Goal: Task Accomplishment & Management: Manage account settings

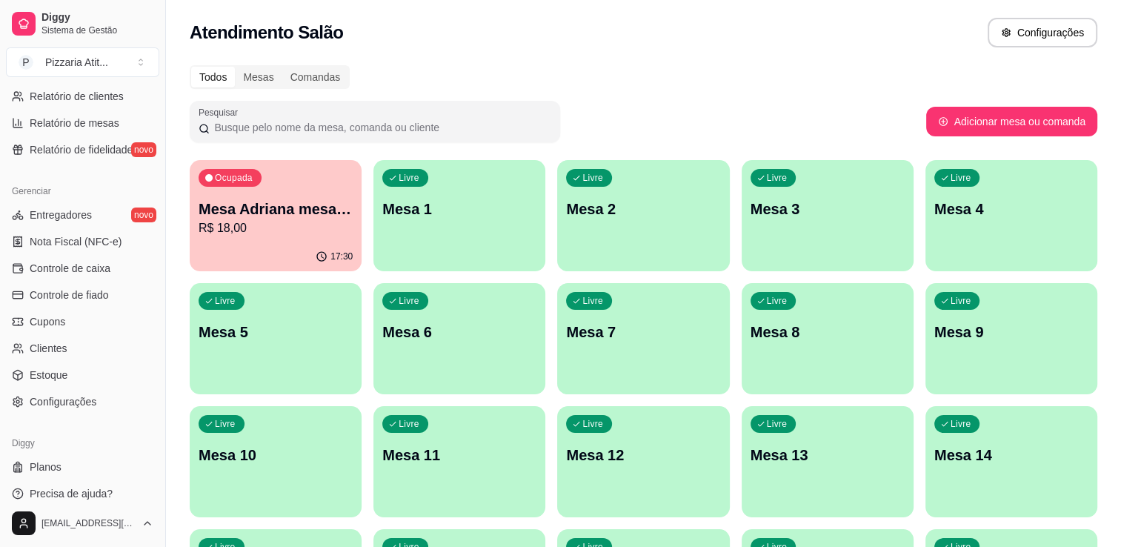
scroll to position [519, 0]
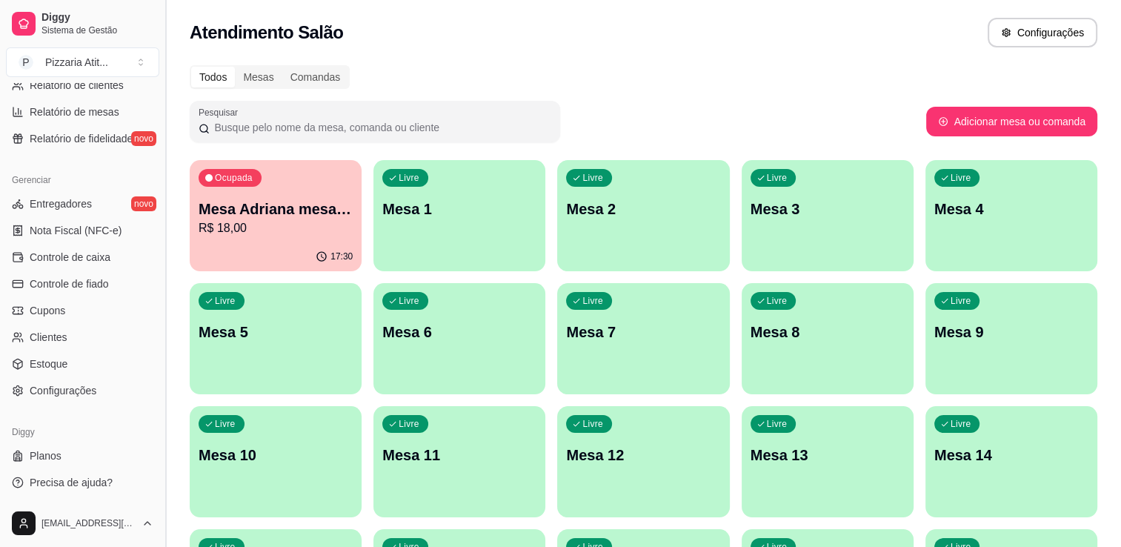
click at [164, 93] on button "Toggle Sidebar" at bounding box center [165, 273] width 12 height 547
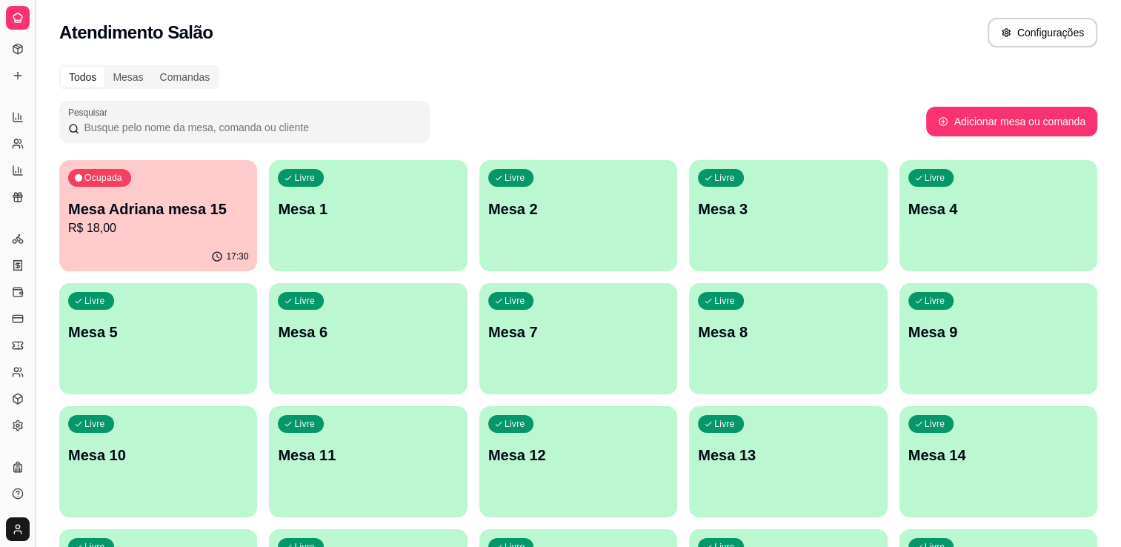
scroll to position [220, 0]
click at [33, 127] on button "Toggle Sidebar" at bounding box center [35, 273] width 12 height 547
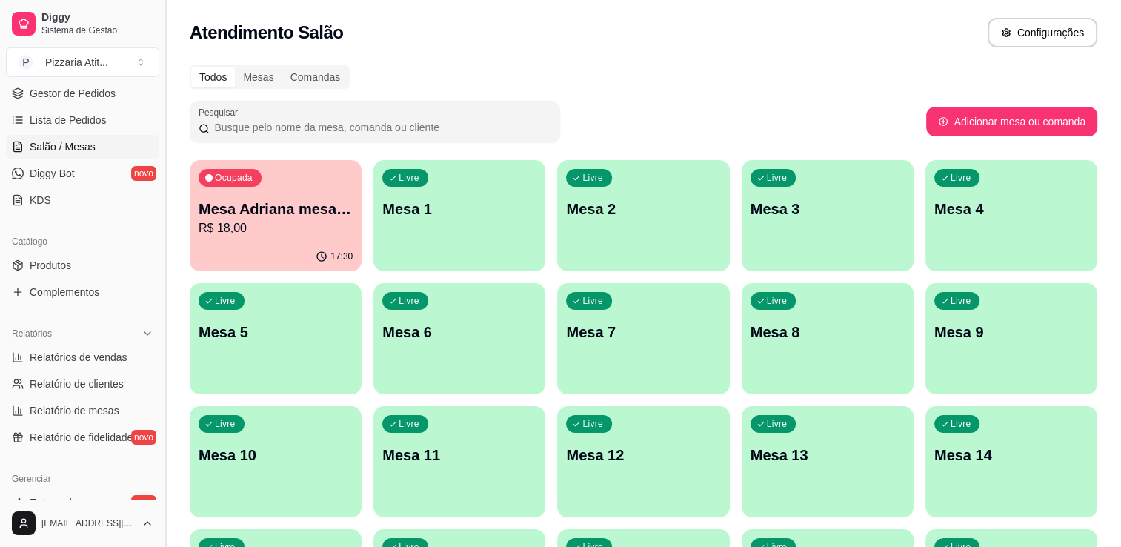
scroll to position [457, 0]
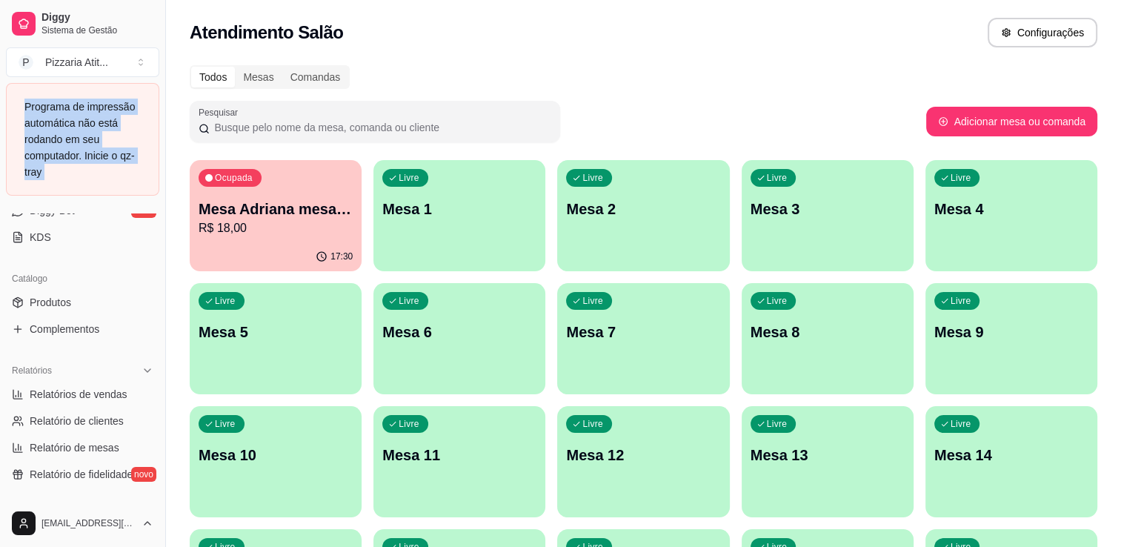
click at [159, 92] on div "Programa de impressão automática não está rodando em seu computador. Inicie o q…" at bounding box center [82, 139] width 153 height 113
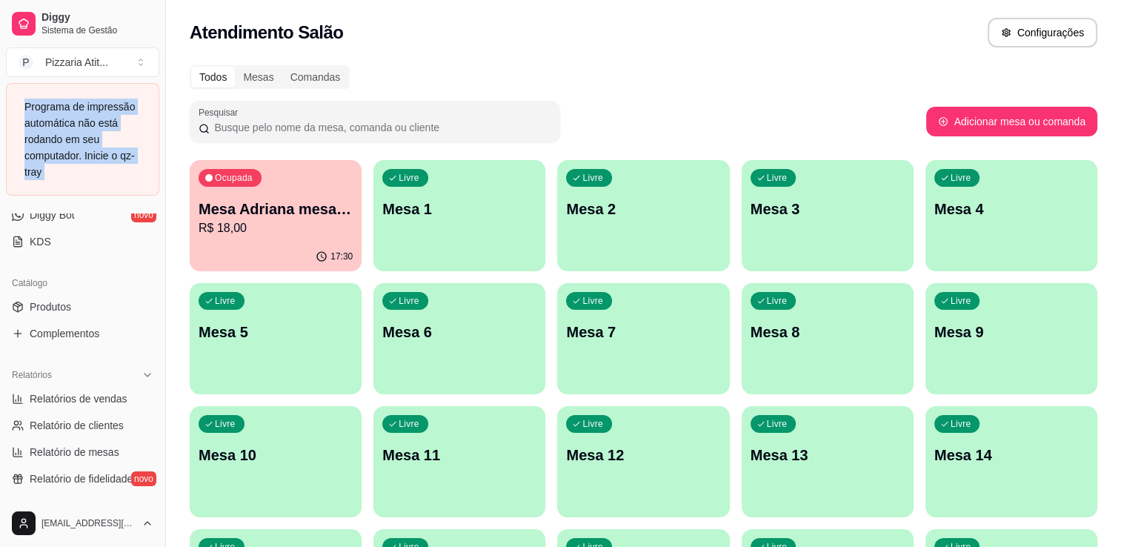
click at [159, 92] on div "Programa de impressão automática não está rodando em seu computador. Inicie o q…" at bounding box center [82, 139] width 153 height 113
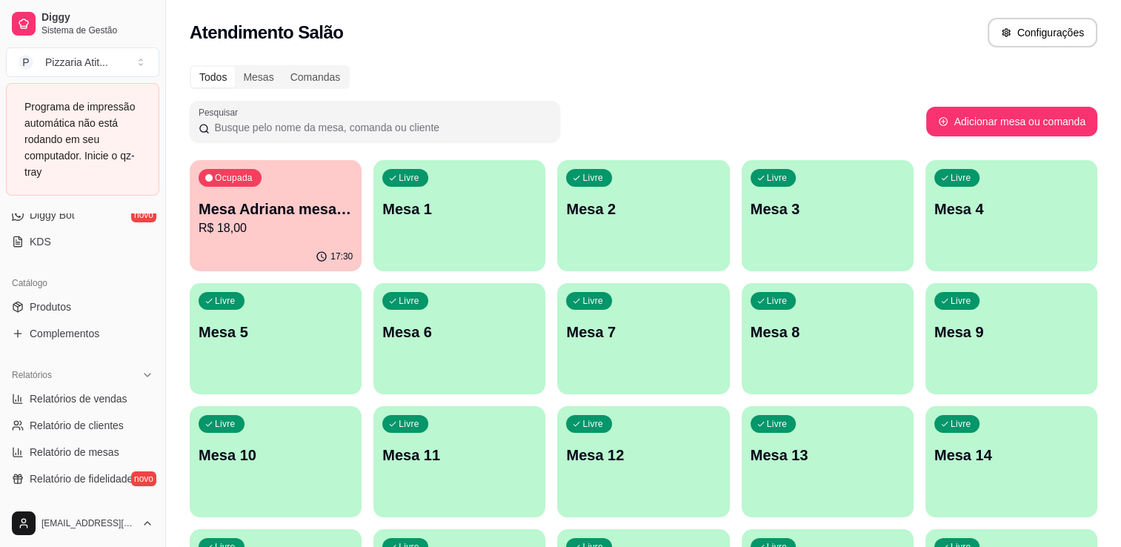
drag, startPoint x: 159, startPoint y: 92, endPoint x: 385, endPoint y: 59, distance: 229.2
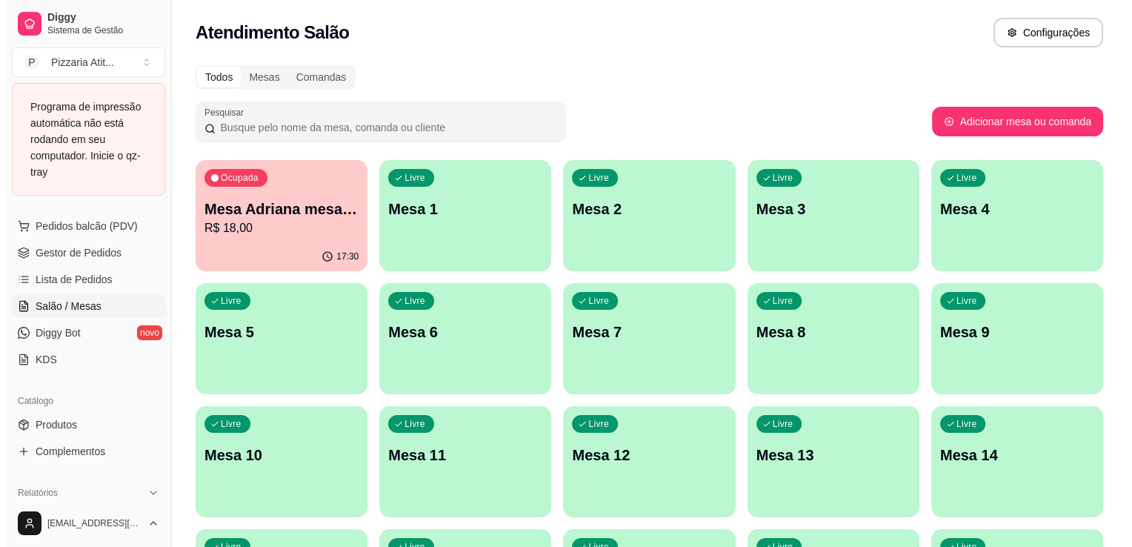
scroll to position [190, 0]
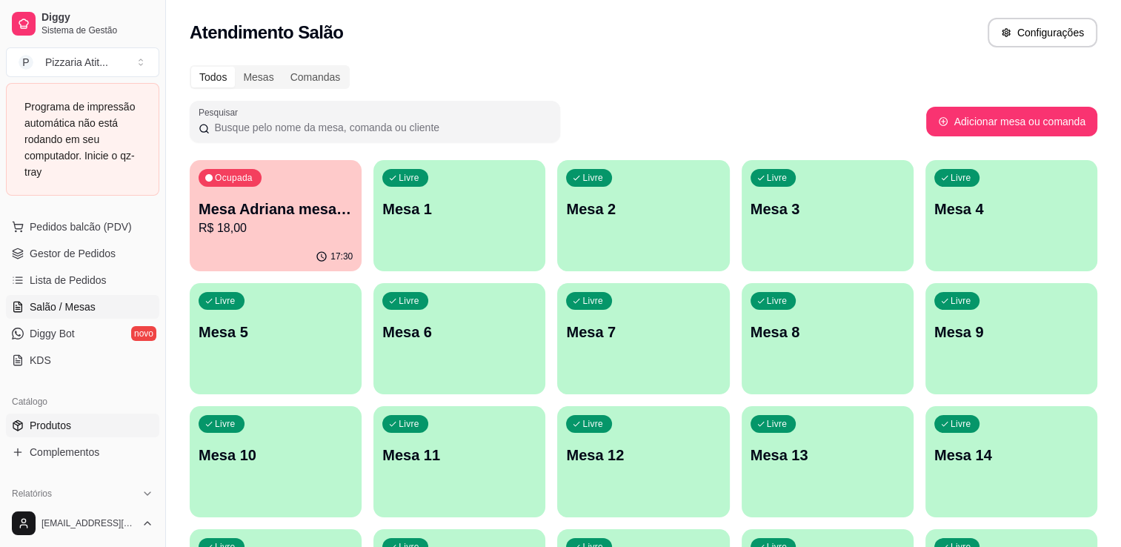
click at [81, 413] on link "Produtos" at bounding box center [82, 425] width 153 height 24
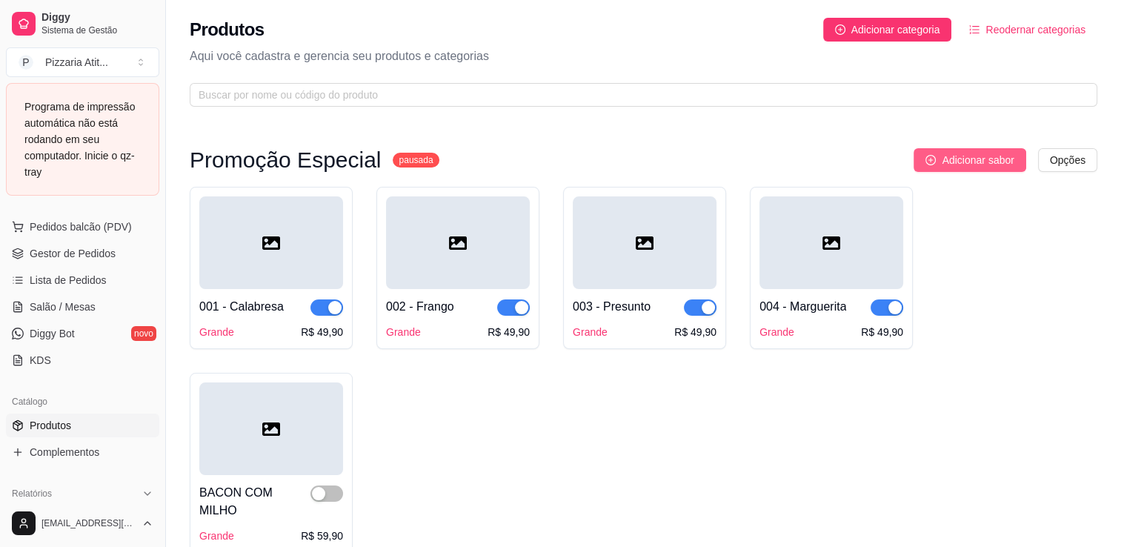
click at [957, 170] on button "Adicionar sabor" at bounding box center [970, 160] width 112 height 24
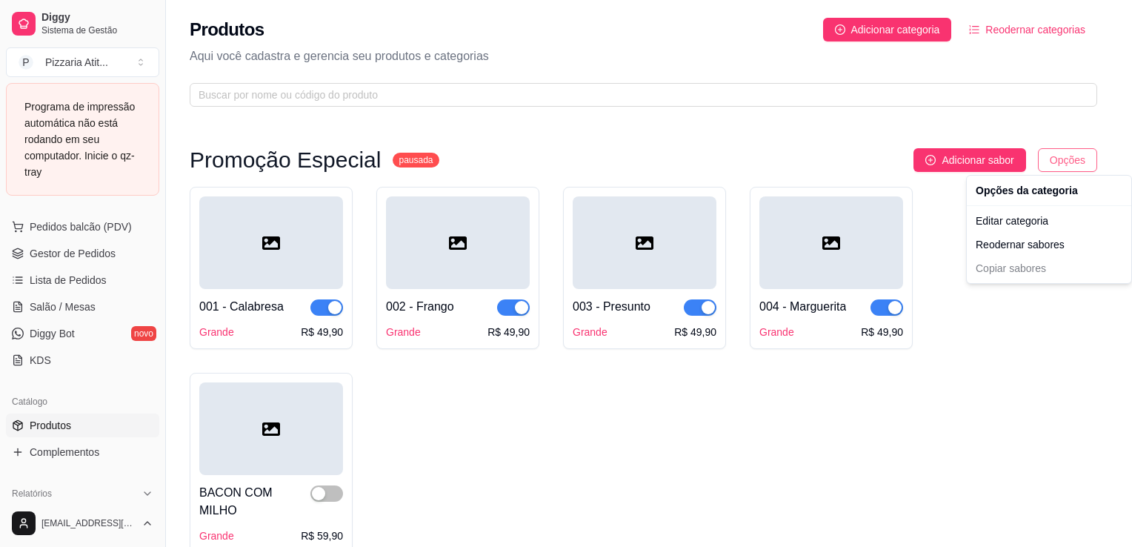
click at [1058, 151] on html "Diggy Sistema de Gestão P Pizzaria Atit ... Programa de impressão automática nã…" at bounding box center [566, 273] width 1132 height 547
click at [1024, 242] on div "Reodernar sabores" at bounding box center [1049, 245] width 159 height 24
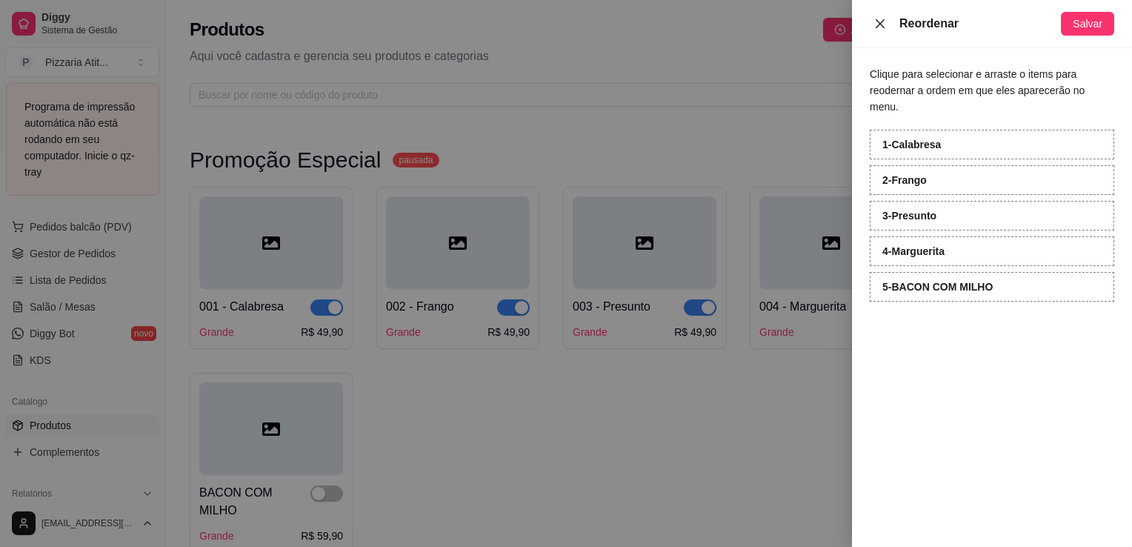
click at [888, 24] on button "Close" at bounding box center [880, 24] width 21 height 14
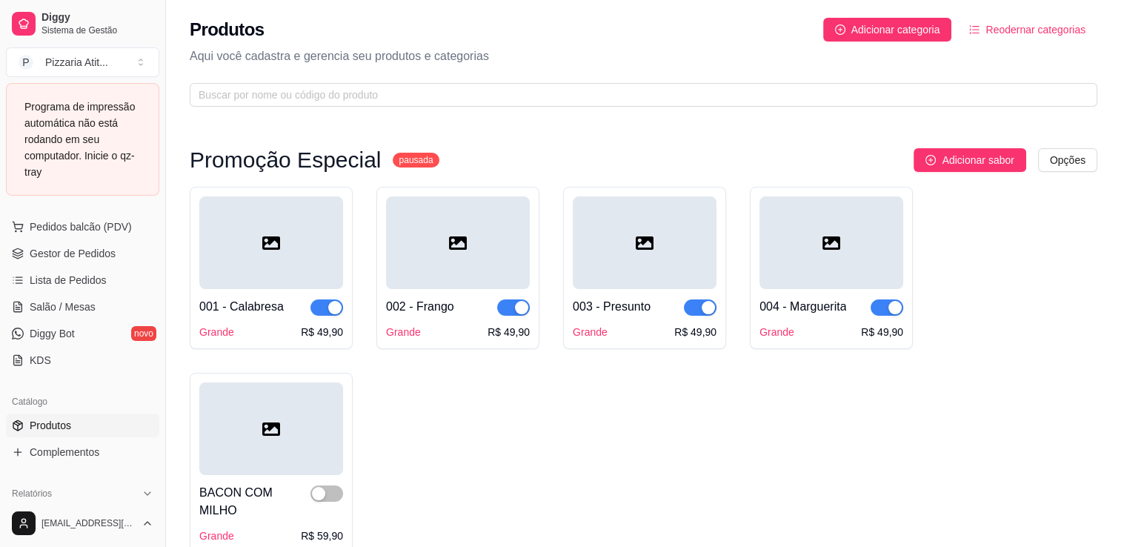
click at [616, 272] on div at bounding box center [645, 242] width 144 height 93
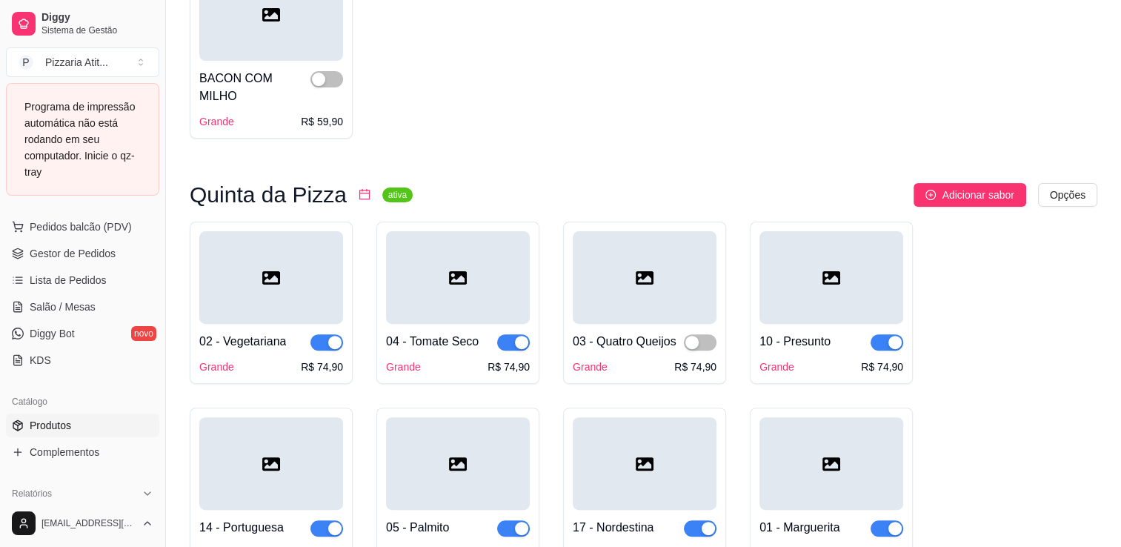
scroll to position [415, 0]
click at [690, 341] on div "button" at bounding box center [691, 341] width 13 height 13
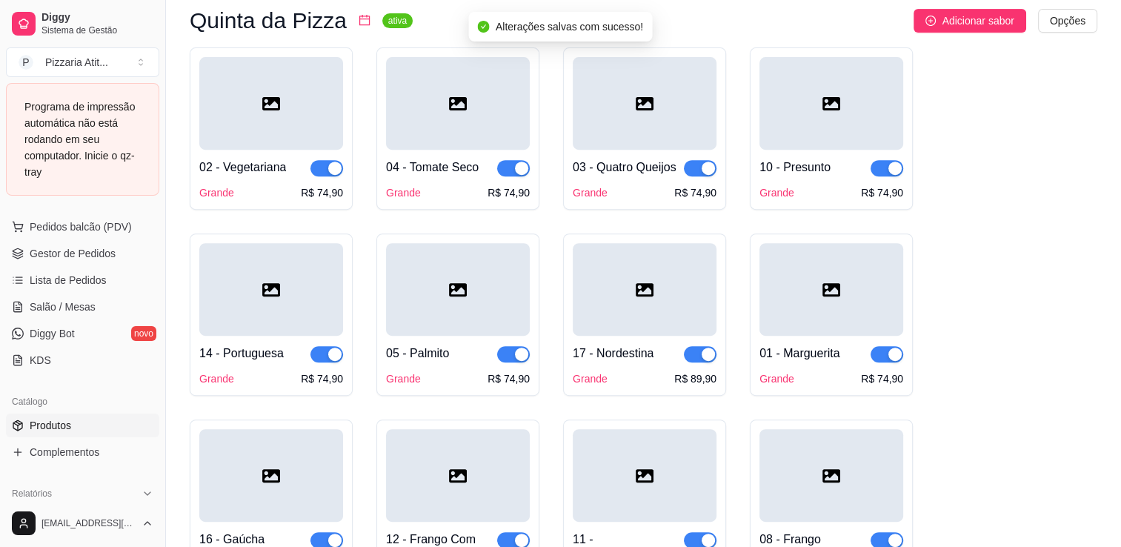
scroll to position [593, 0]
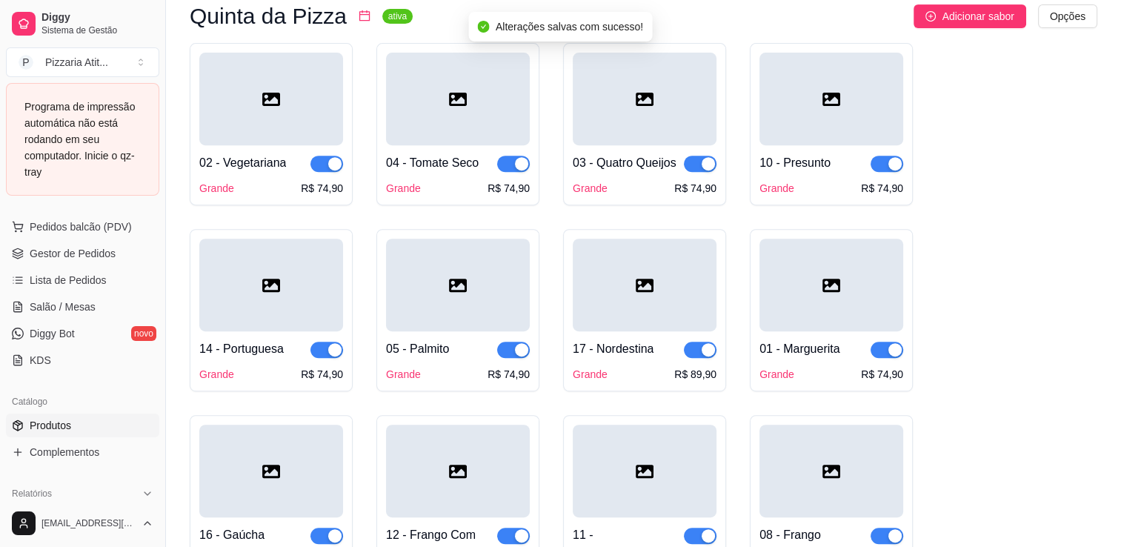
click at [816, 308] on div at bounding box center [831, 285] width 144 height 93
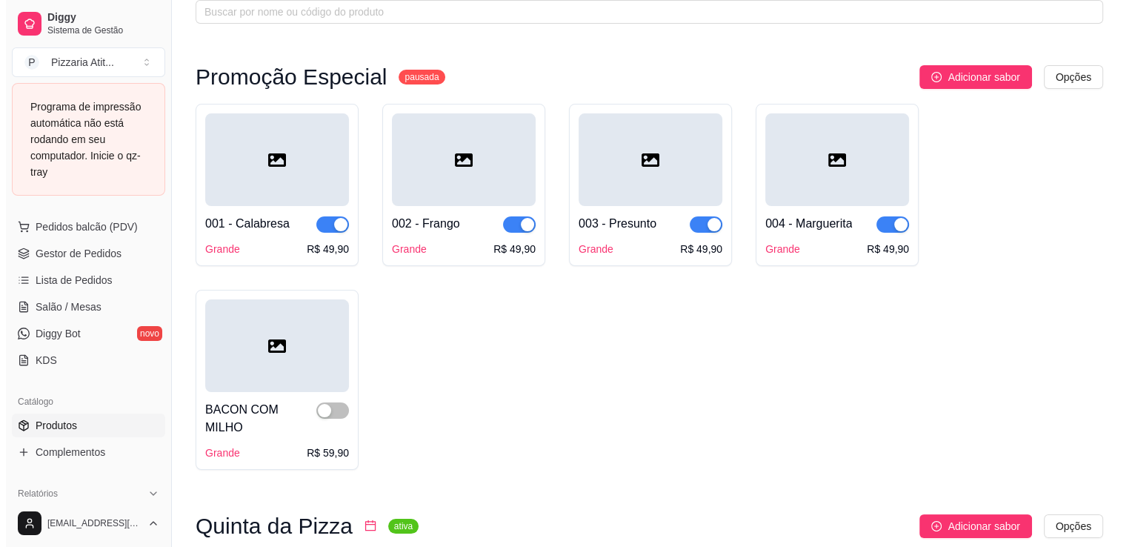
scroll to position [24, 0]
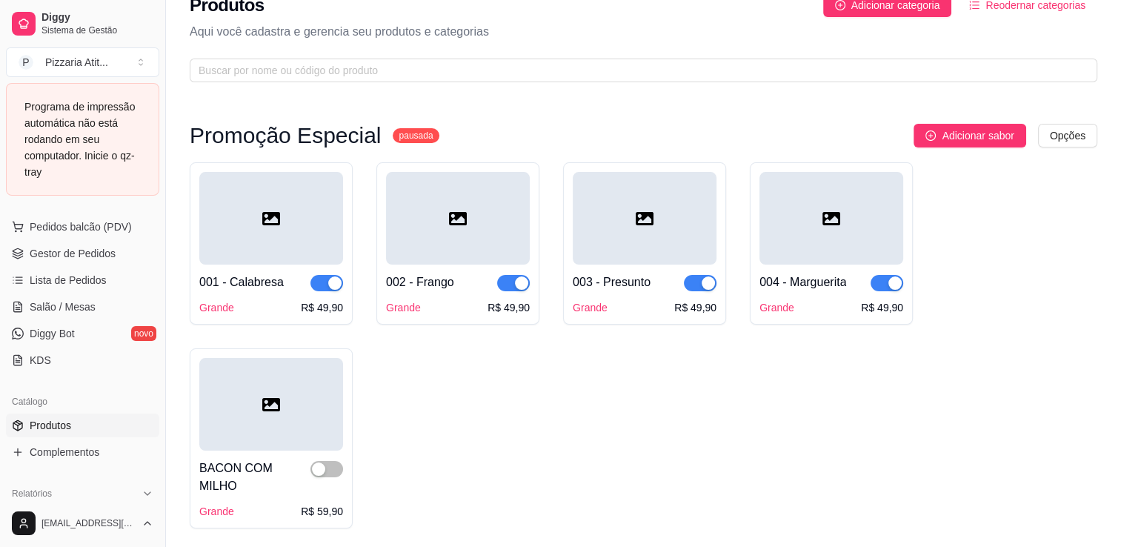
click at [290, 253] on div at bounding box center [271, 218] width 144 height 93
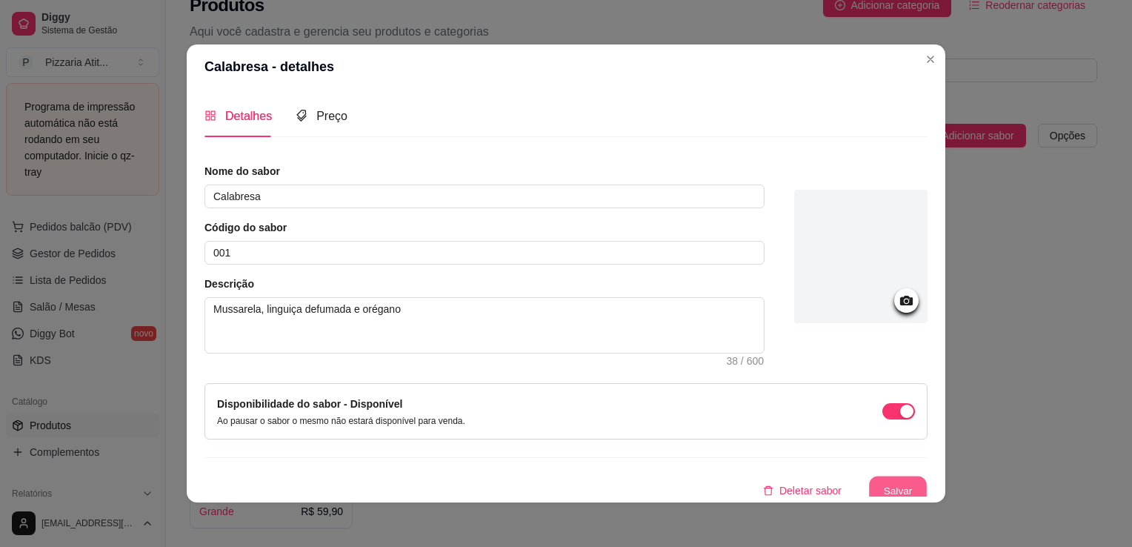
click at [869, 479] on button "Salvar" at bounding box center [898, 490] width 58 height 29
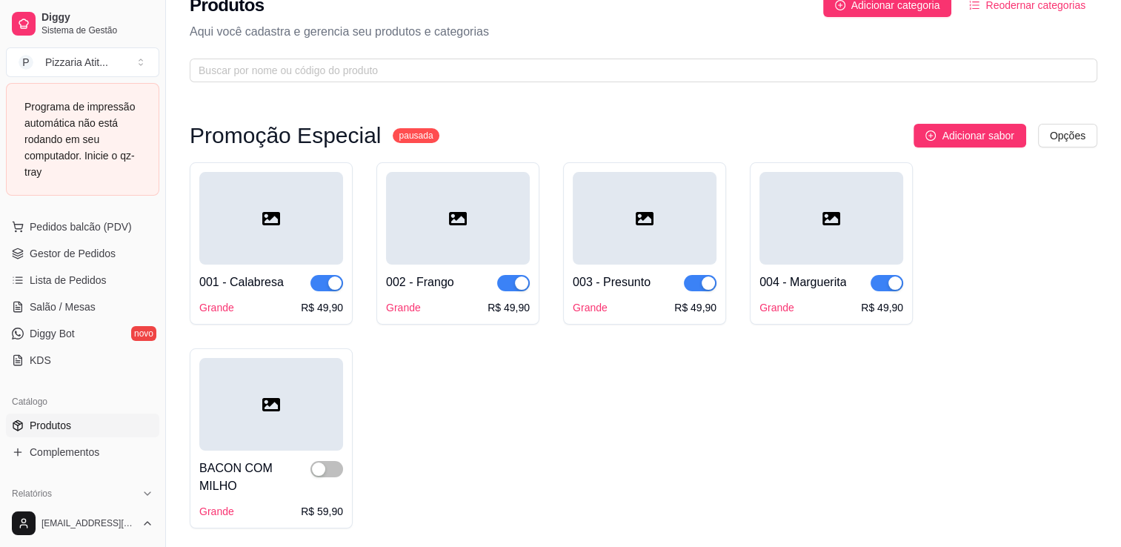
click at [482, 259] on div at bounding box center [458, 218] width 144 height 93
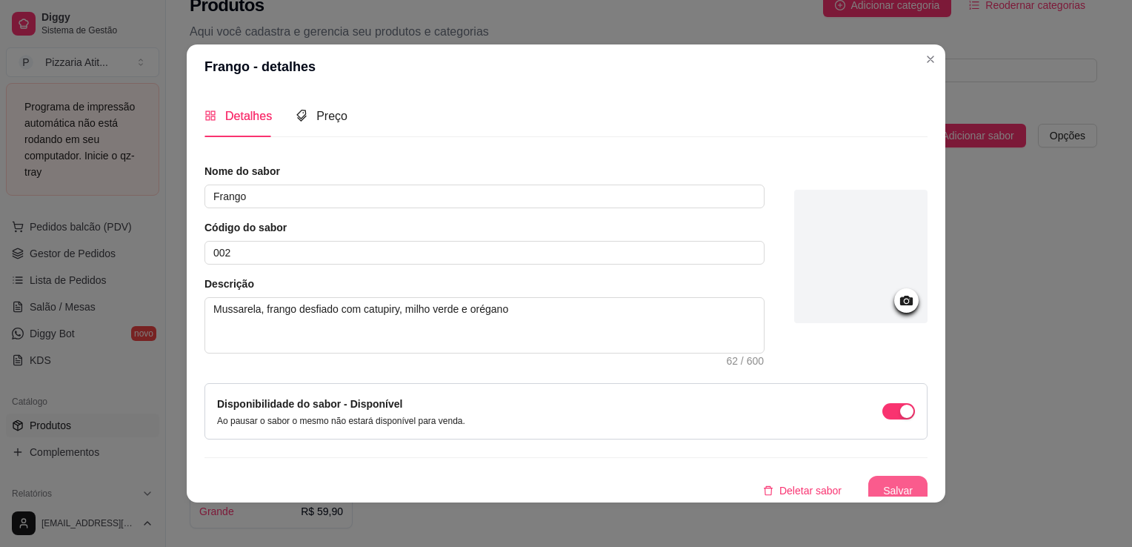
click at [876, 479] on button "Salvar" at bounding box center [897, 491] width 59 height 30
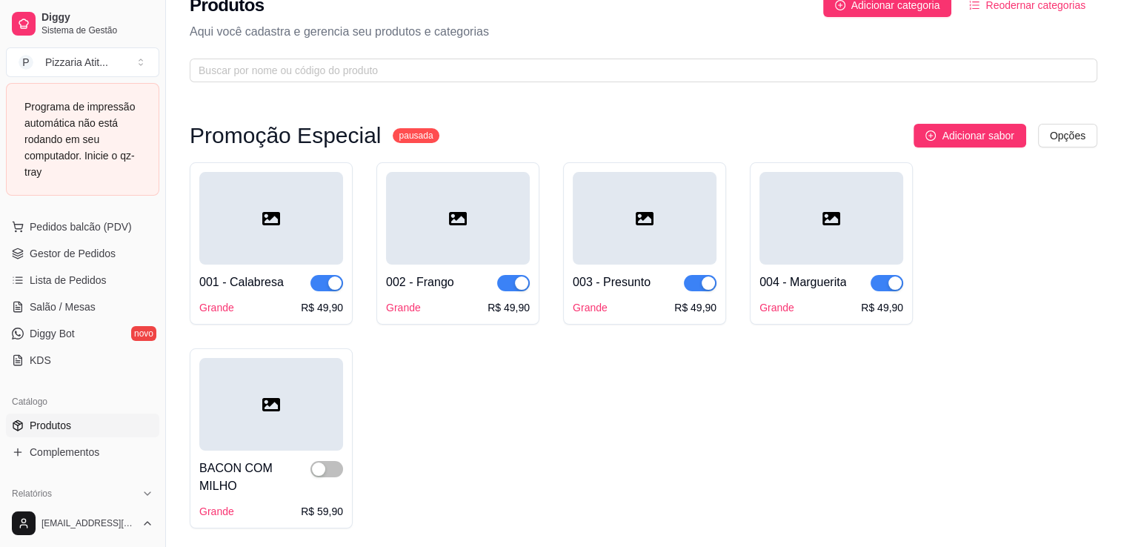
click at [643, 235] on div at bounding box center [645, 218] width 144 height 93
click at [865, 222] on div at bounding box center [831, 218] width 144 height 93
click at [282, 413] on div at bounding box center [271, 404] width 144 height 93
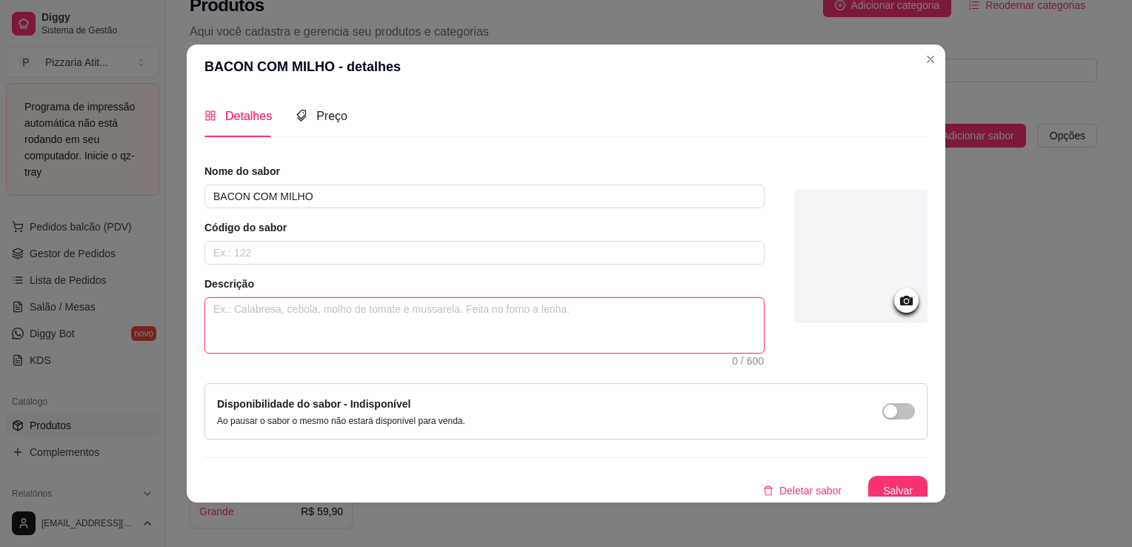
click at [237, 327] on textarea at bounding box center [484, 325] width 559 height 55
type textarea "m"
type textarea "mu"
type textarea "mud"
type textarea "mu"
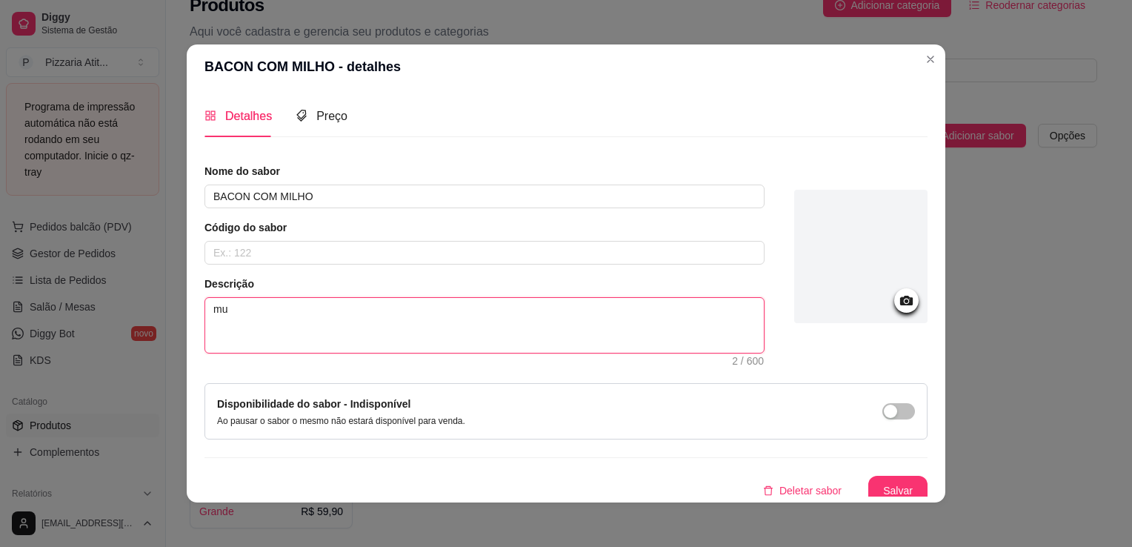
type textarea "mus"
type textarea "muss"
type textarea "mussa"
type textarea "mussar"
type textarea "mussare"
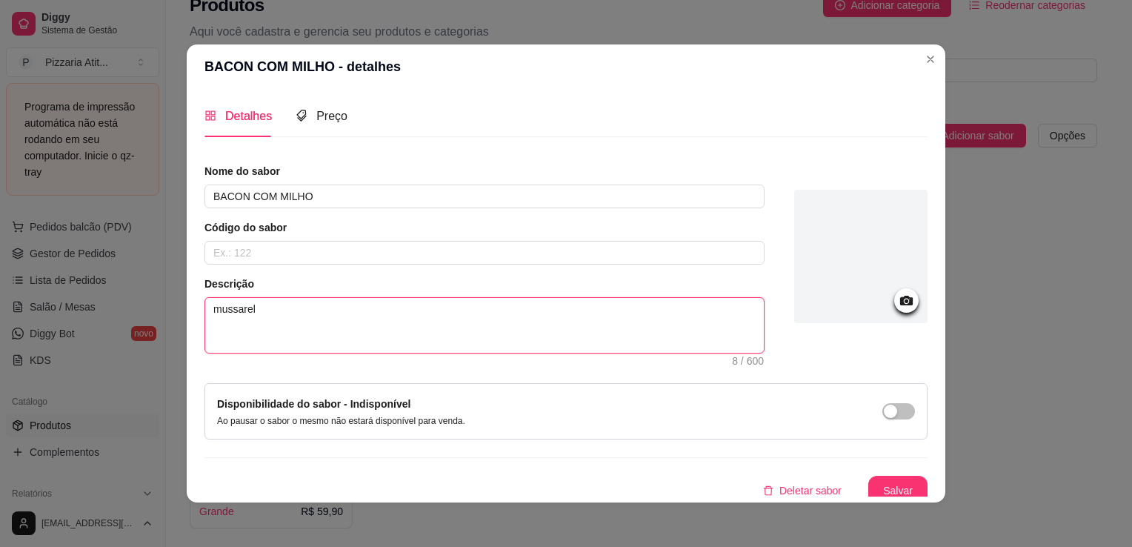
type textarea "mussarela"
type textarea "[PERSON_NAME],"
type textarea "[PERSON_NAME],b"
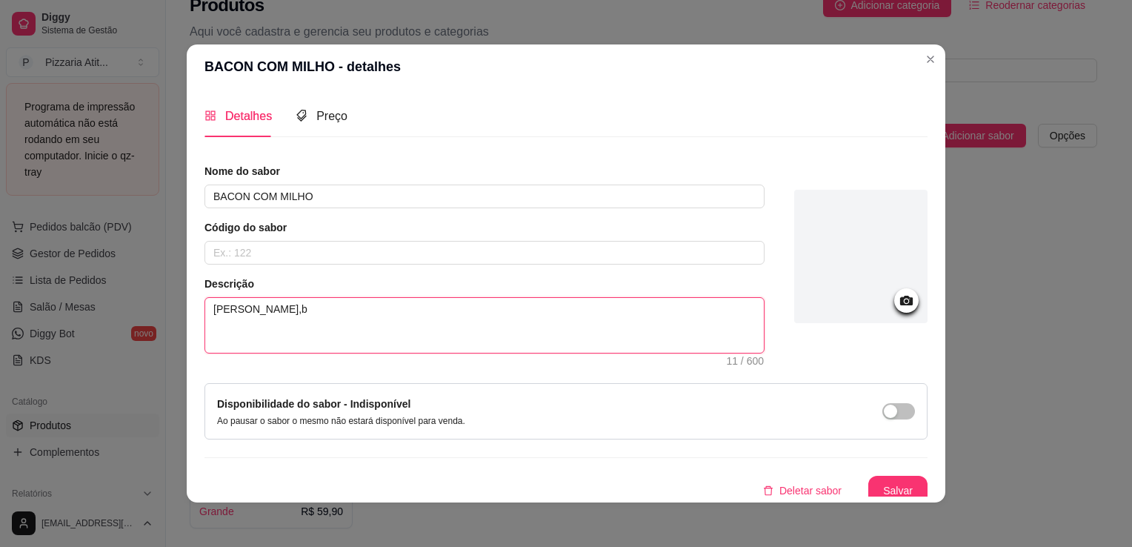
type textarea "mussarela,bs"
type textarea "mussarela,bsa"
type textarea "mussarela,bsac"
type textarea "mussarela,bsaco"
type textarea "mussarela,bsacon"
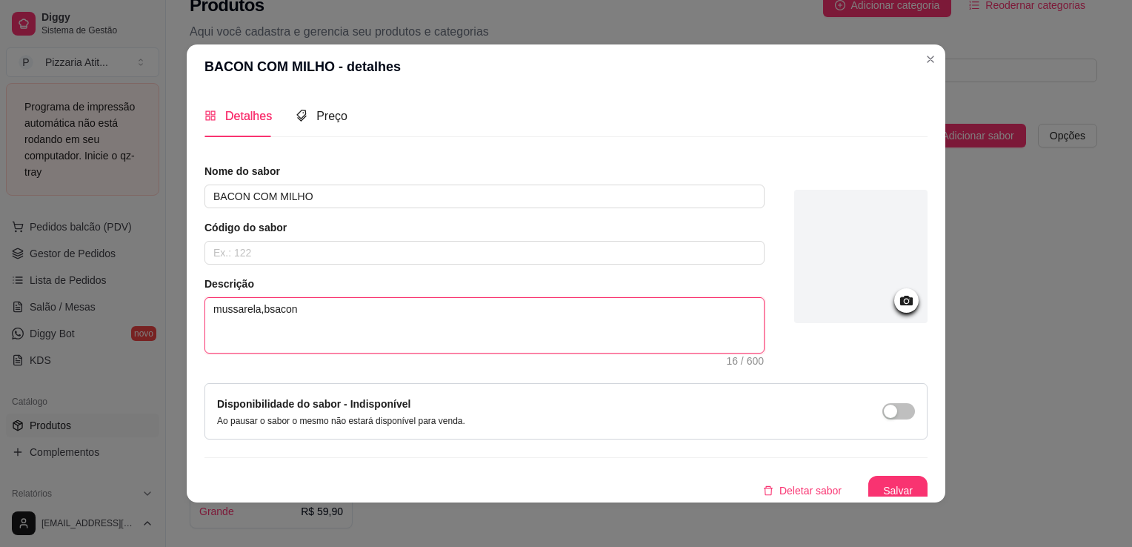
type textarea "mussarela,bsacon."
type textarea "mussarela,bsacon"
type textarea "mussarela,bsaco"
type textarea "mussarela,bsac"
type textarea "mussarela,bsa"
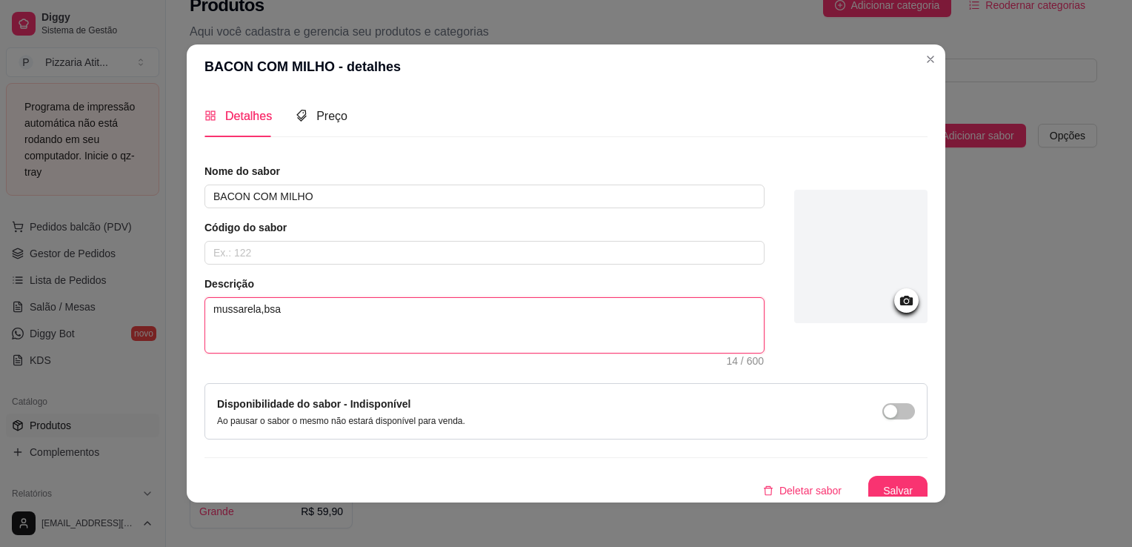
type textarea "mussarela,bs"
type textarea "[PERSON_NAME],b"
type textarea "[PERSON_NAME],ba"
type textarea "[PERSON_NAME],bac"
type textarea "[PERSON_NAME],baco"
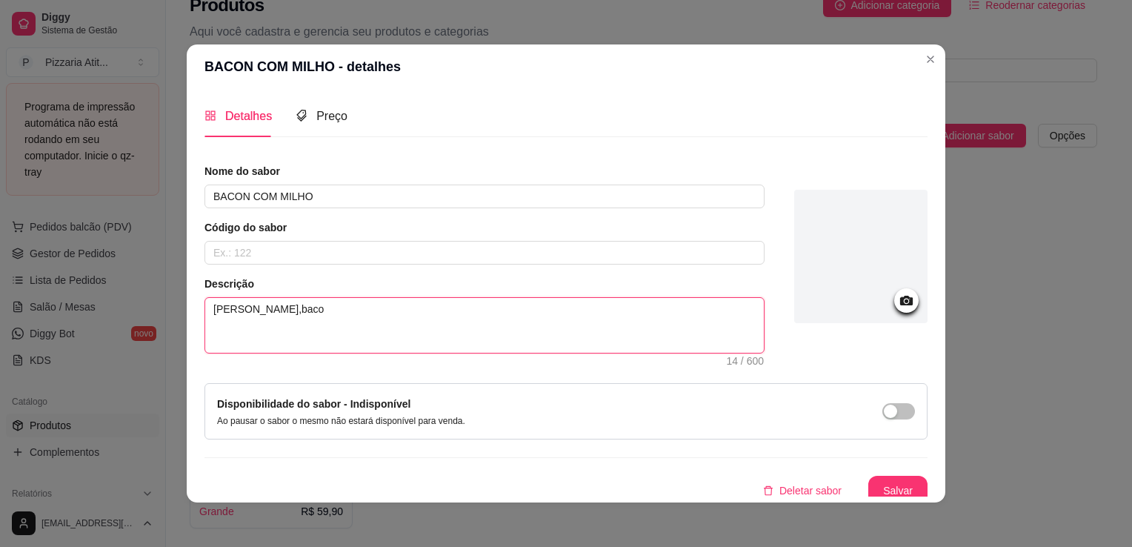
type textarea "mussarela,bacon"
type textarea "mussarela,bacon,"
type textarea "[PERSON_NAME],bacon,m"
type textarea "[PERSON_NAME],bacon,mi"
type textarea "[PERSON_NAME],bacon,mil"
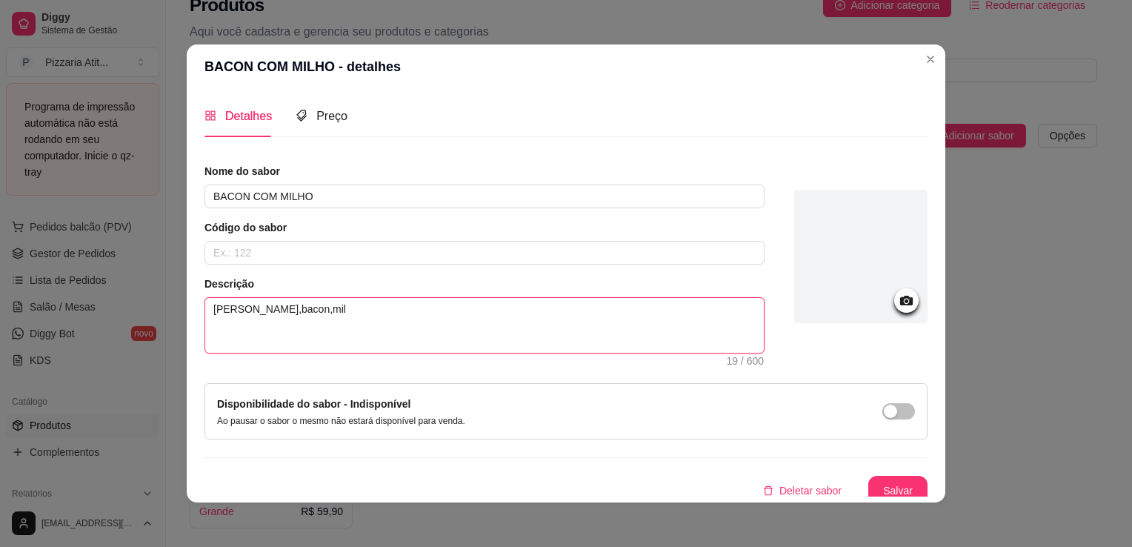
type textarea "mussarela,bacon,milh"
type textarea "[PERSON_NAME],bacon,milho"
type textarea "[PERSON_NAME],bacon,milho v"
type textarea "mussarela,bacon,[PERSON_NAME] ve"
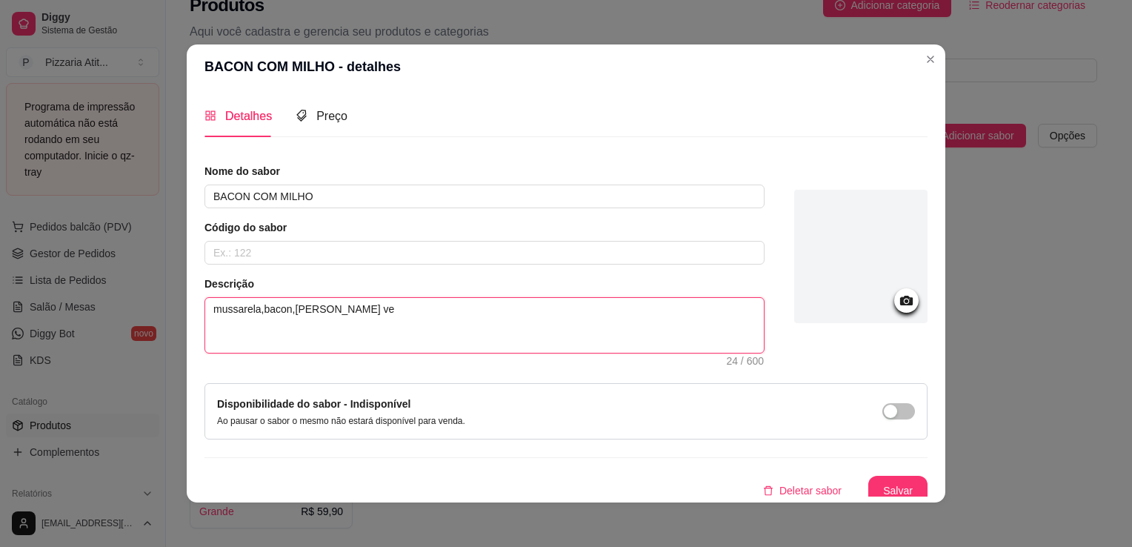
type textarea "mussarela,bacon,milho ver"
type textarea "[PERSON_NAME],bacon,milho verd"
type textarea "mussarela,bacon,milho verde"
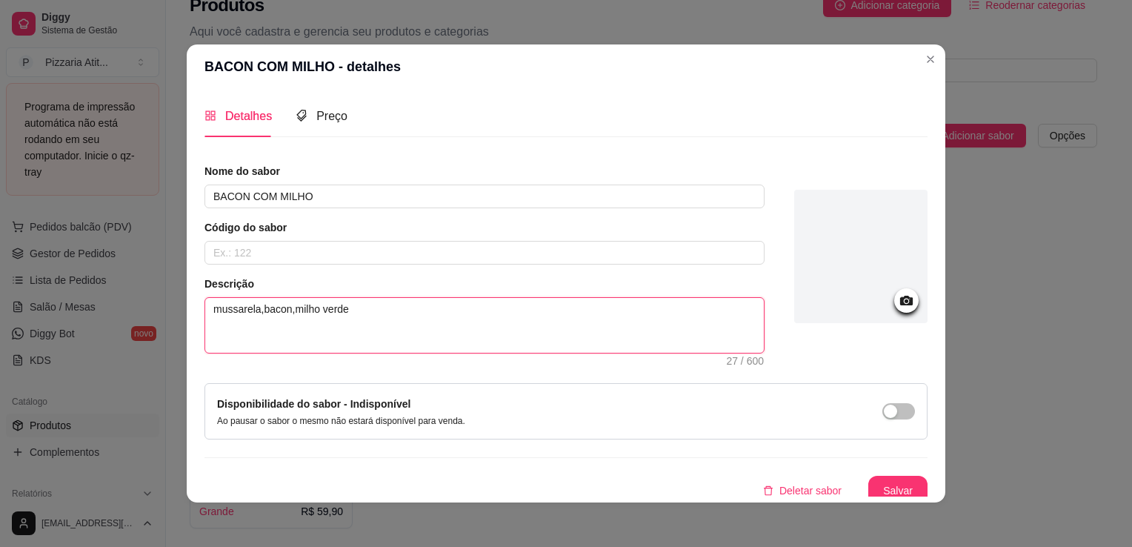
type textarea "mussarela,bacon,milho verde,"
type textarea "mussarela,bacon,milho verde,c"
type textarea "mussarela,bacon,milho verde,ce"
type textarea "mussarela,bacon,milho verde,ceb"
type textarea "mussarela,bacon,milho verde,cebo"
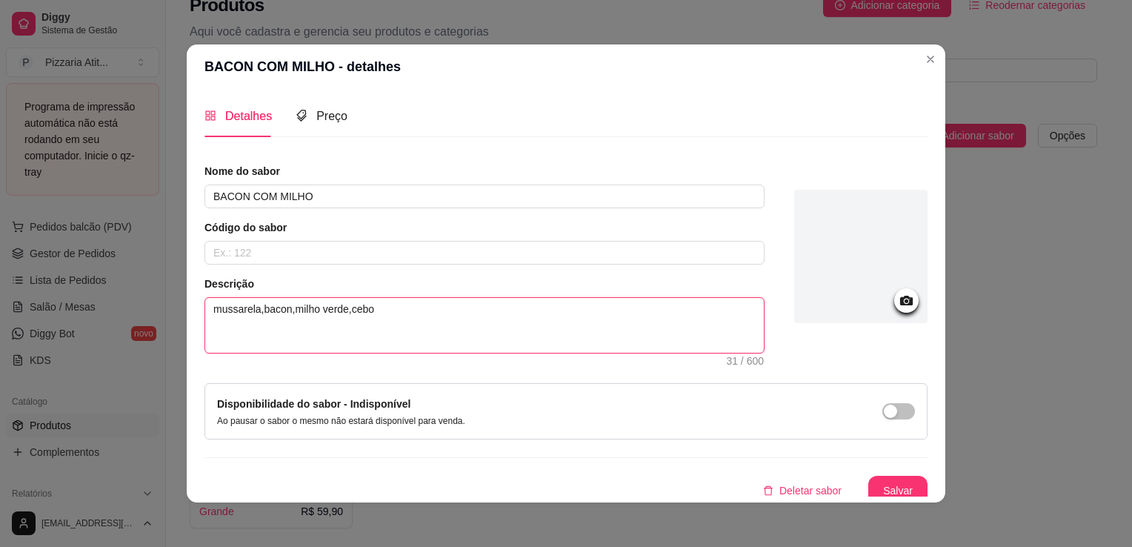
type textarea "mussarela,bacon,milho verde,cebol"
type textarea "mussarela,bacon,milho verde,cebola"
type textarea "mussarela,bacon,milho verde,cebola,"
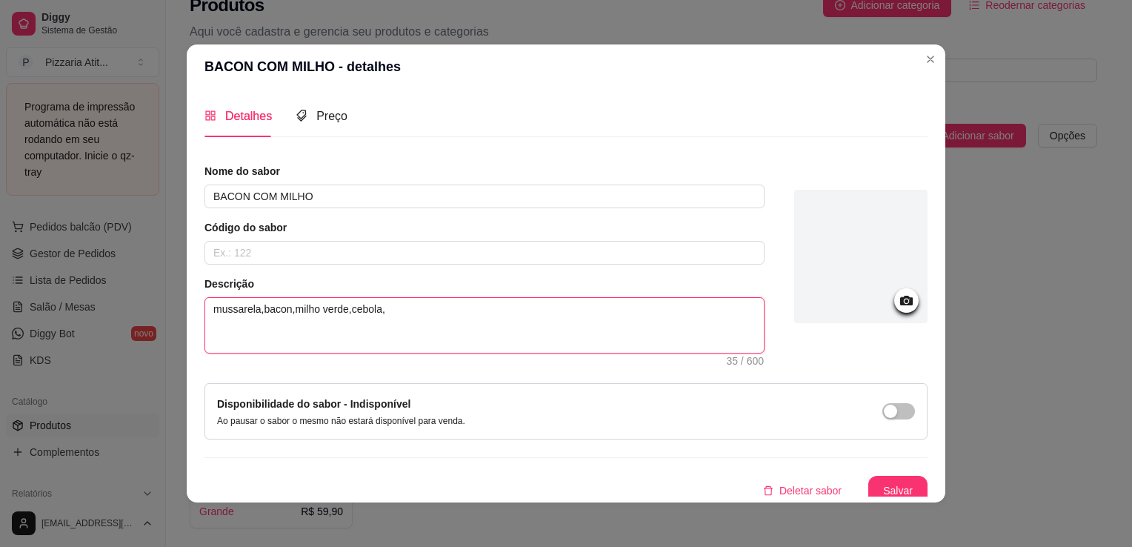
type textarea "mussarela,bacon,milho verde,cebola,a"
type textarea "mussarela,bacon,milho verde,cebola,al"
type textarea "mussarela,bacon,milho verde,cebola,alh"
type textarea "mussarela,bacon,milho verde,cebola,alho"
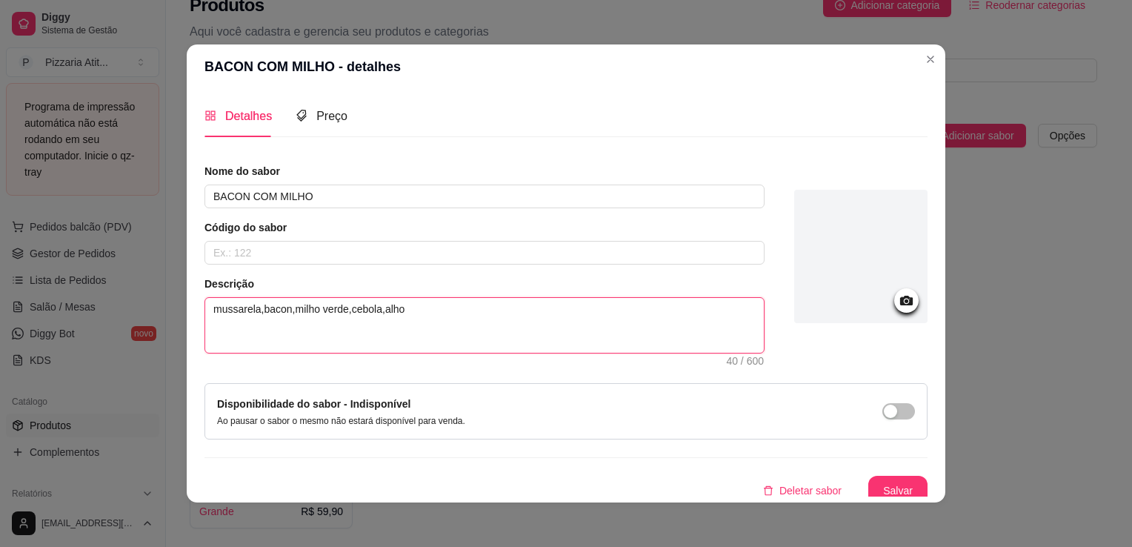
type textarea "mussarela,bacon,milho verde,cebola,alho e"
type textarea "mussarela,bacon,milho verde,cebola,alho e o"
type textarea "mussarela,bacon,milho verde,cebola,alho e or"
type textarea "mussarela,bacon,milho verde,cebola,alho e ore"
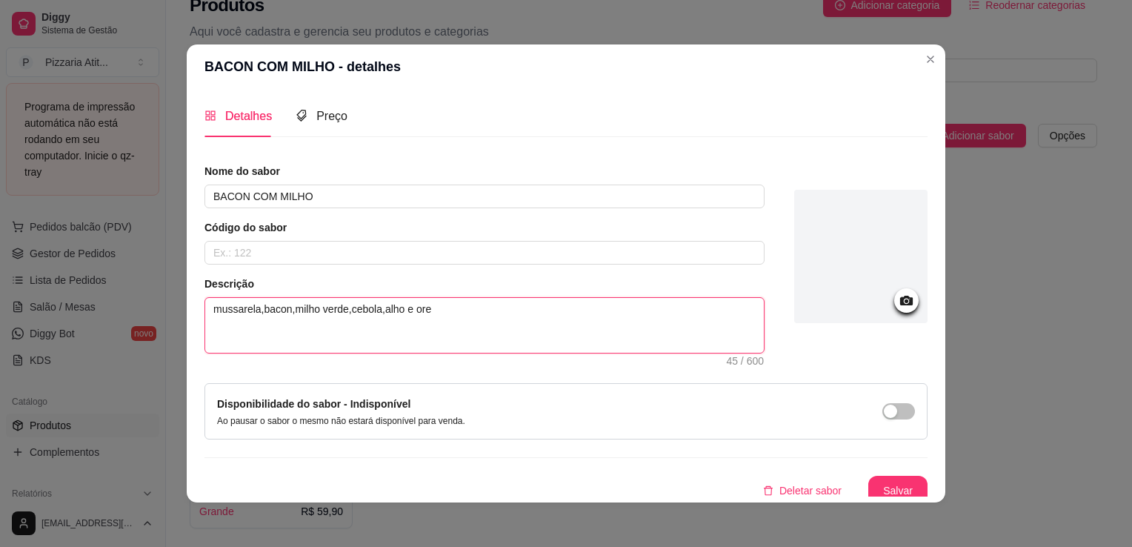
type textarea "mussarela,bacon,milho verde,cebola,alho e oreg"
type textarea "mussarela,bacon,milho verde,cebola,alho e orega"
type textarea "mussarela,bacon,milho verde,cebola,alho e oregan"
type textarea "mussarela,bacon,milho verde,cebola,alho e oregano"
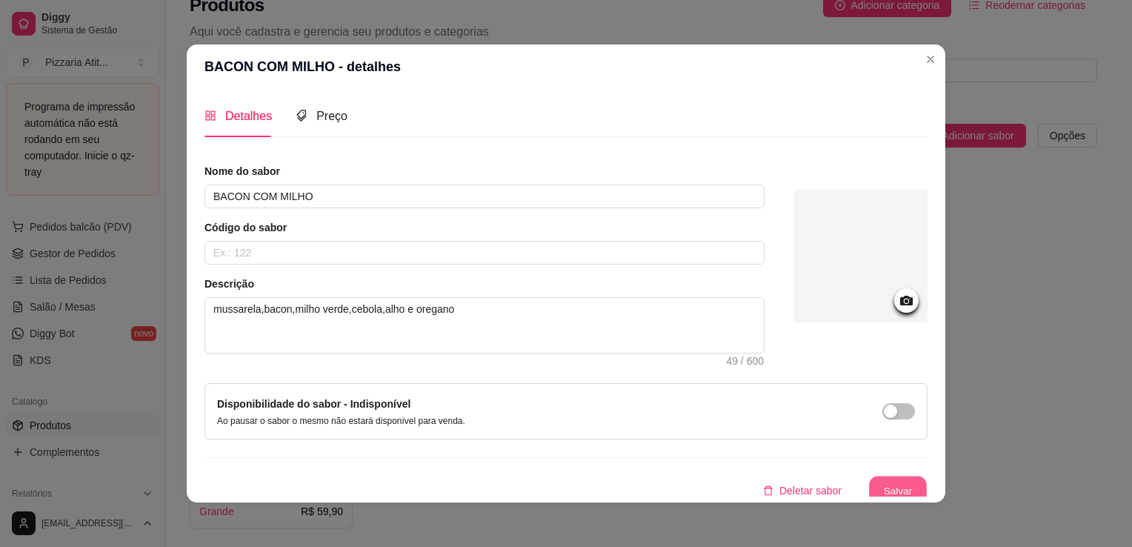
click at [876, 476] on button "Salvar" at bounding box center [898, 490] width 58 height 29
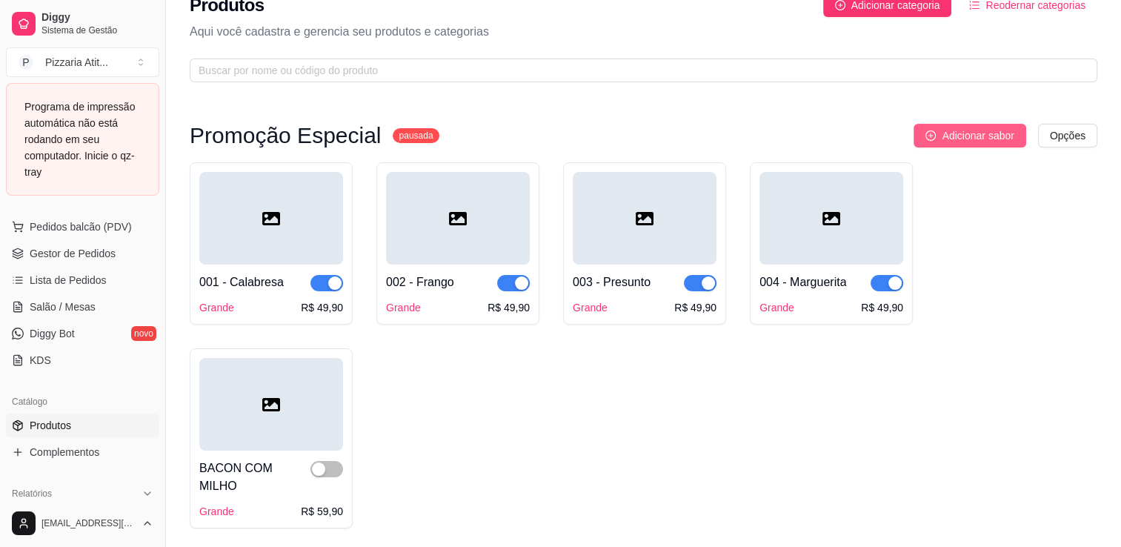
click at [954, 138] on span "Adicionar sabor" at bounding box center [978, 135] width 72 height 16
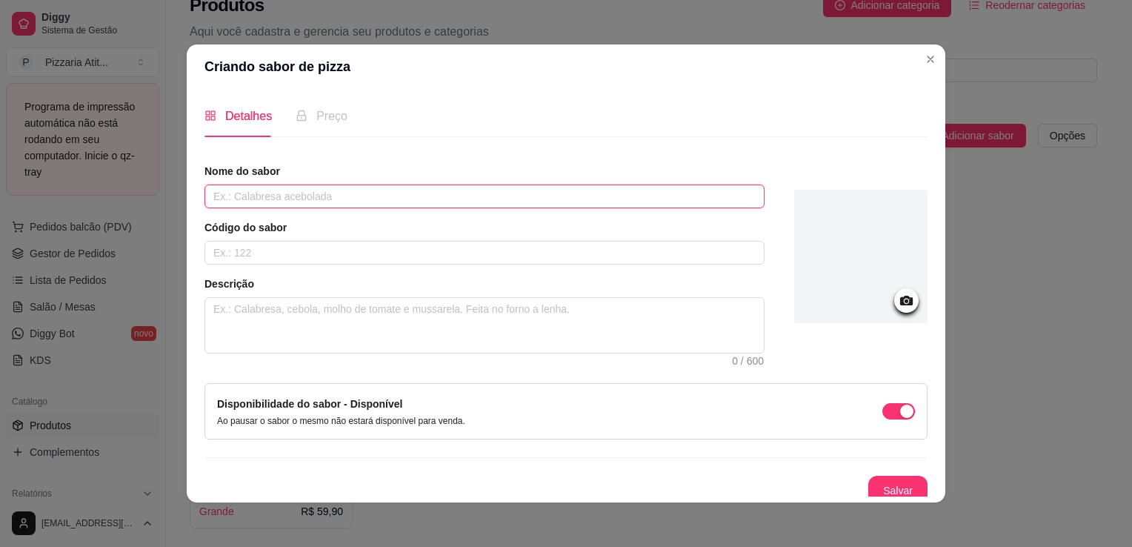
click at [305, 200] on input "text" at bounding box center [484, 196] width 560 height 24
type input "4"
type input "4 queijos"
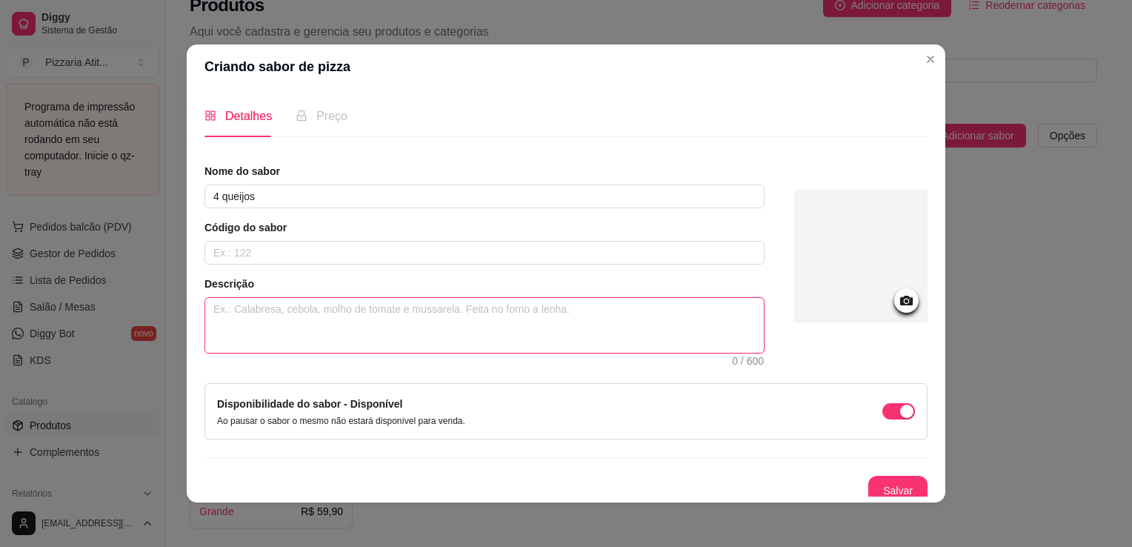
click at [252, 322] on textarea at bounding box center [484, 325] width 559 height 55
type textarea "m"
type textarea "mu"
type textarea "mus"
type textarea "muss"
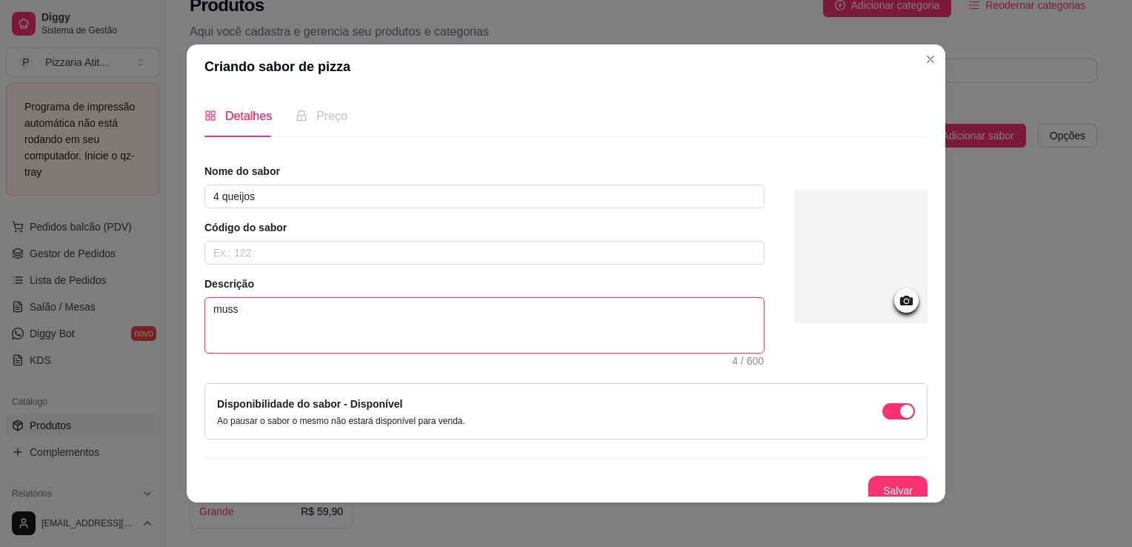
type textarea "mussa"
type textarea "mussar"
type textarea "mussare"
type textarea "mussarel"
type textarea "mussarela"
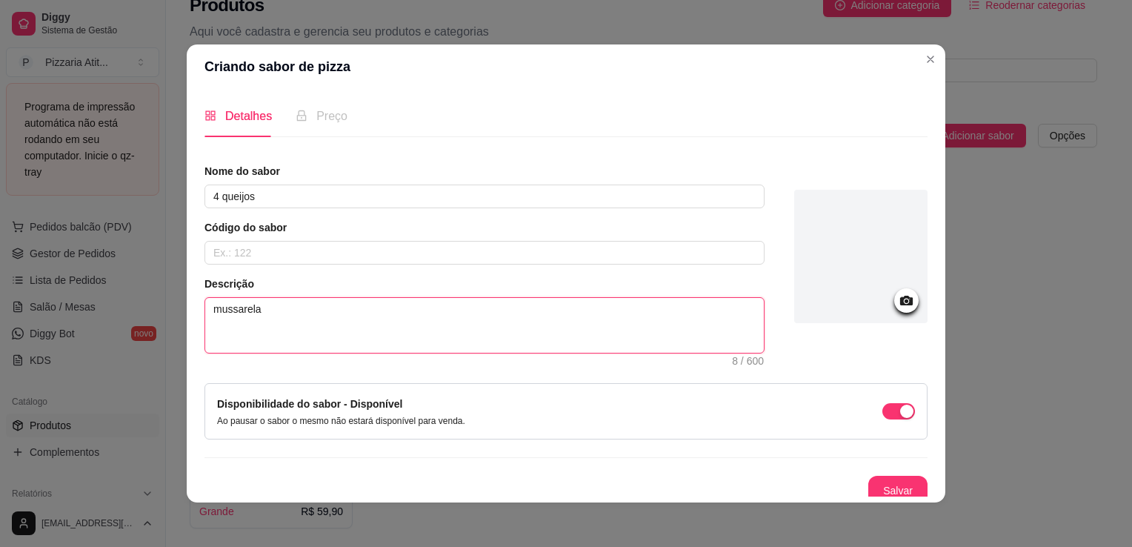
type textarea "mussarela"
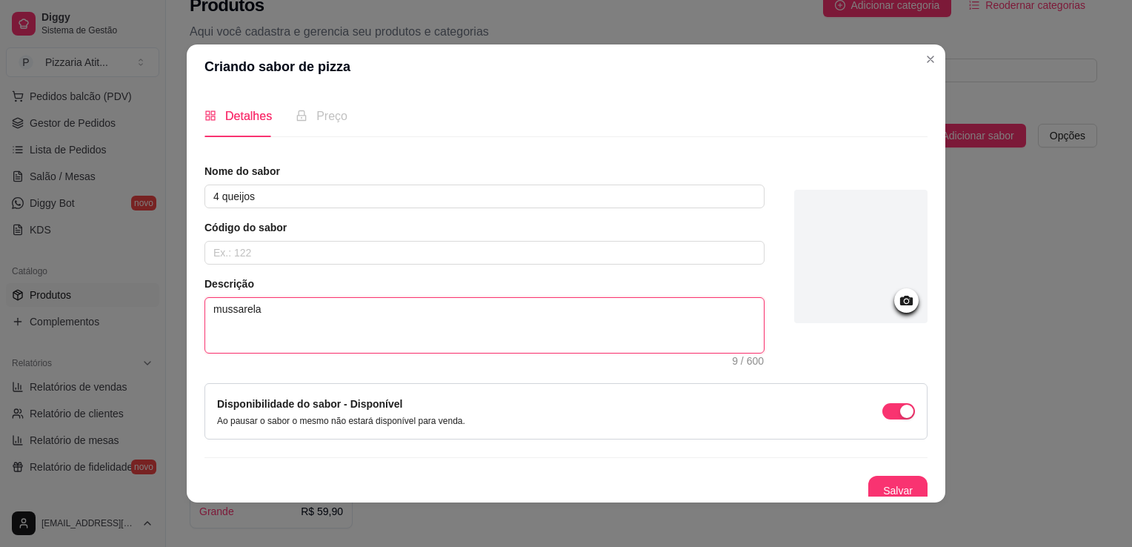
type textarea "mussarel"
type textarea "mussare"
type textarea "mussar"
type textarea "mussa"
type textarea "muss"
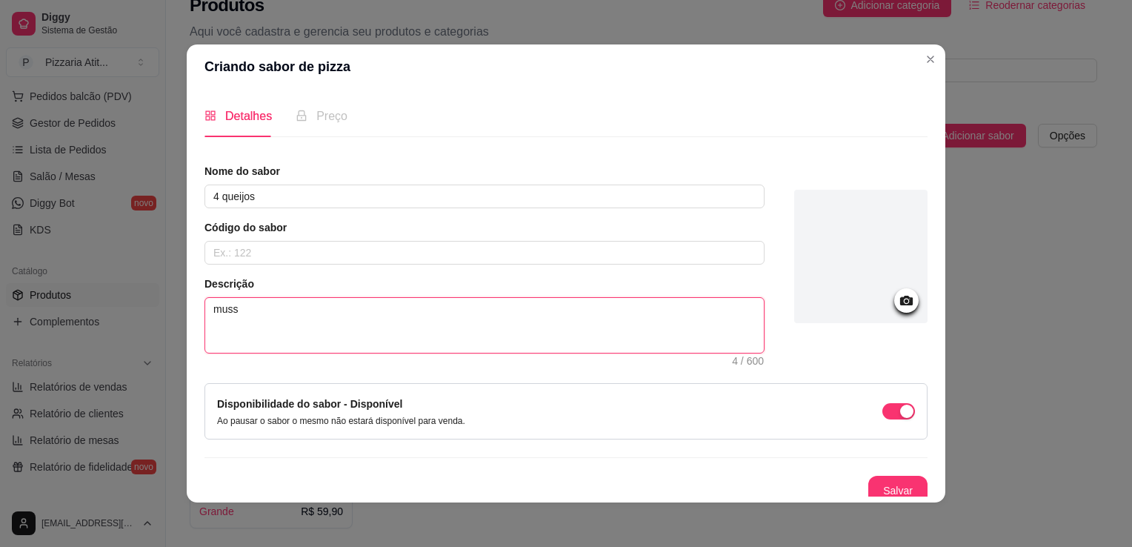
type textarea "mus"
type textarea "mu"
type textarea "muç"
type textarea "muça"
type textarea "muçar"
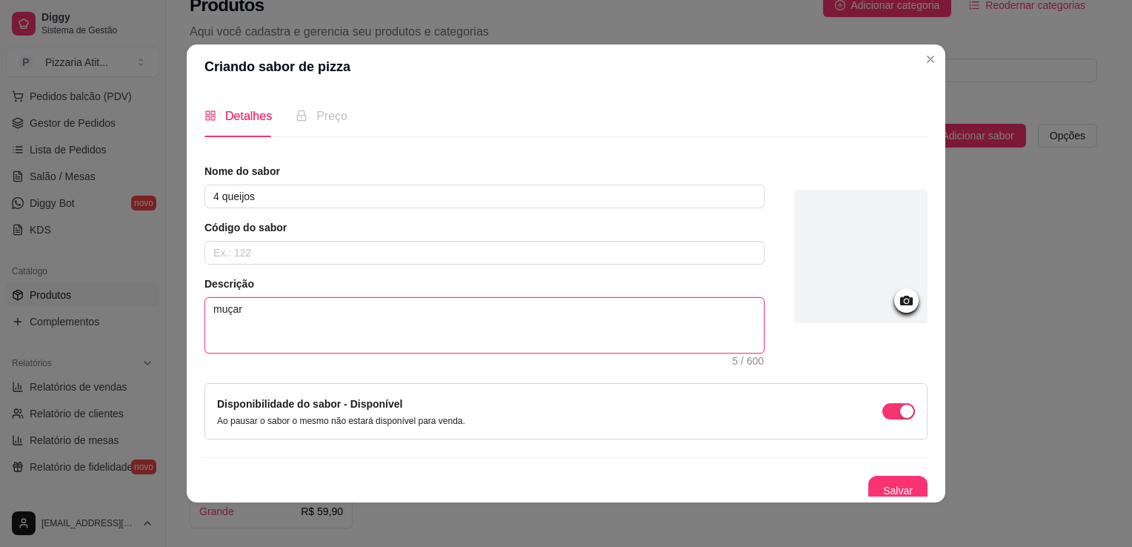
type textarea "muçare"
type textarea "muçarel"
type textarea "muçarela"
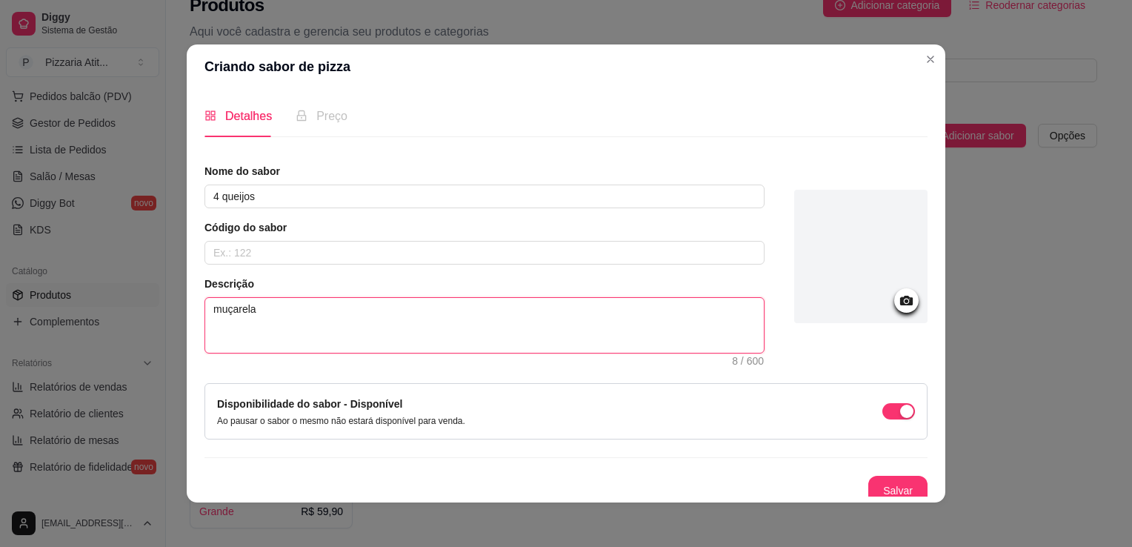
type textarea "muçarela,"
type textarea "muçarela,p"
type textarea "muçarela,pr"
type textarea "muçarela,pro"
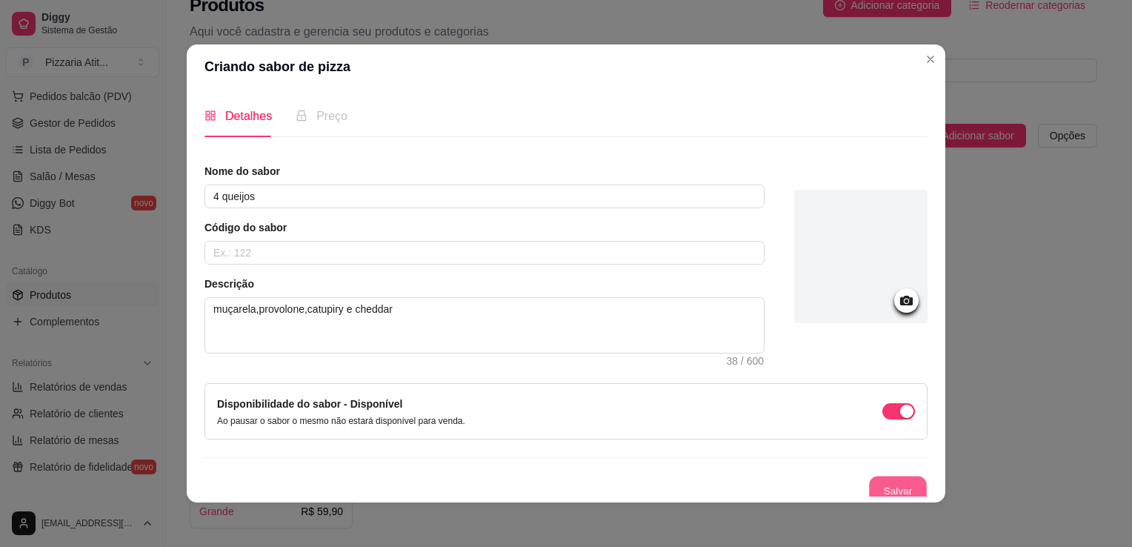
click at [885, 490] on button "Salvar" at bounding box center [898, 490] width 58 height 29
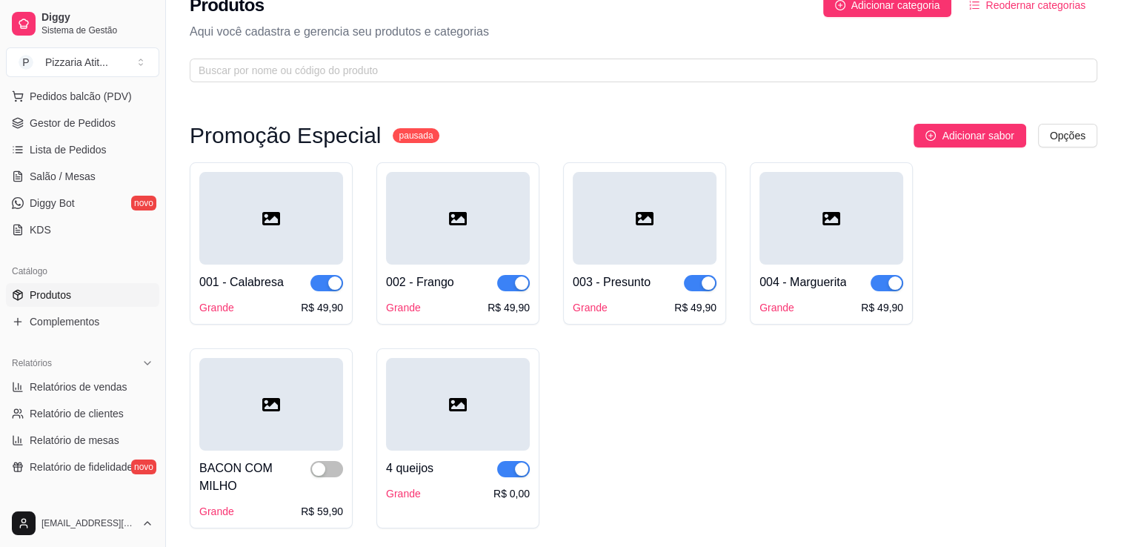
click at [333, 262] on div at bounding box center [271, 218] width 144 height 93
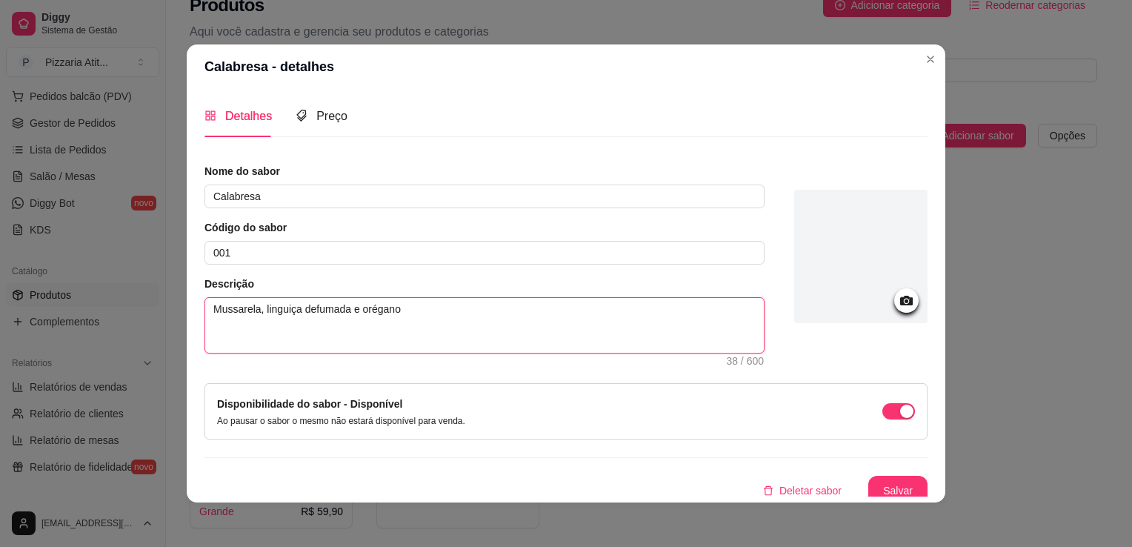
click at [230, 307] on textarea "Mussarela, linguiça defumada e orégano" at bounding box center [484, 325] width 559 height 55
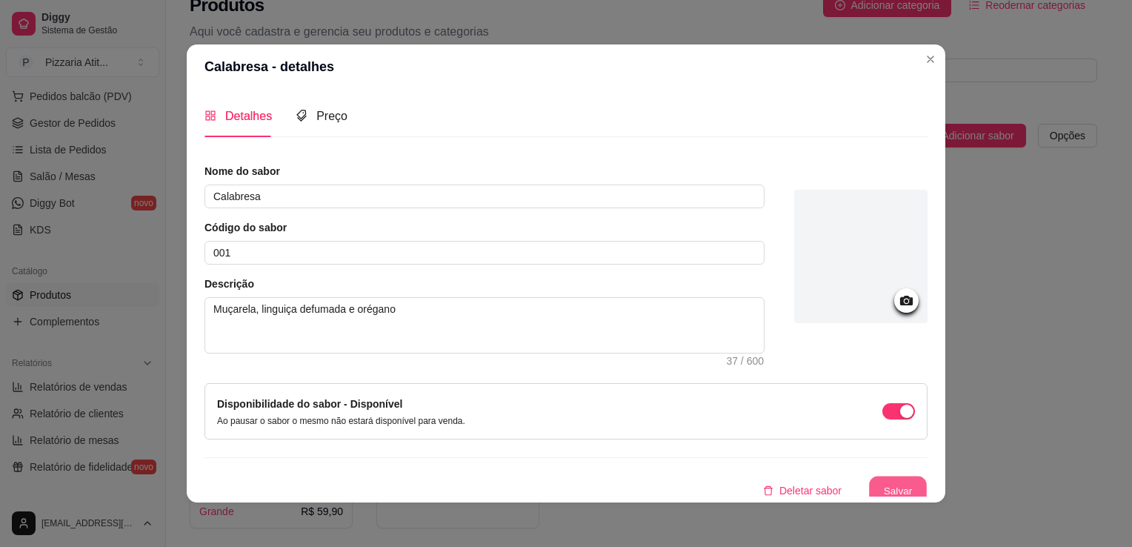
click at [880, 482] on button "Salvar" at bounding box center [898, 490] width 58 height 29
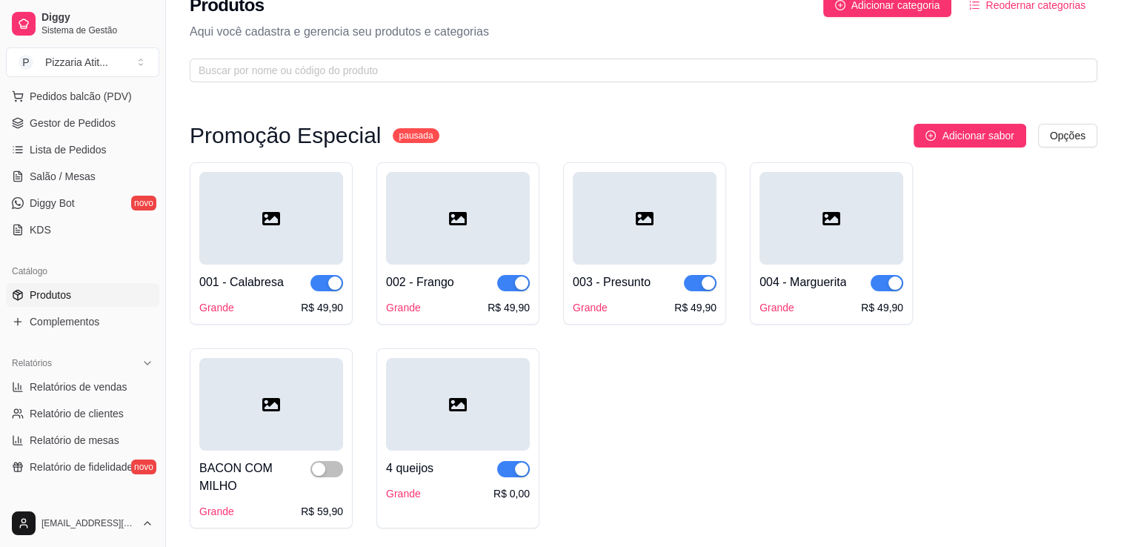
click at [433, 207] on div at bounding box center [458, 218] width 144 height 93
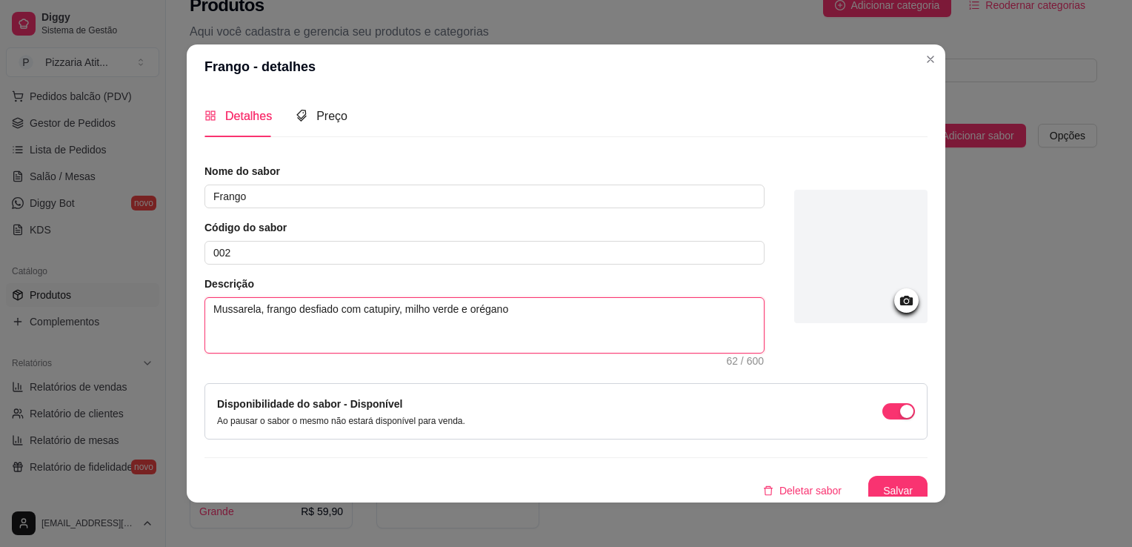
click at [231, 313] on textarea "Mussarela, frango desfiado com catupiry, milho verde e orégano" at bounding box center [484, 325] width 559 height 55
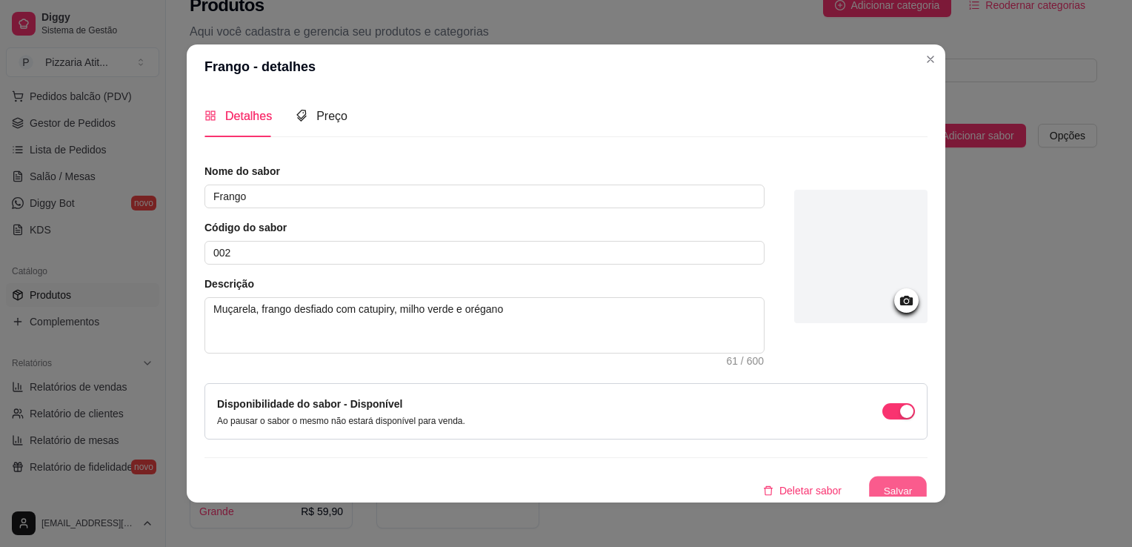
click at [890, 487] on button "Salvar" at bounding box center [898, 490] width 58 height 29
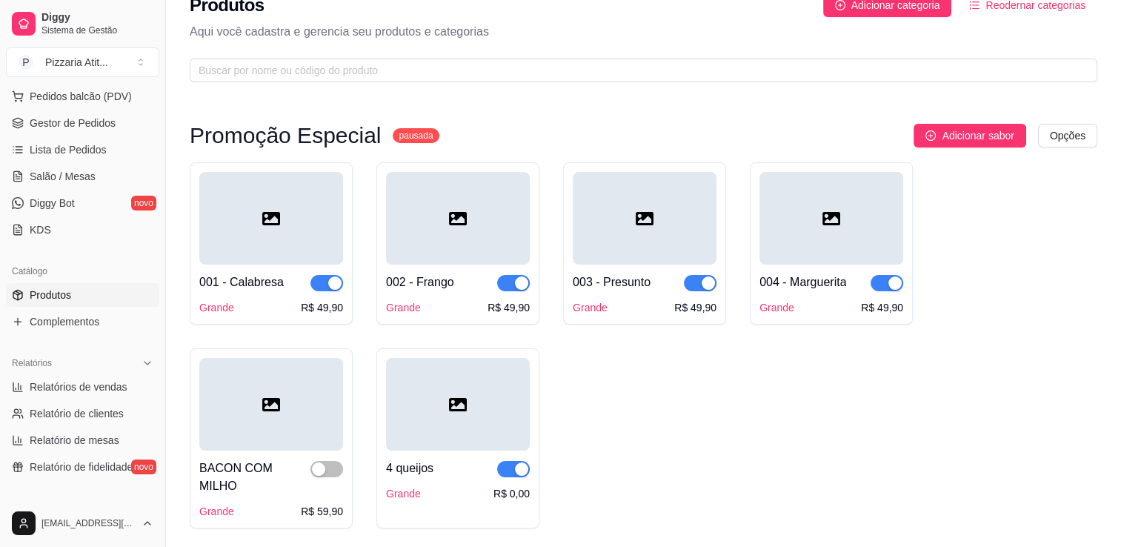
click at [590, 218] on div at bounding box center [645, 218] width 144 height 93
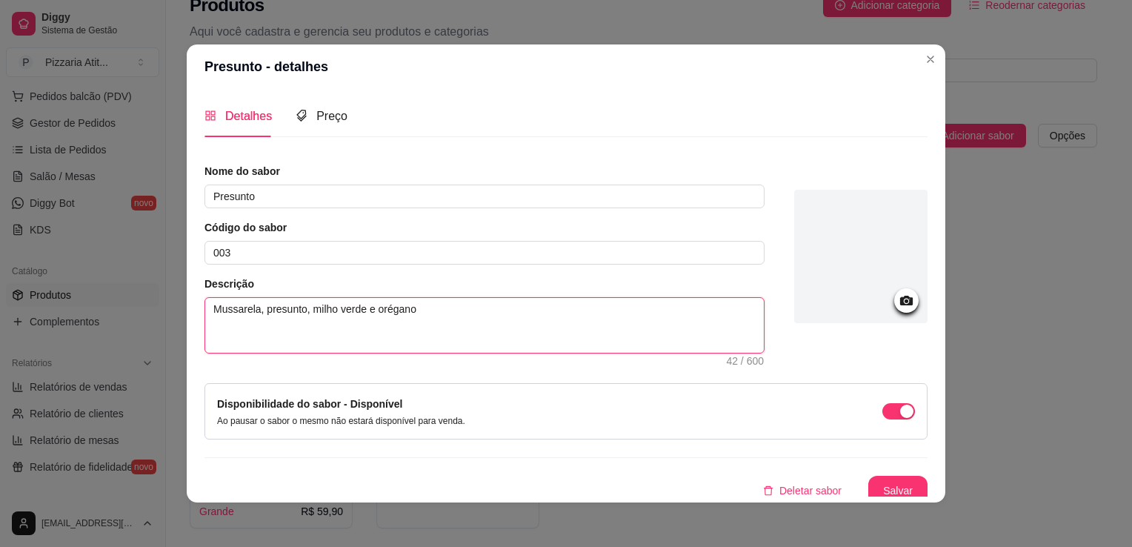
click at [231, 310] on textarea "Mussarela, presunto, milho verde e orégano" at bounding box center [484, 325] width 559 height 55
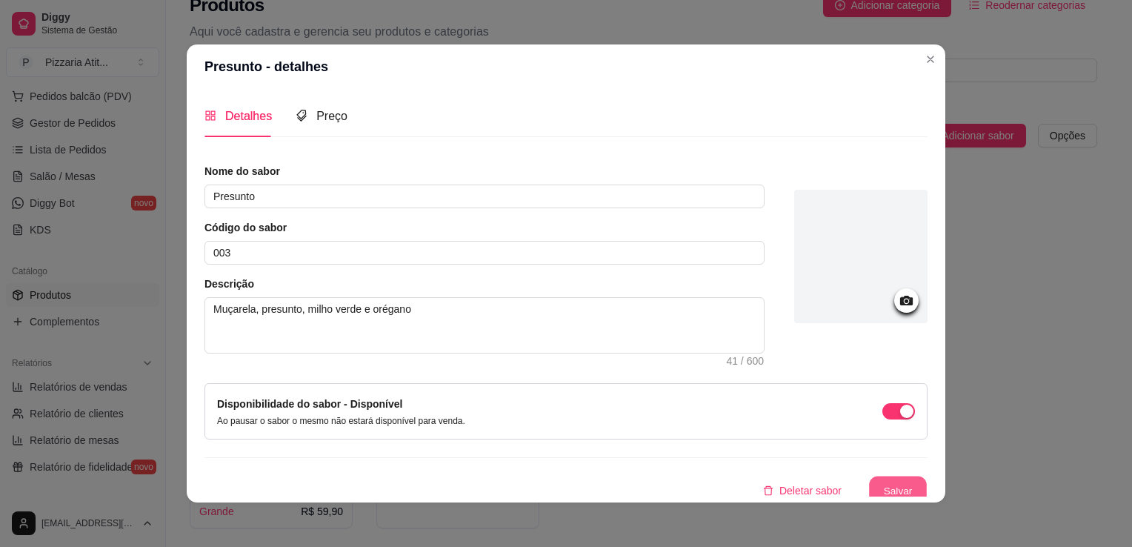
click at [883, 487] on button "Salvar" at bounding box center [898, 490] width 58 height 29
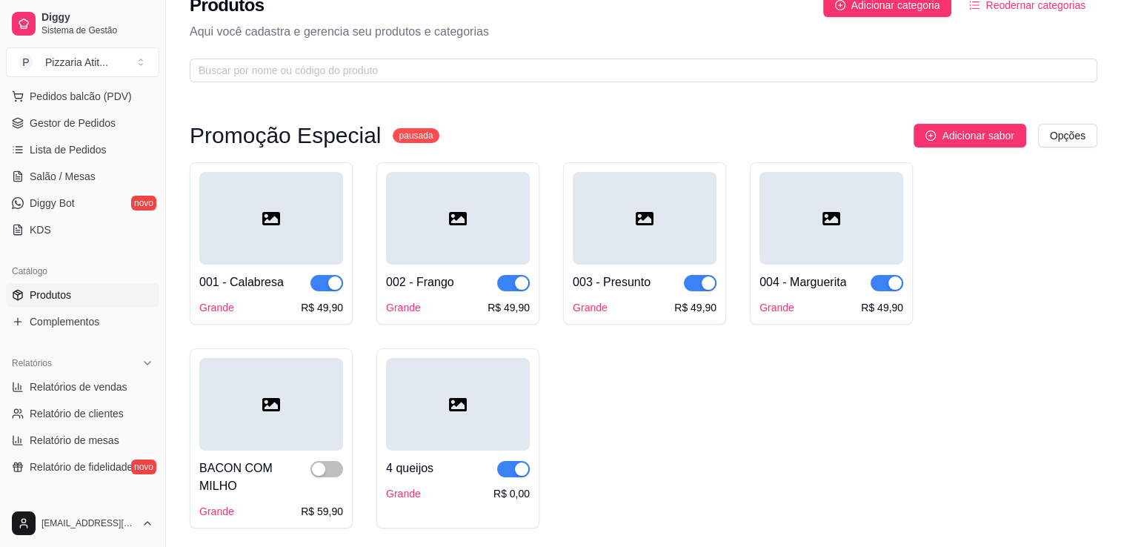
click at [788, 233] on div at bounding box center [831, 218] width 144 height 93
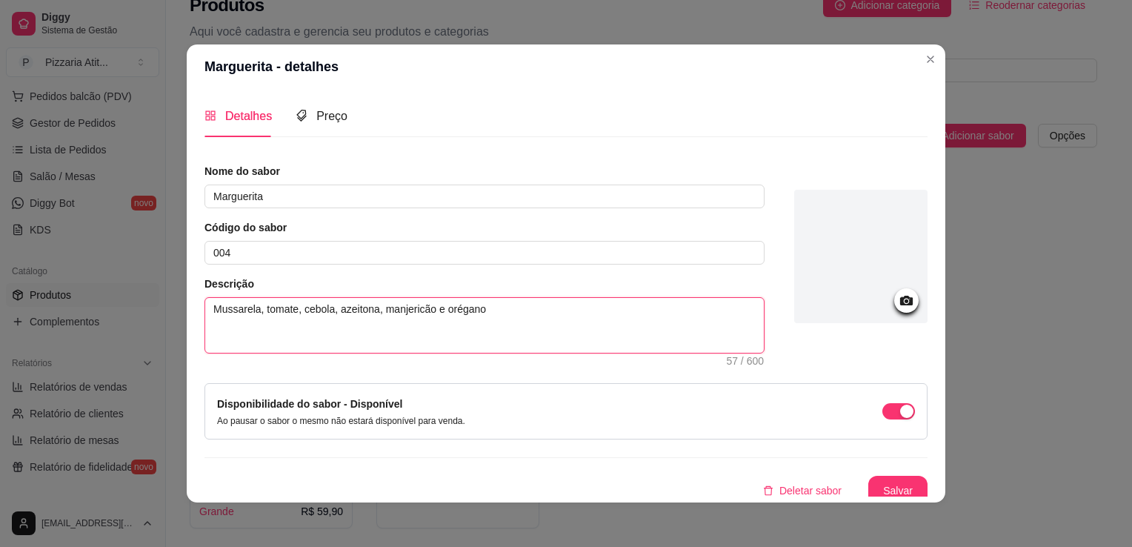
click at [233, 310] on textarea "Mussarela, tomate, cebola, azeitona, manjericão e orégano" at bounding box center [484, 325] width 559 height 55
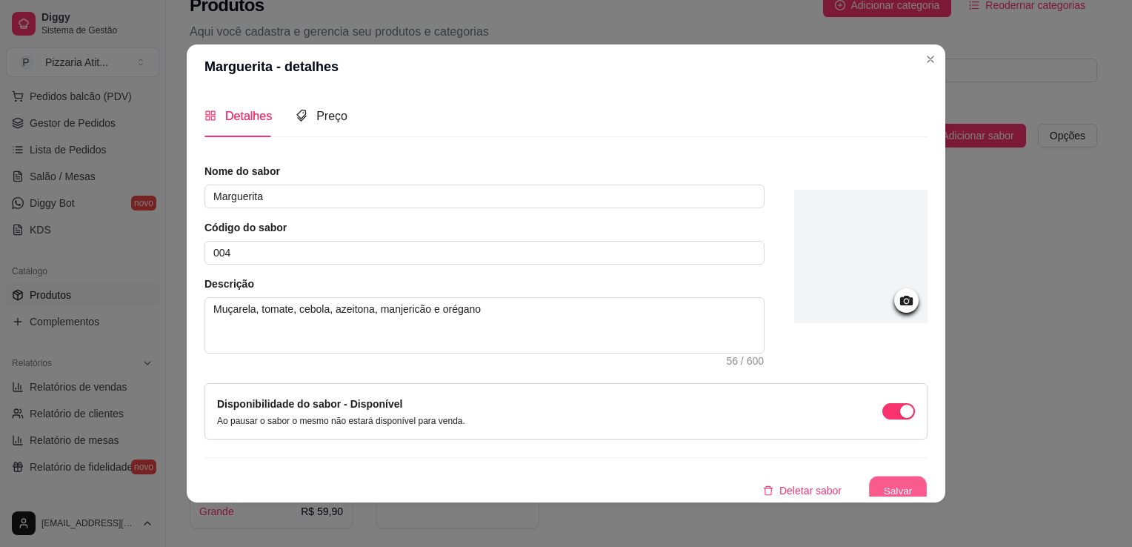
click at [881, 489] on button "Salvar" at bounding box center [898, 490] width 58 height 29
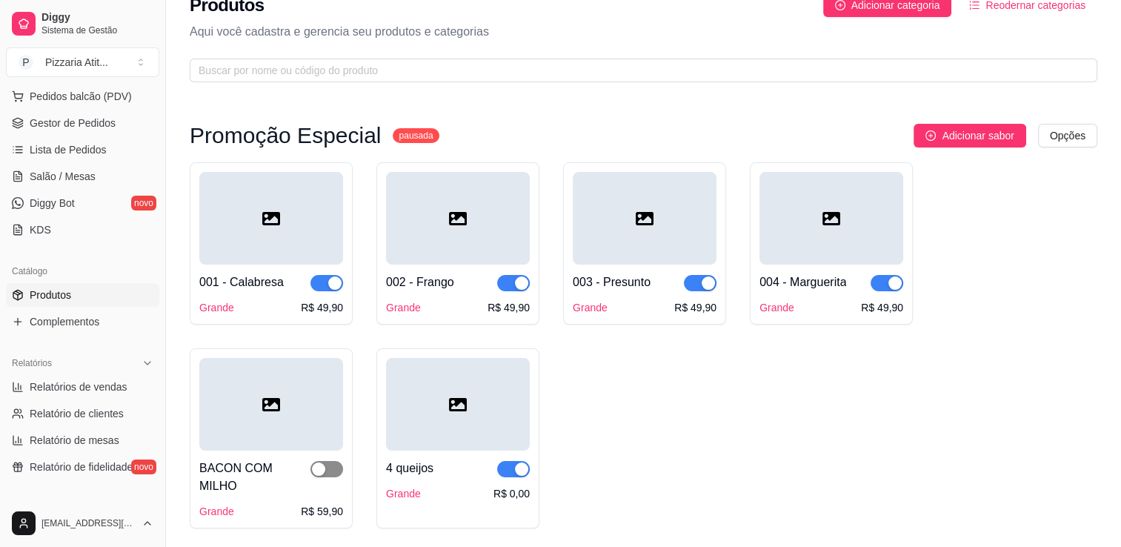
click at [323, 470] on div "button" at bounding box center [318, 468] width 13 height 13
click at [309, 449] on div at bounding box center [271, 404] width 144 height 93
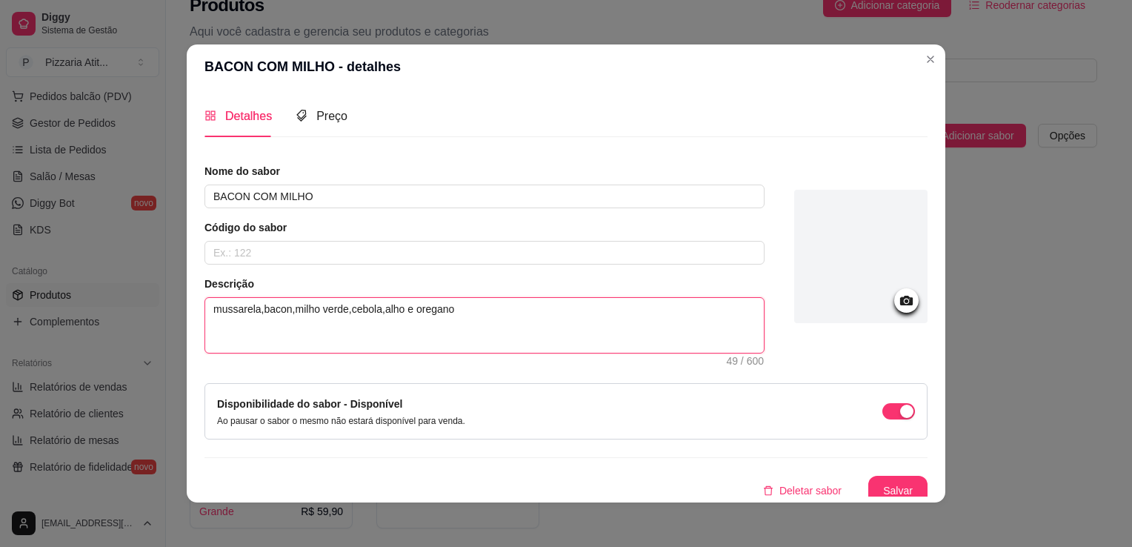
click at [232, 313] on textarea "mussarela,bacon,milho verde,cebola,alho e oregano" at bounding box center [484, 325] width 559 height 55
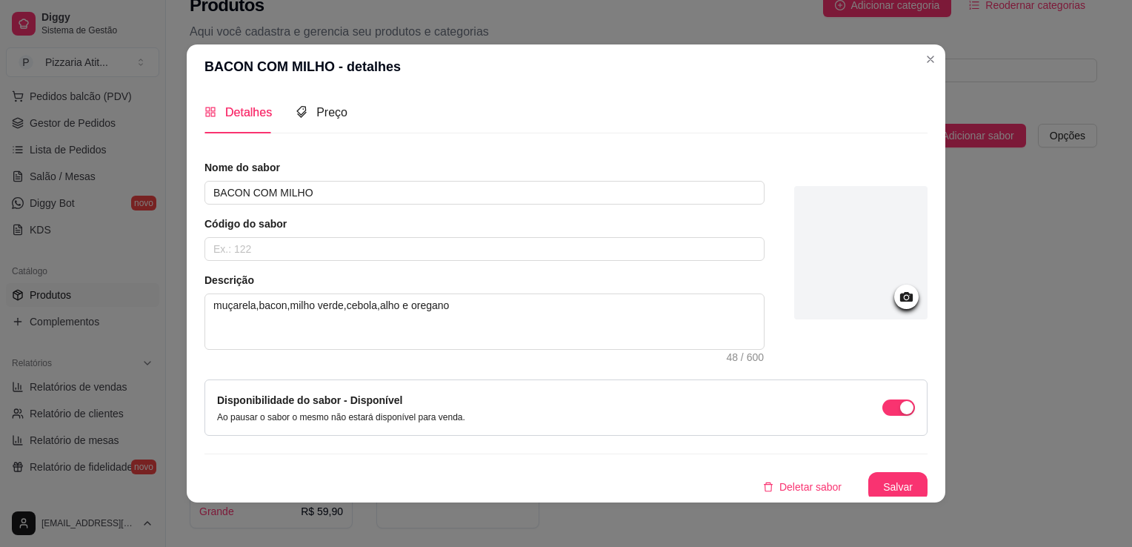
scroll to position [7, 0]
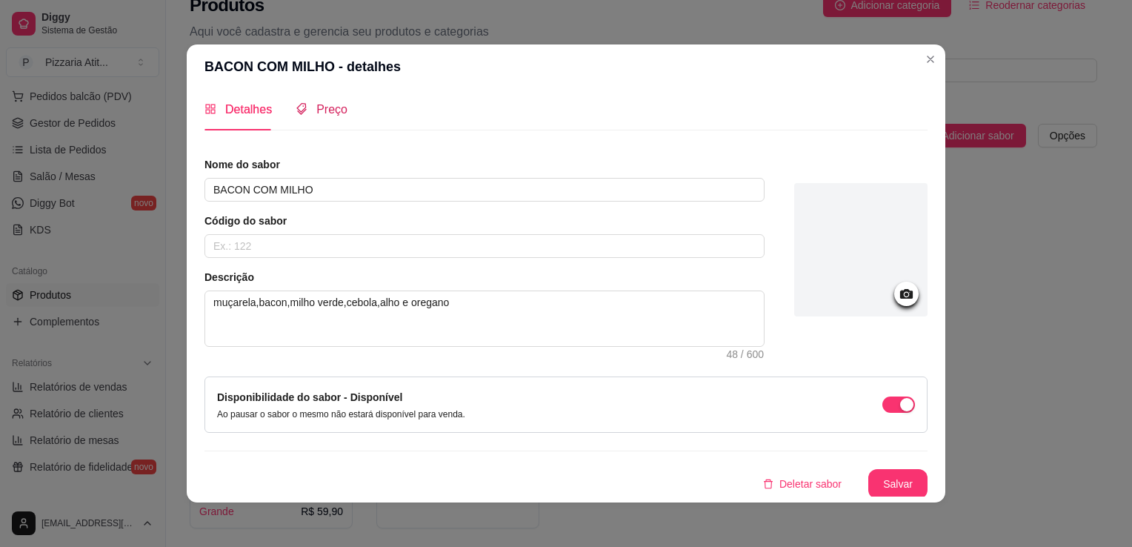
click at [317, 108] on span "Preço" at bounding box center [331, 109] width 31 height 13
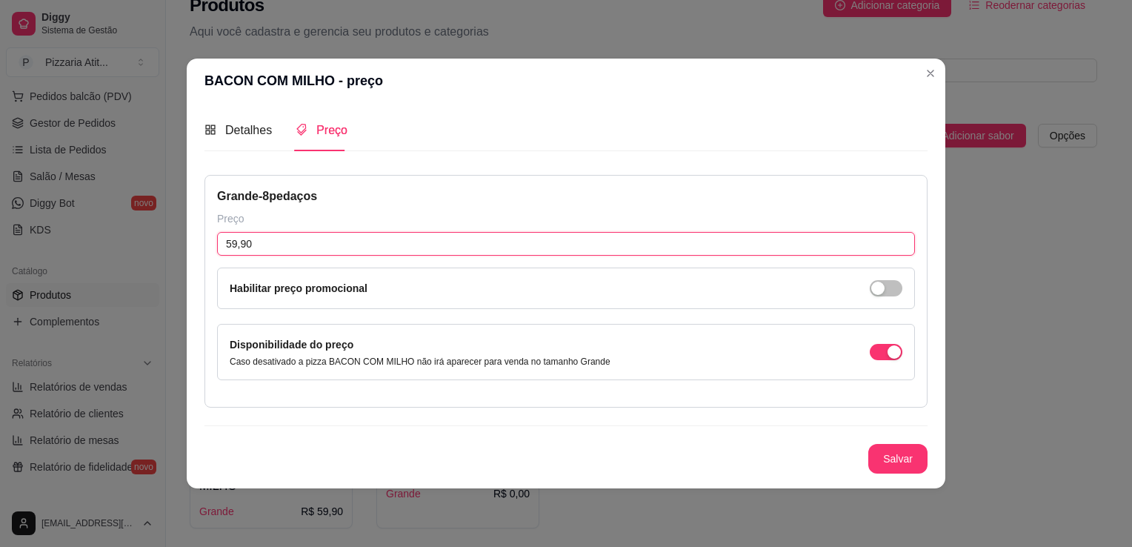
click at [229, 253] on input "59,90" at bounding box center [566, 244] width 698 height 24
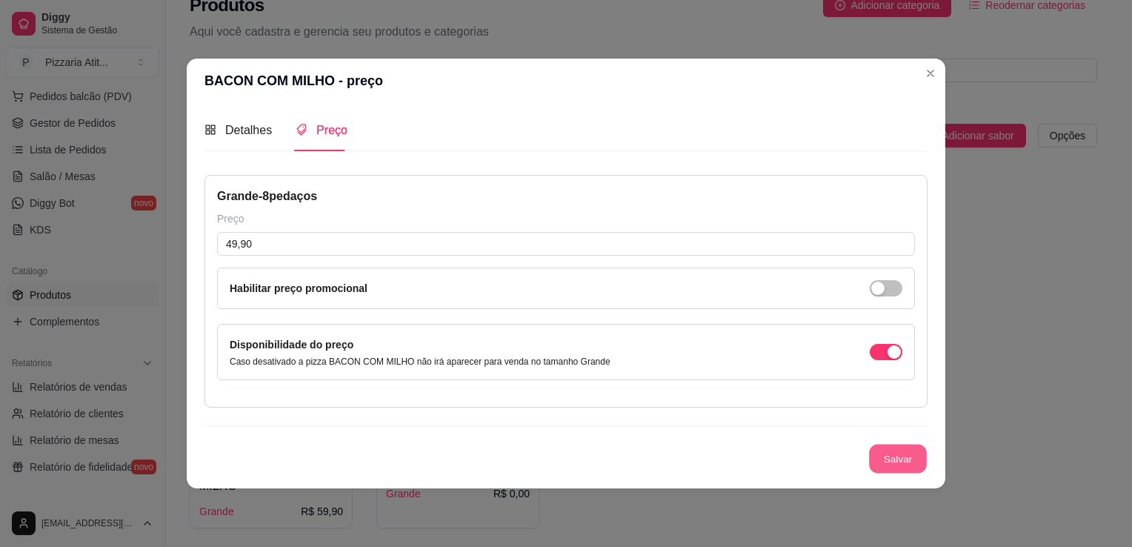
click at [892, 458] on button "Salvar" at bounding box center [898, 459] width 58 height 29
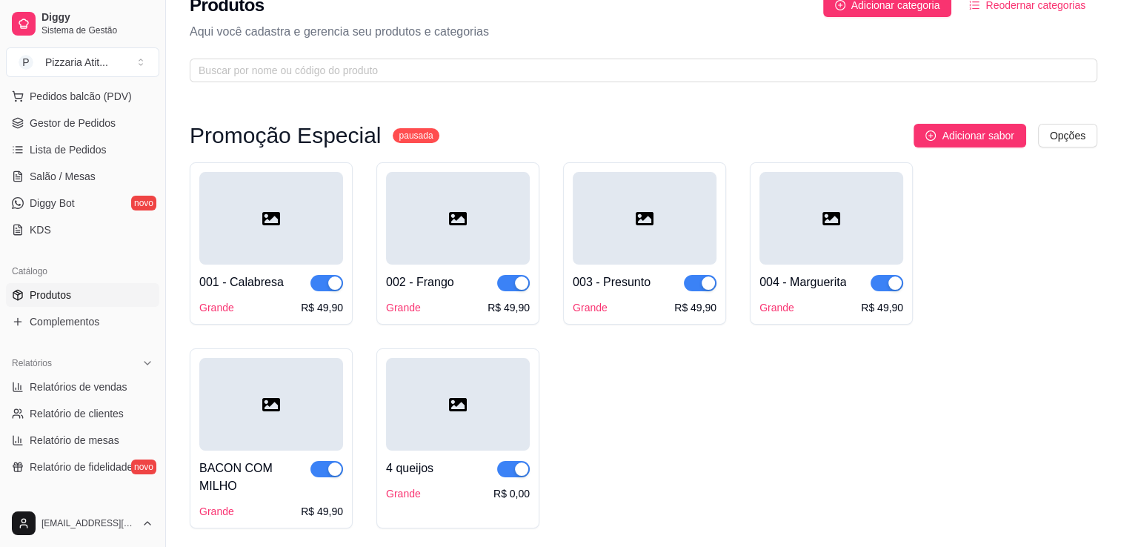
click at [460, 448] on div at bounding box center [458, 404] width 144 height 93
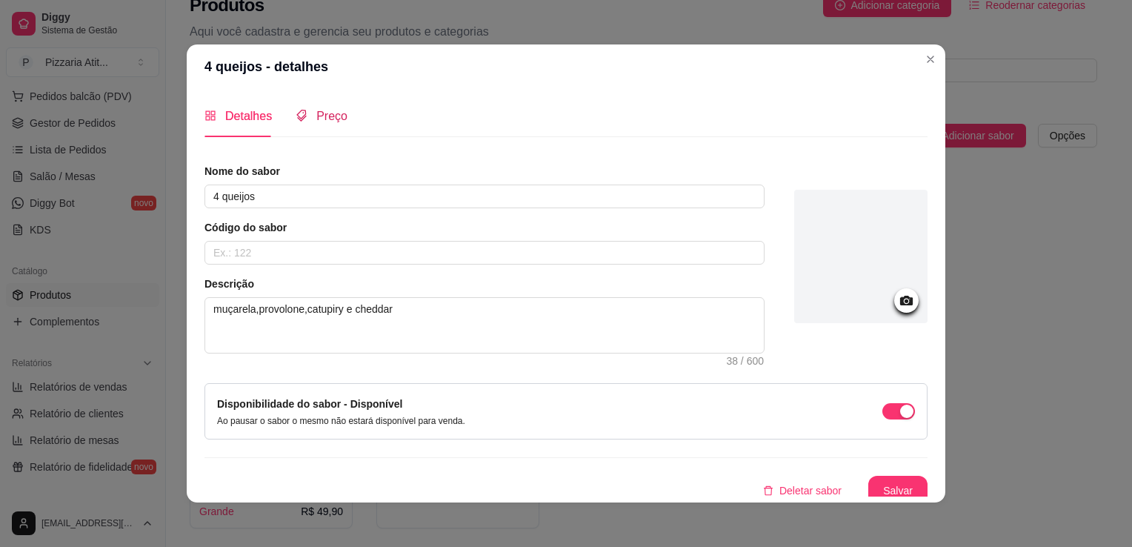
click at [327, 111] on span "Preço" at bounding box center [331, 116] width 31 height 13
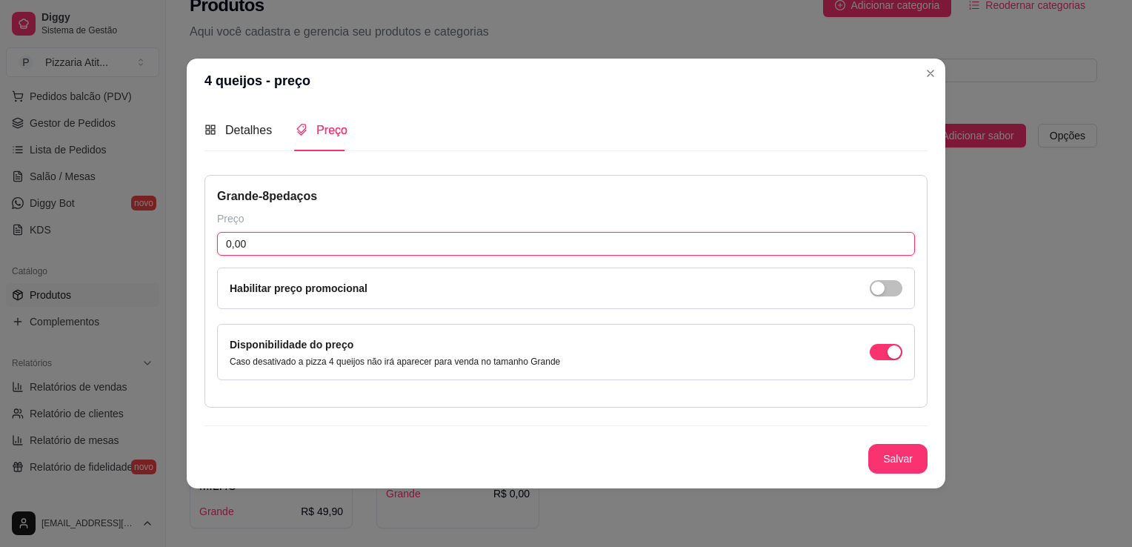
click at [275, 250] on input "0,00" at bounding box center [566, 244] width 698 height 24
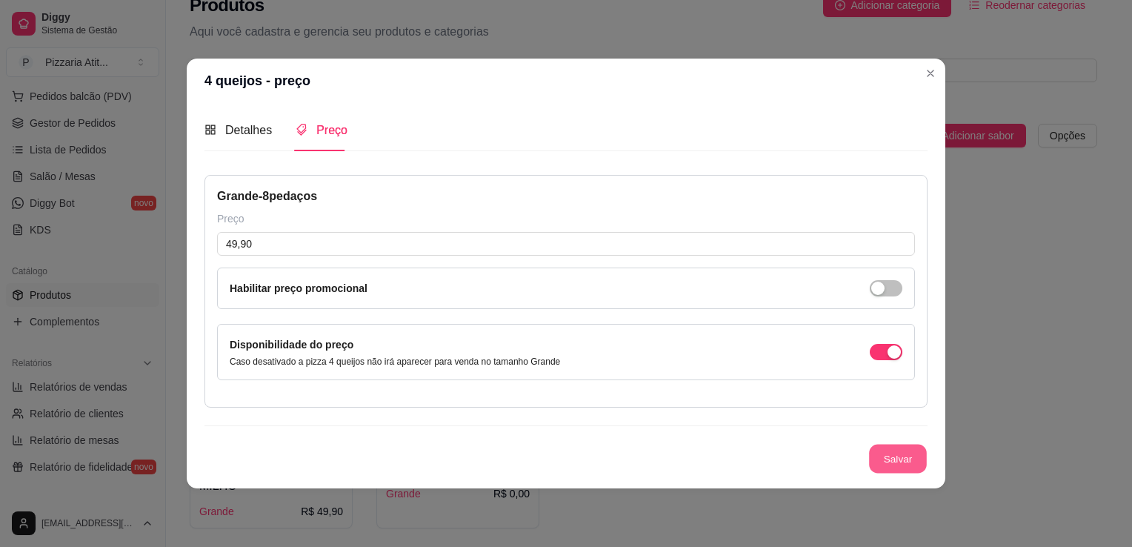
click at [881, 455] on button "Salvar" at bounding box center [898, 459] width 58 height 29
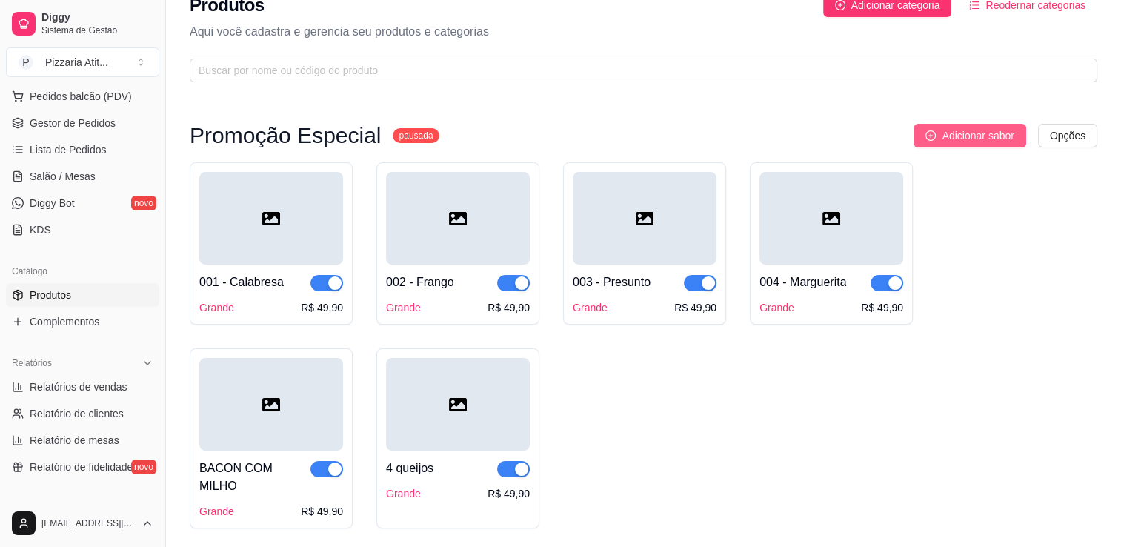
click at [934, 137] on icon "plus-circle" at bounding box center [930, 135] width 10 height 10
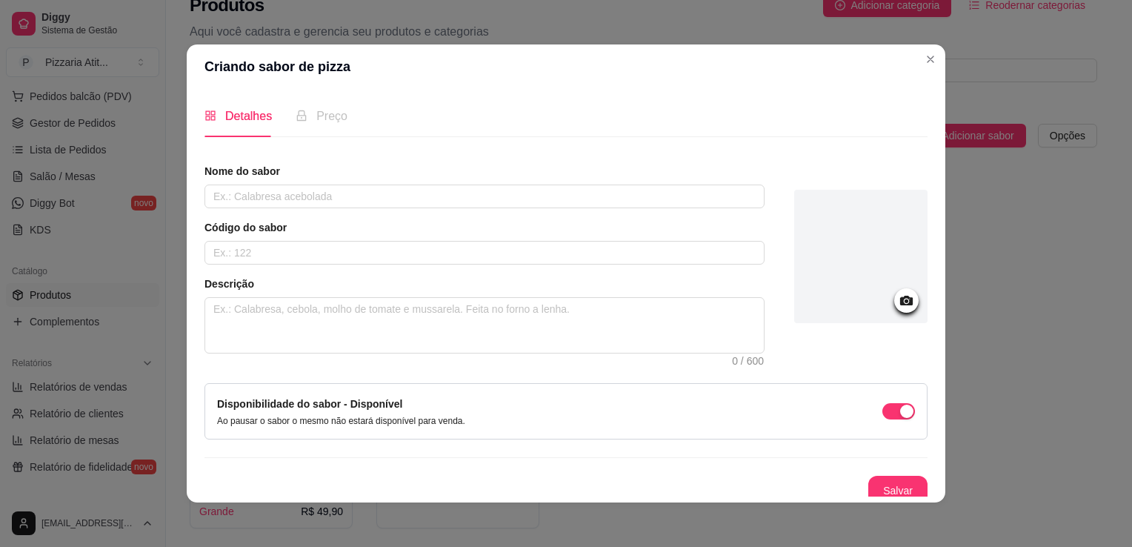
click at [475, 181] on div "Nome do sabor" at bounding box center [484, 186] width 560 height 44
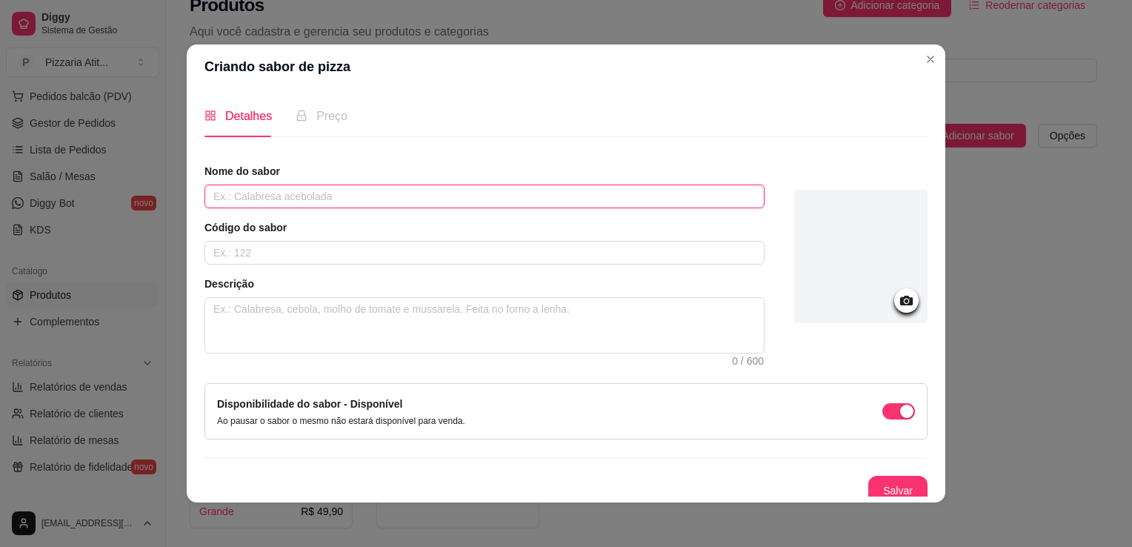
click at [464, 197] on input "text" at bounding box center [484, 196] width 560 height 24
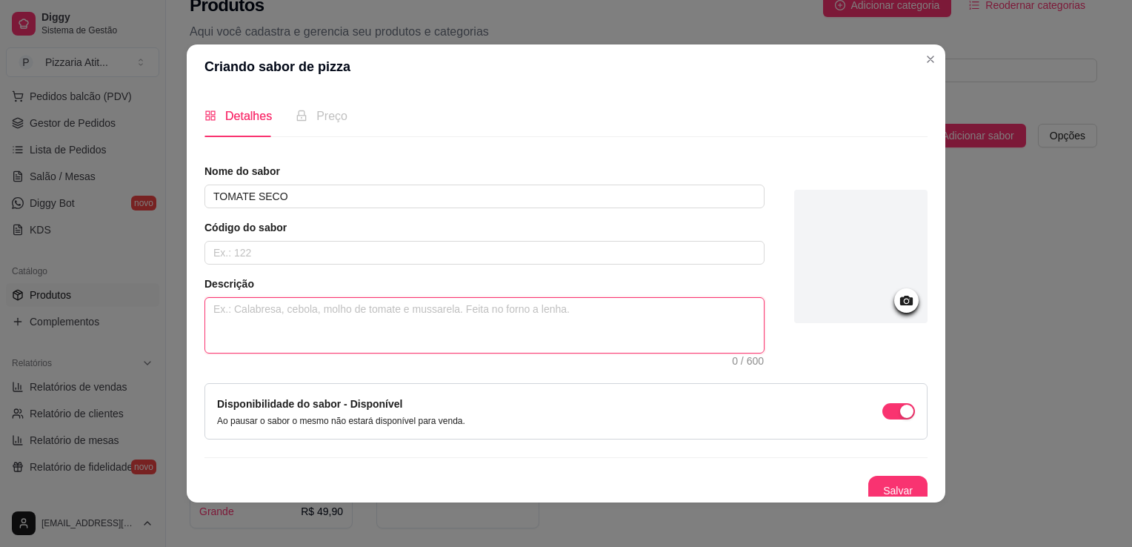
click at [347, 319] on textarea at bounding box center [484, 325] width 559 height 55
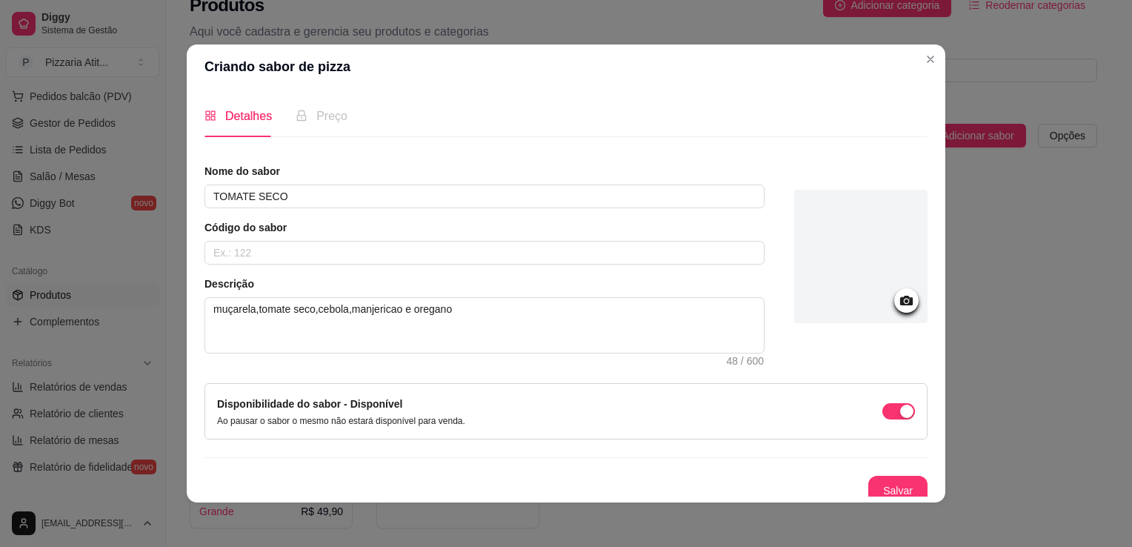
click at [307, 120] on div "Preço" at bounding box center [322, 116] width 52 height 19
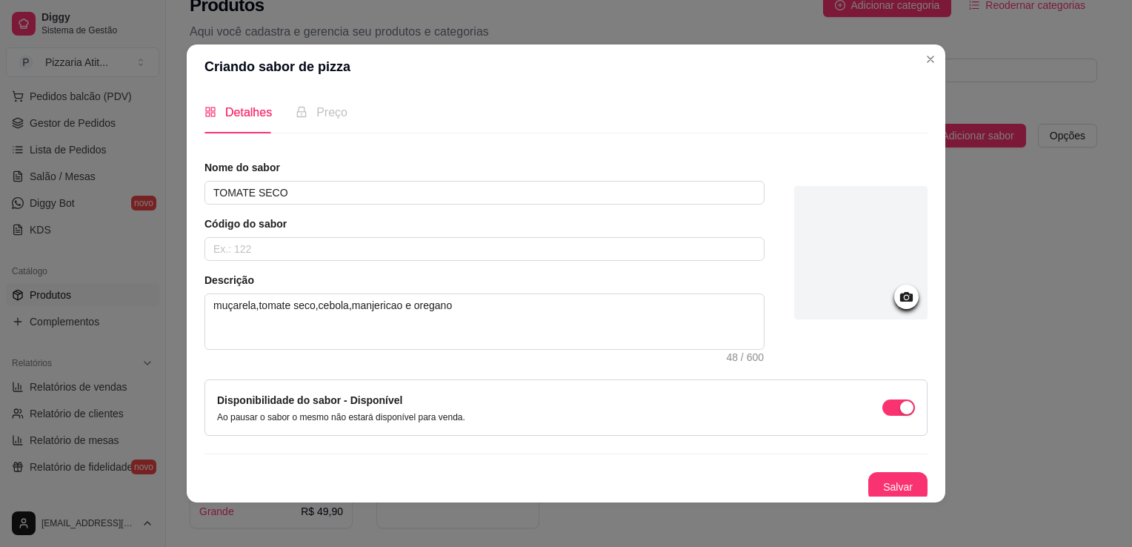
scroll to position [7, 0]
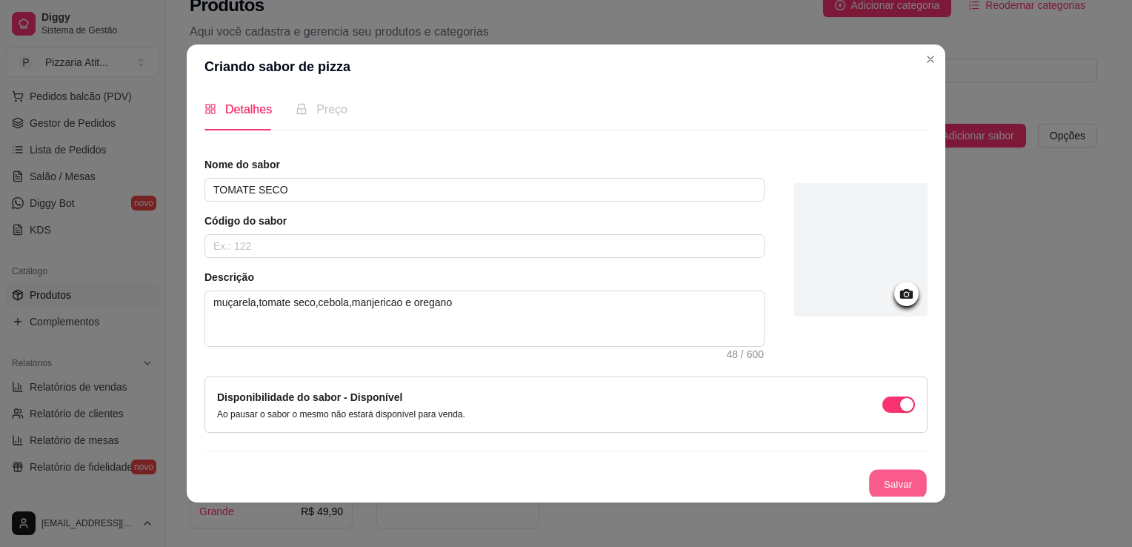
click at [900, 485] on button "Salvar" at bounding box center [898, 484] width 58 height 29
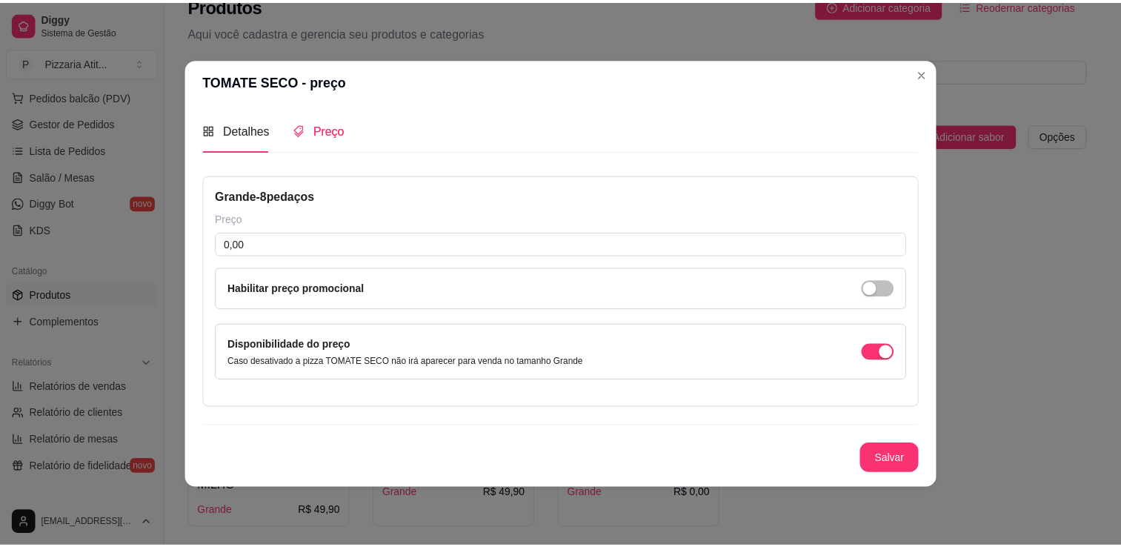
scroll to position [0, 0]
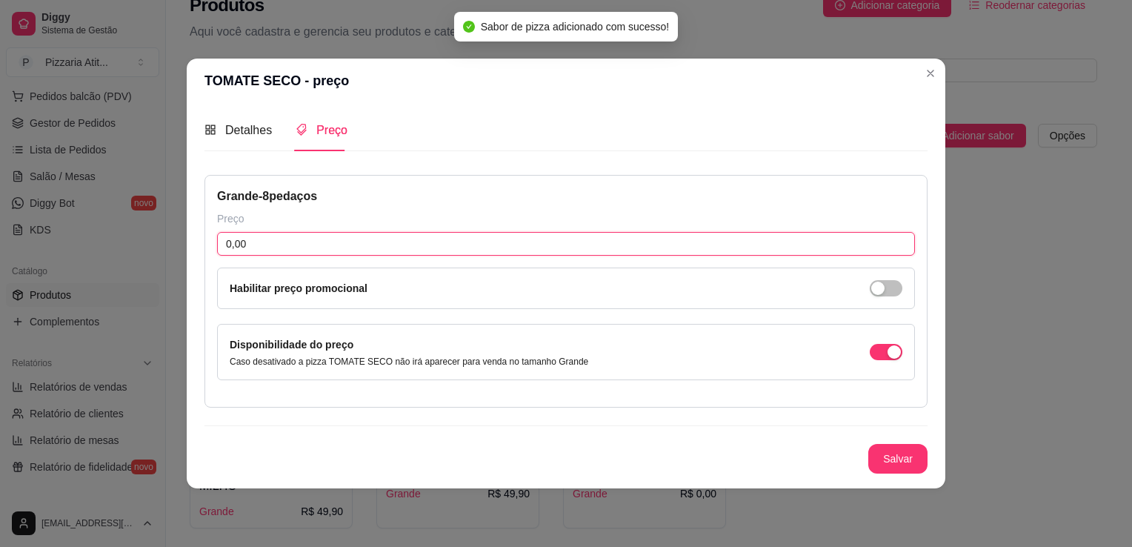
click at [273, 245] on input "0,00" at bounding box center [566, 244] width 698 height 24
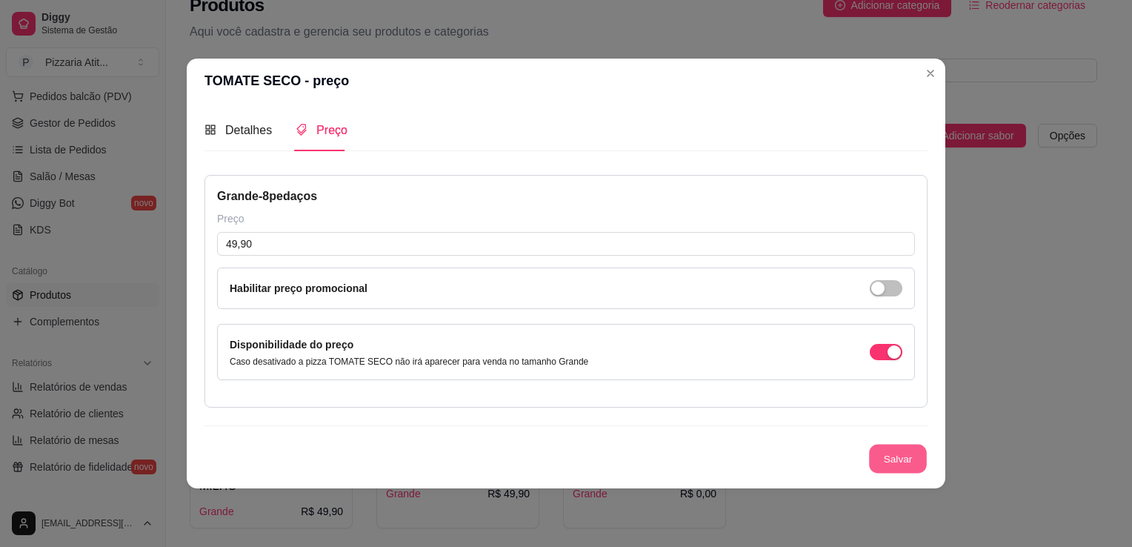
click at [896, 449] on button "Salvar" at bounding box center [898, 459] width 58 height 29
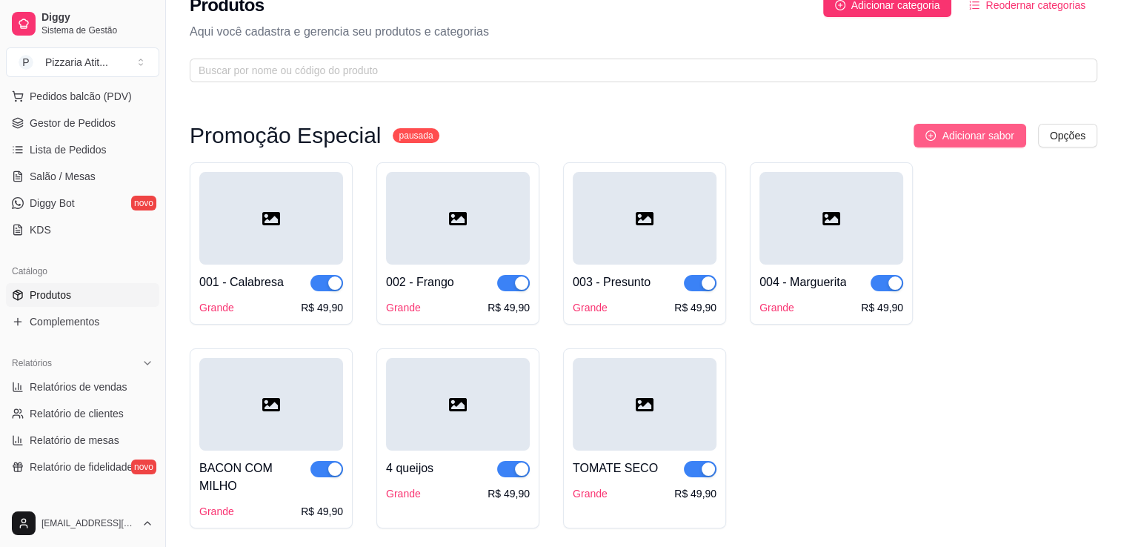
click at [961, 129] on span "Adicionar sabor" at bounding box center [978, 135] width 72 height 16
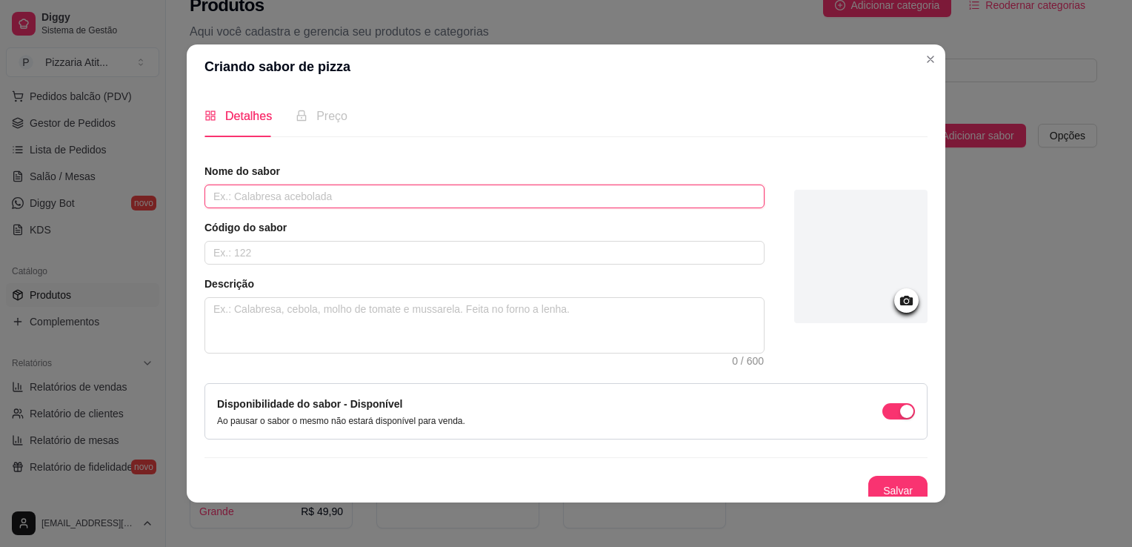
click at [345, 188] on input "text" at bounding box center [484, 196] width 560 height 24
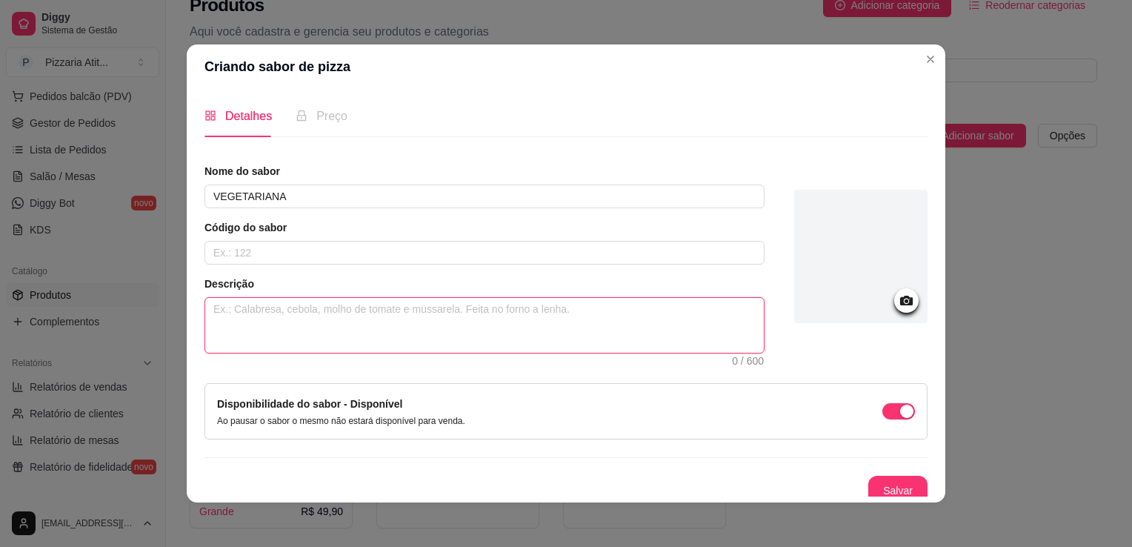
click at [237, 327] on textarea at bounding box center [484, 325] width 559 height 55
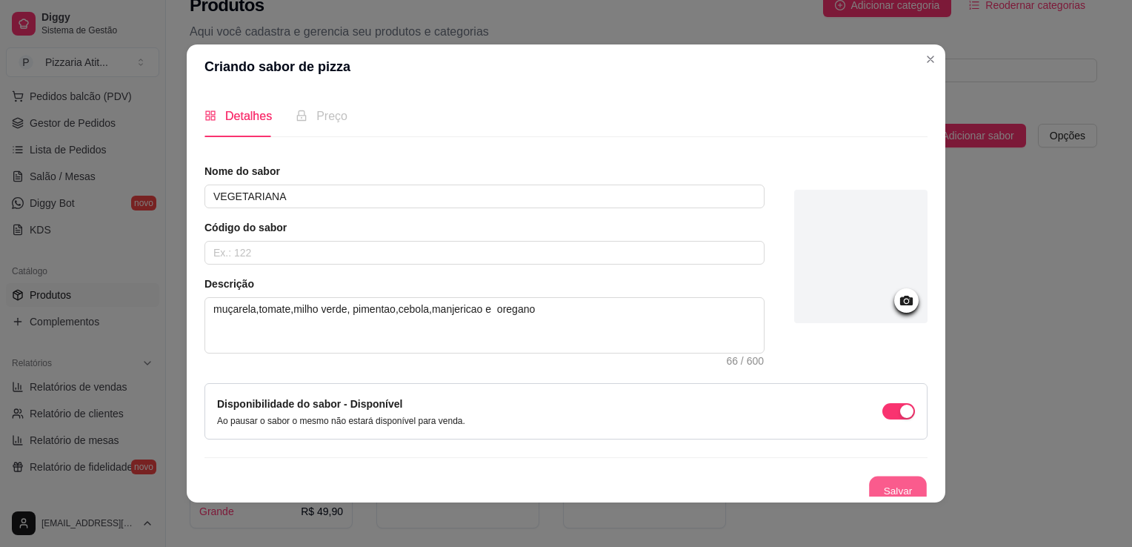
click at [872, 490] on button "Salvar" at bounding box center [898, 490] width 58 height 29
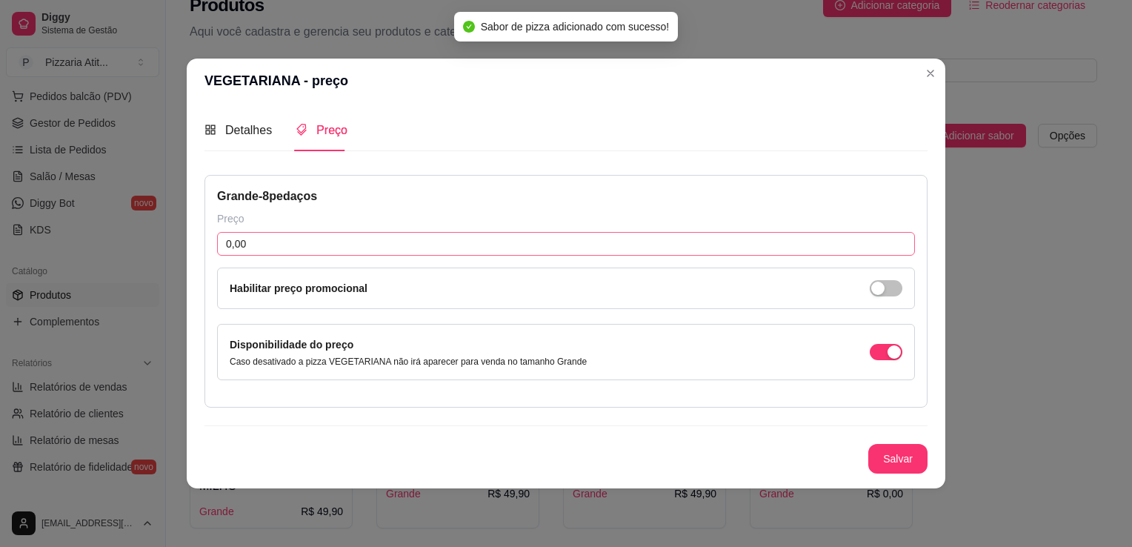
drag, startPoint x: 292, startPoint y: 227, endPoint x: 288, endPoint y: 236, distance: 9.6
click at [288, 236] on div "Grande - 8 pedaços Preço 0,00 Habilitar preço promocional Disponibilidade do pr…" at bounding box center [565, 291] width 723 height 233
click at [288, 236] on input "0,00" at bounding box center [566, 244] width 698 height 24
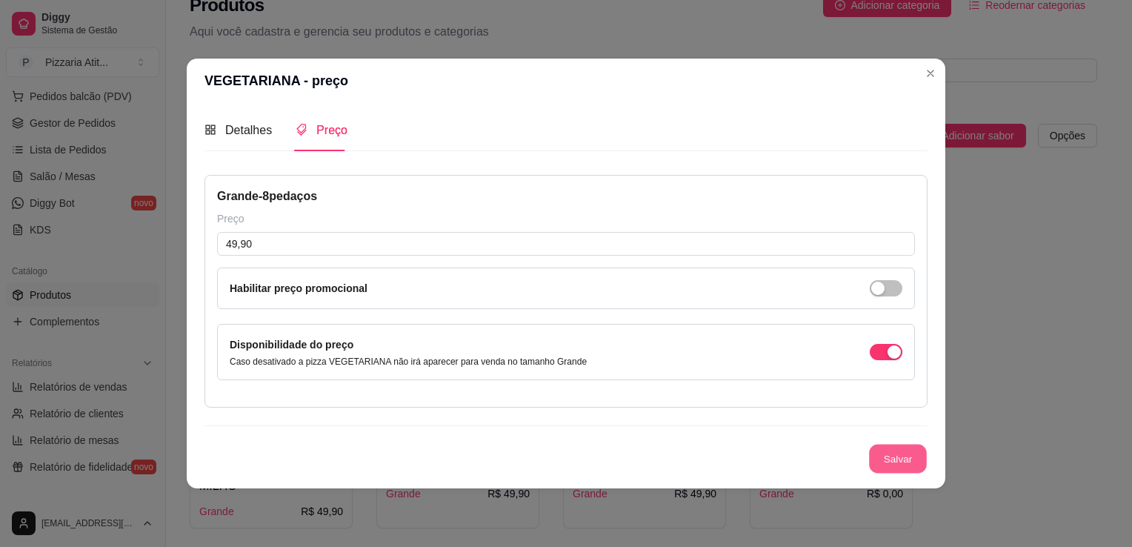
click at [908, 456] on button "Salvar" at bounding box center [898, 459] width 58 height 29
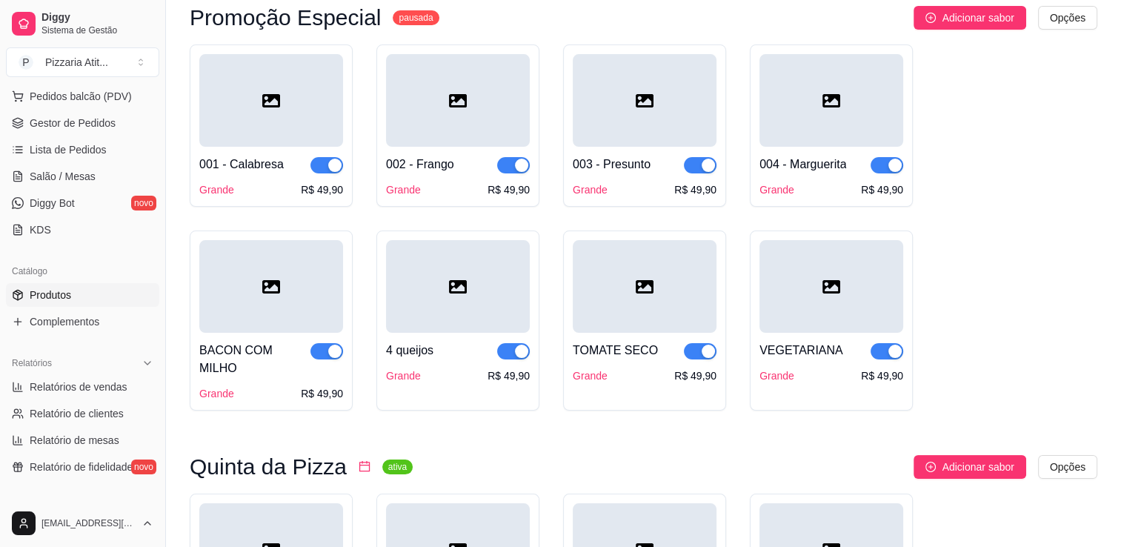
scroll to position [143, 0]
click at [985, 16] on span "Adicionar sabor" at bounding box center [978, 17] width 72 height 16
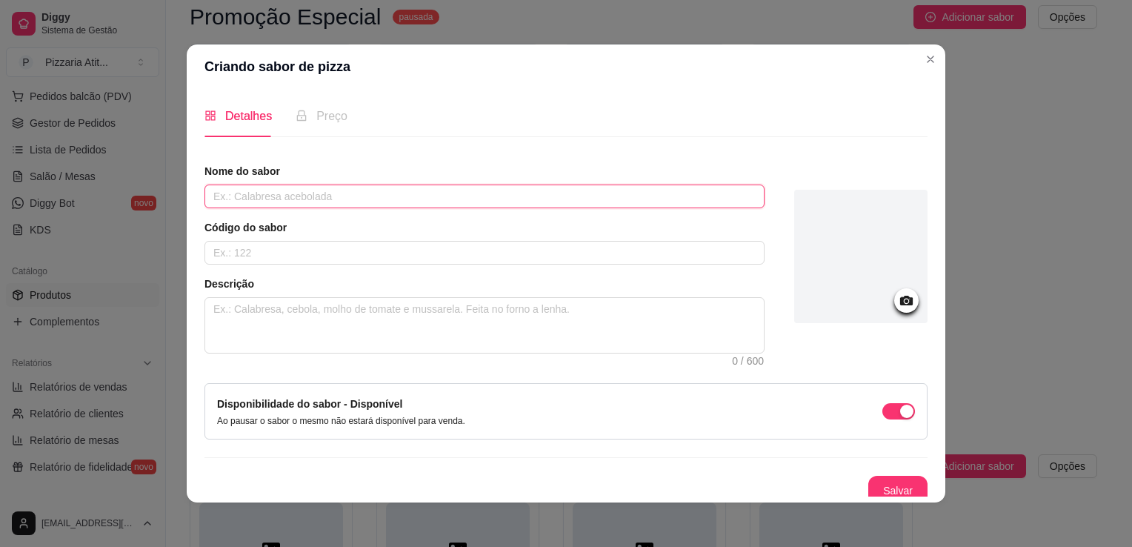
click at [410, 195] on input "text" at bounding box center [484, 196] width 560 height 24
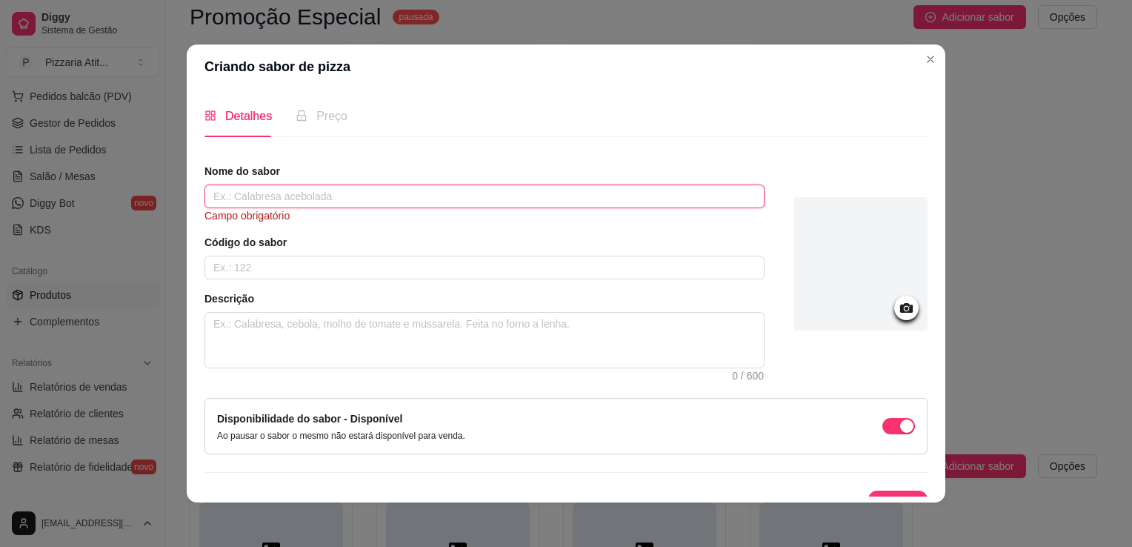
click at [410, 195] on input "text" at bounding box center [484, 196] width 560 height 24
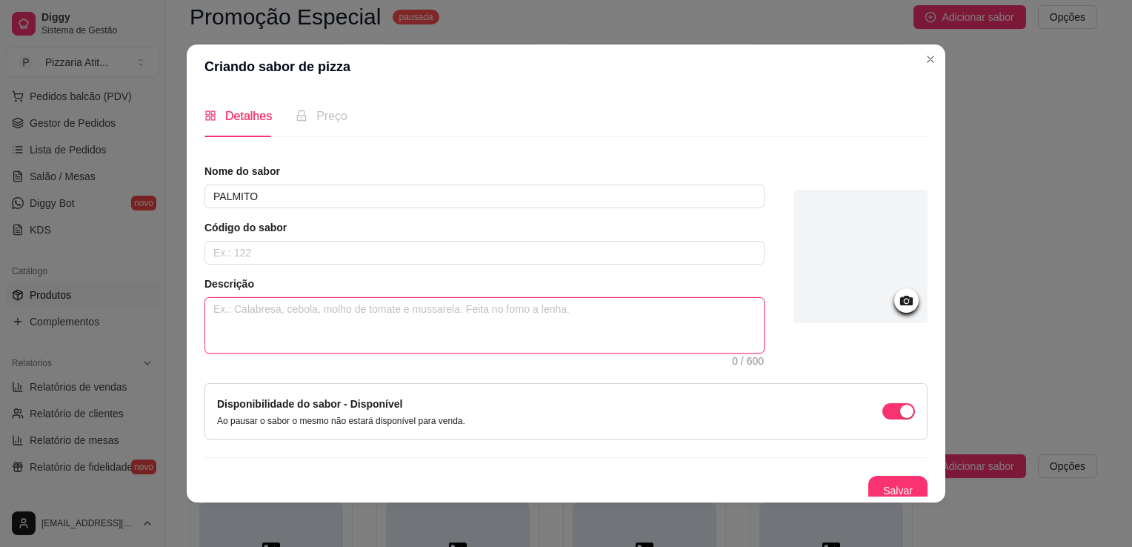
click at [248, 330] on textarea at bounding box center [484, 325] width 559 height 55
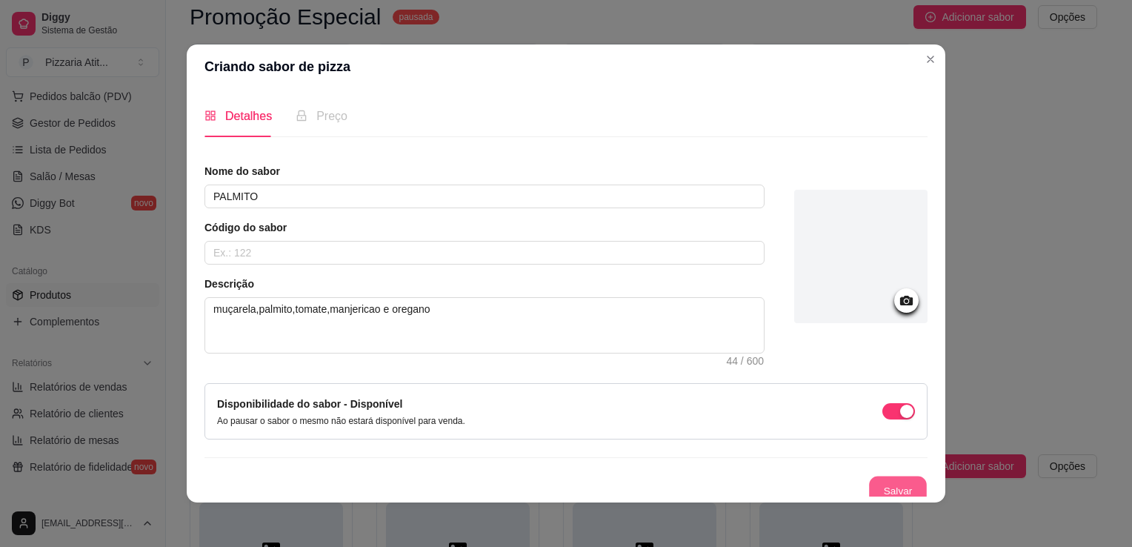
click at [869, 489] on button "Salvar" at bounding box center [898, 490] width 58 height 29
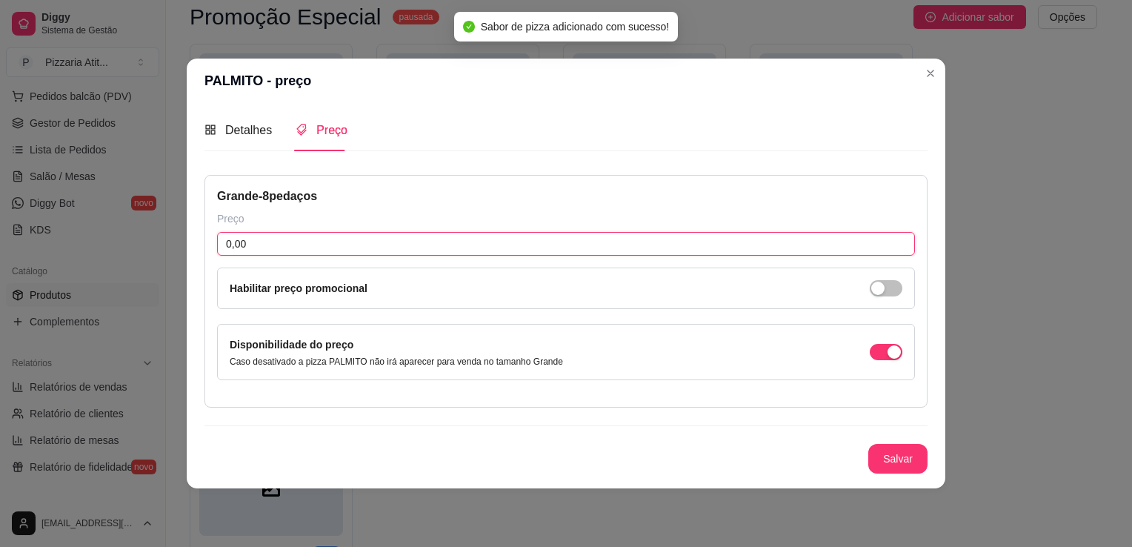
click at [241, 245] on input "0,00" at bounding box center [566, 244] width 698 height 24
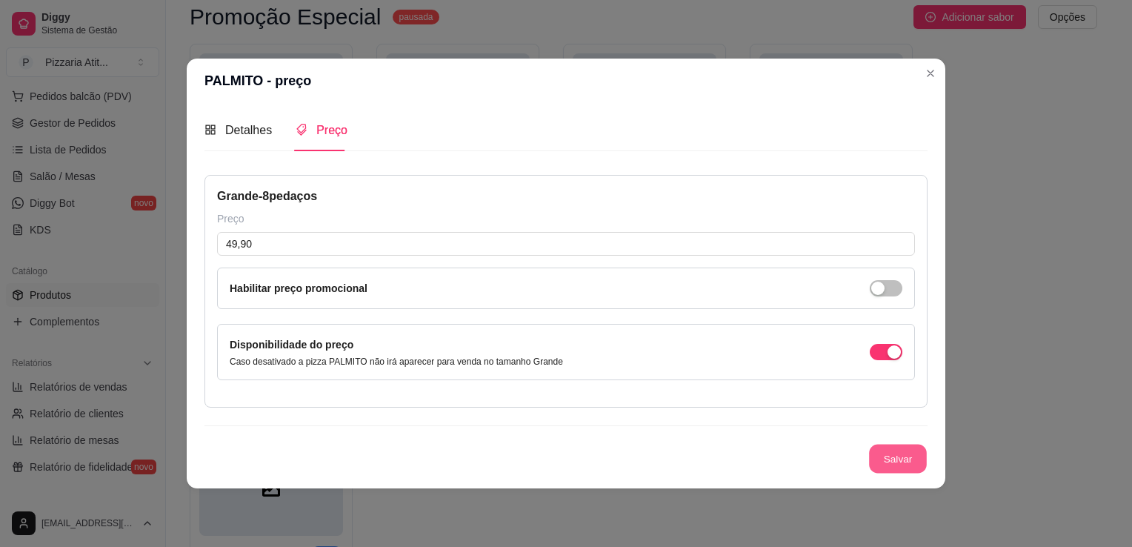
click at [892, 457] on button "Salvar" at bounding box center [898, 459] width 58 height 29
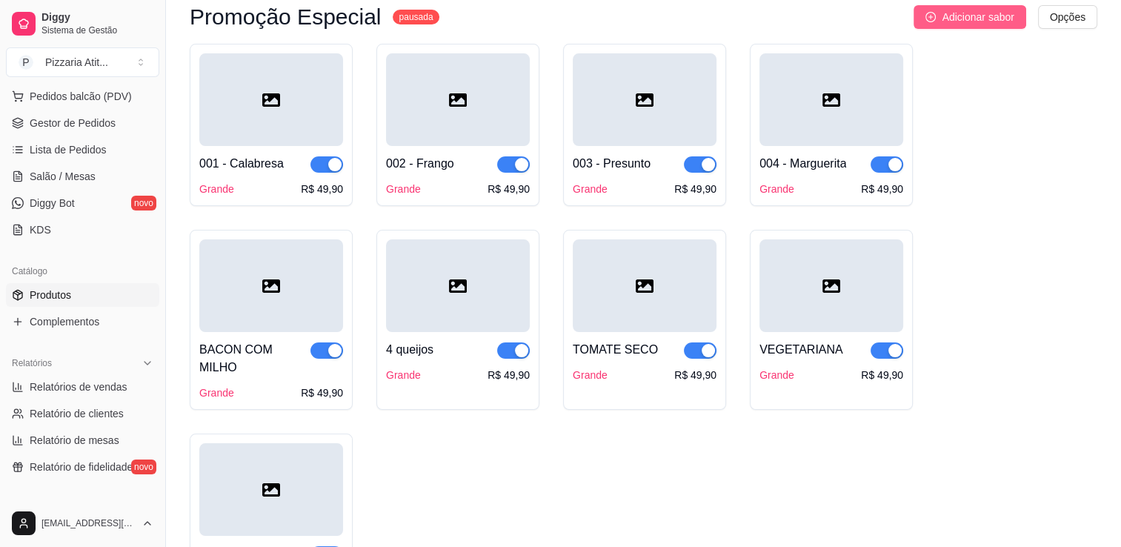
click at [951, 25] on button "Adicionar sabor" at bounding box center [970, 17] width 112 height 24
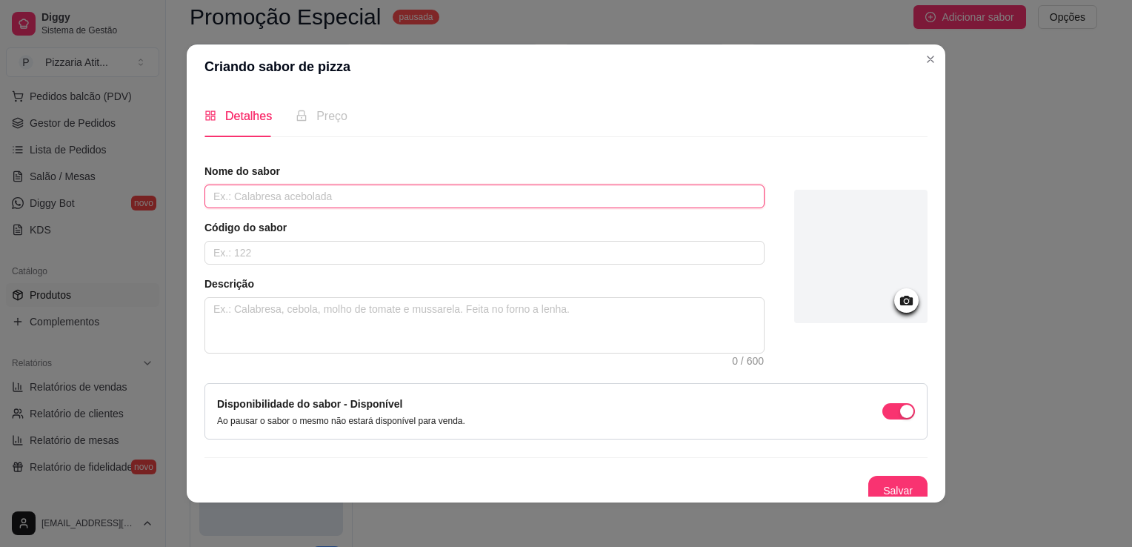
click at [458, 202] on input "text" at bounding box center [484, 196] width 560 height 24
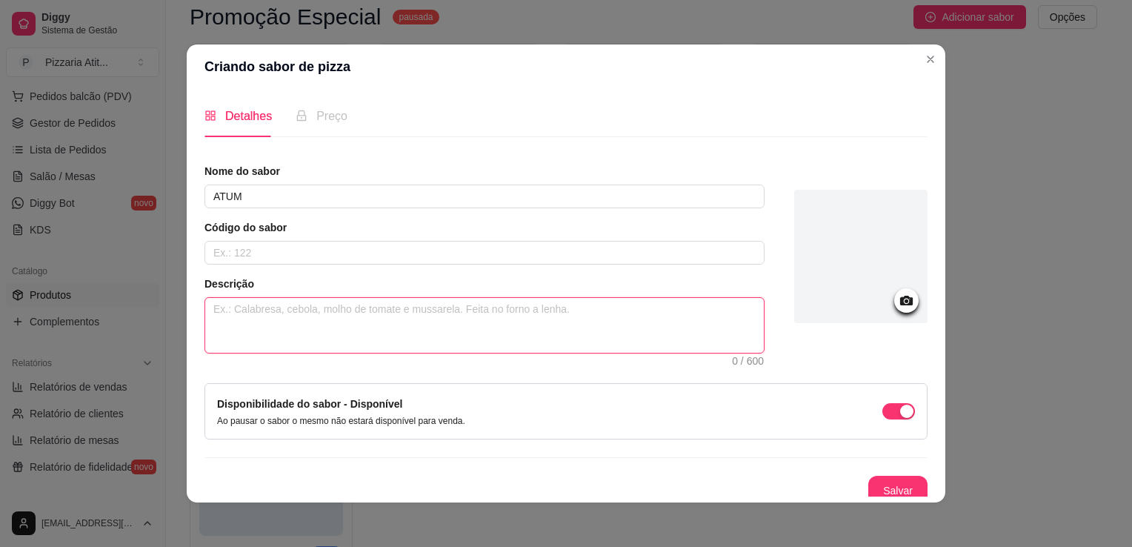
click at [449, 298] on textarea at bounding box center [484, 325] width 559 height 55
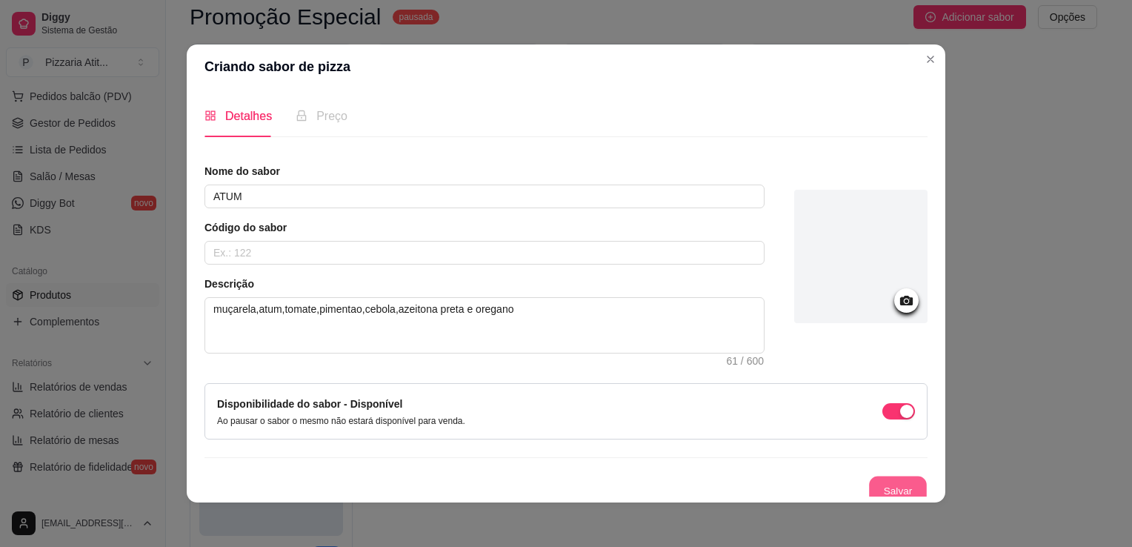
click at [877, 476] on button "Salvar" at bounding box center [898, 490] width 58 height 29
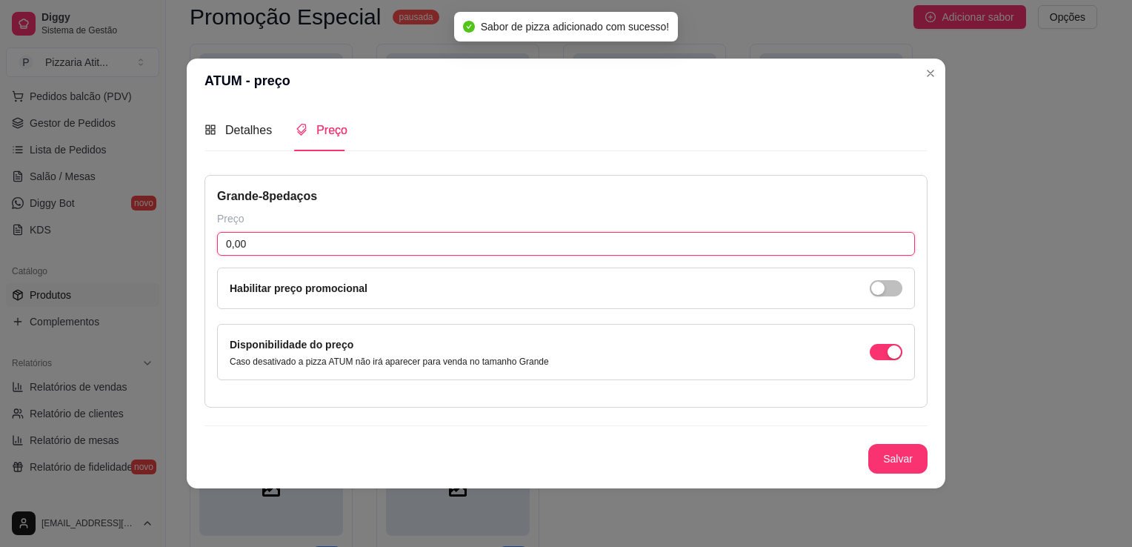
click at [257, 236] on input "0,00" at bounding box center [566, 244] width 698 height 24
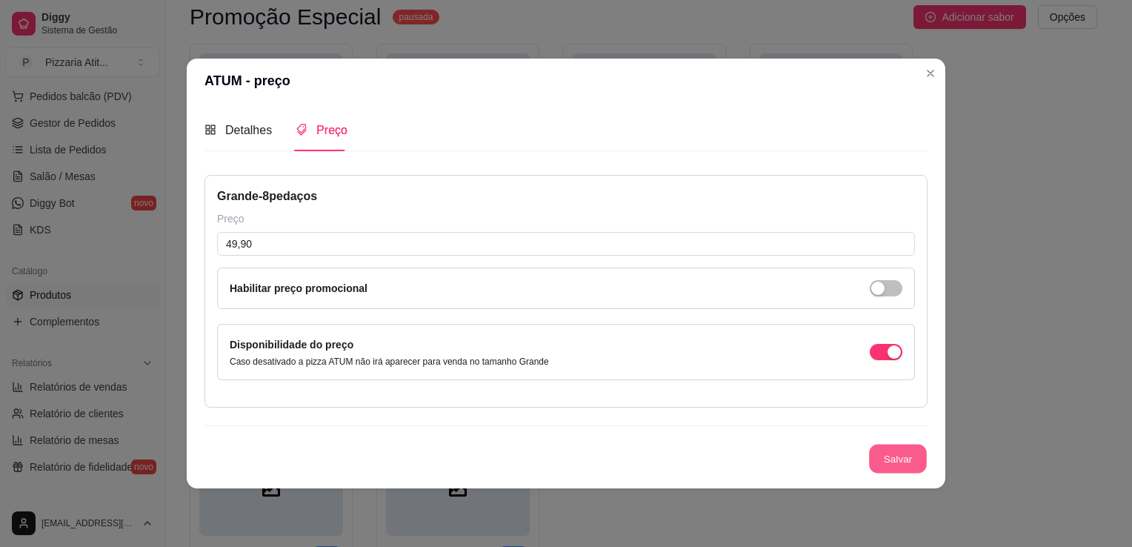
click at [879, 456] on button "Salvar" at bounding box center [898, 459] width 58 height 29
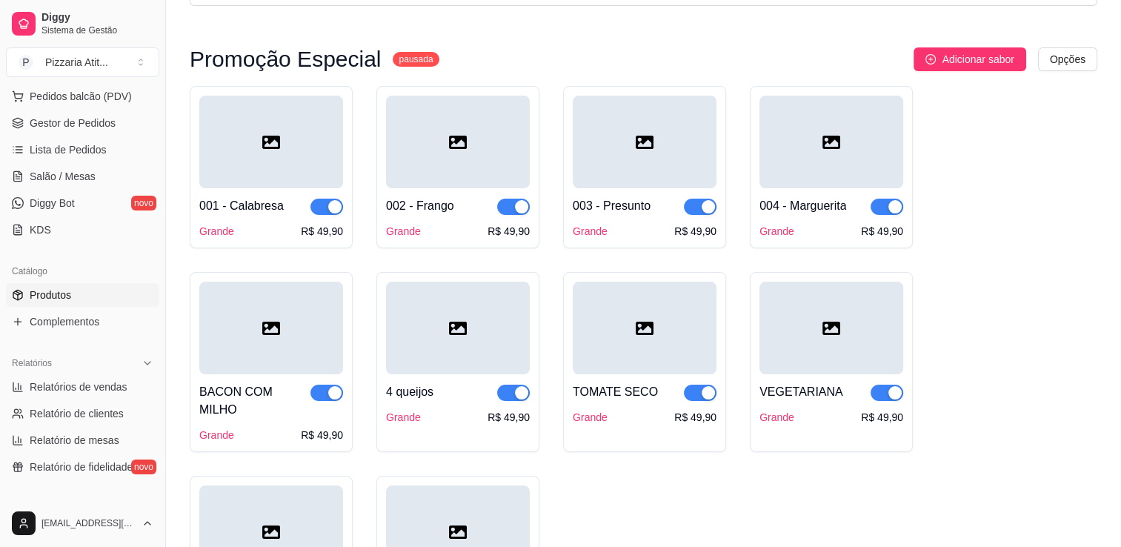
scroll to position [84, 0]
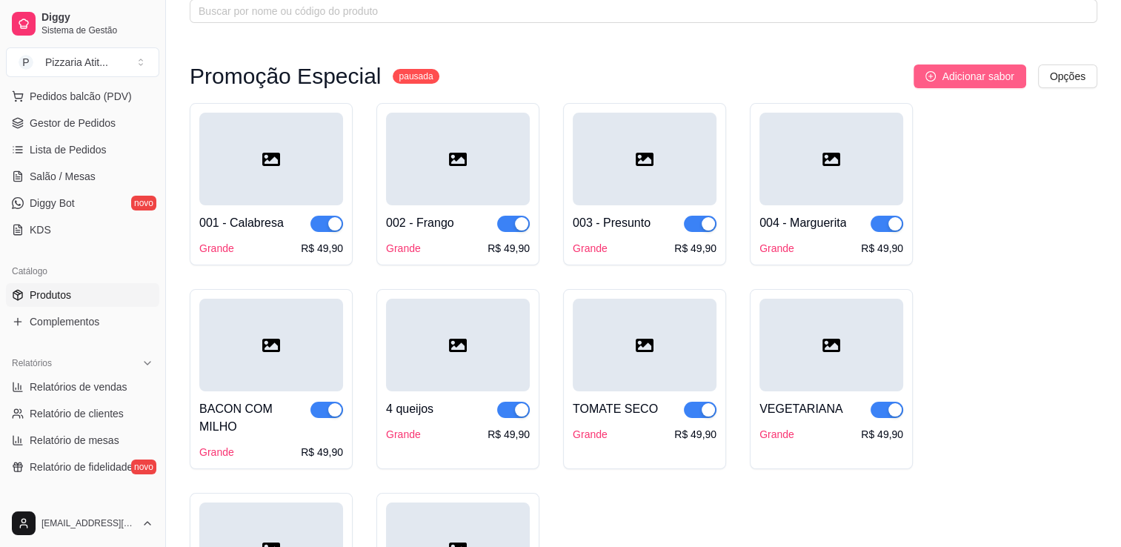
click at [989, 70] on span "Adicionar sabor" at bounding box center [978, 76] width 72 height 16
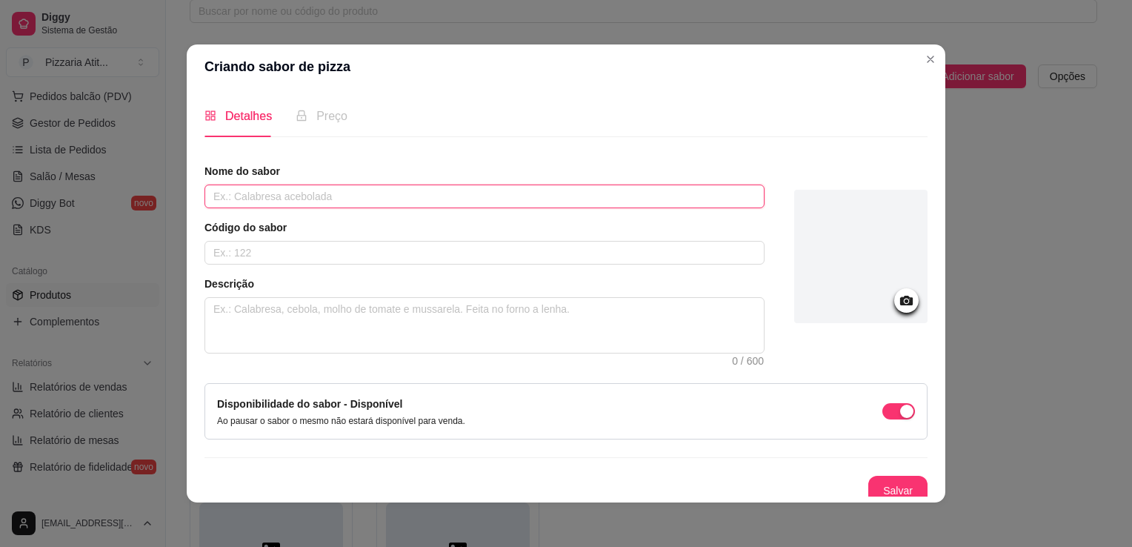
click at [294, 207] on input "text" at bounding box center [484, 196] width 560 height 24
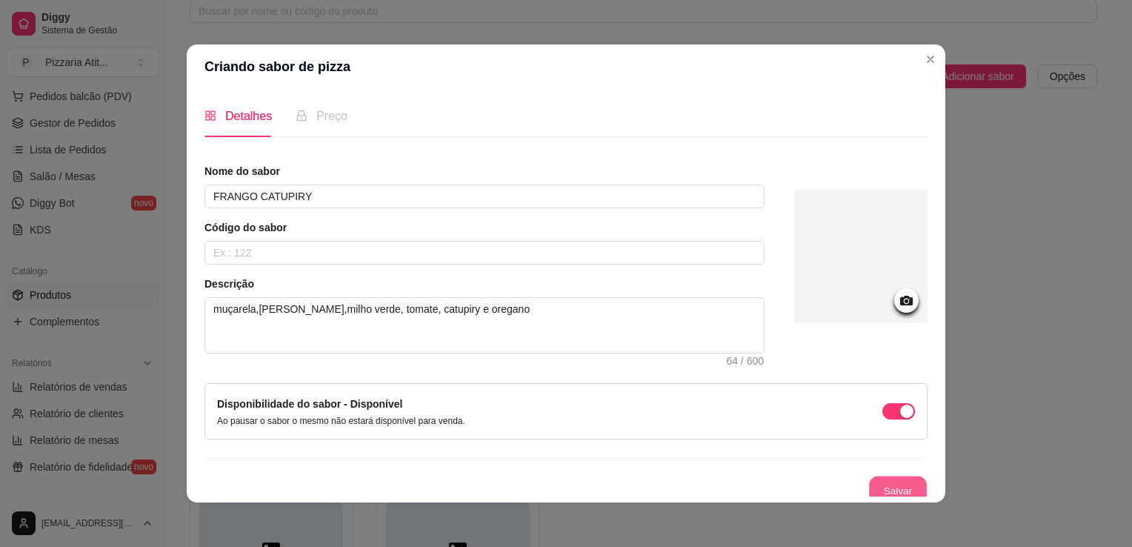
click at [869, 485] on button "Salvar" at bounding box center [898, 490] width 58 height 29
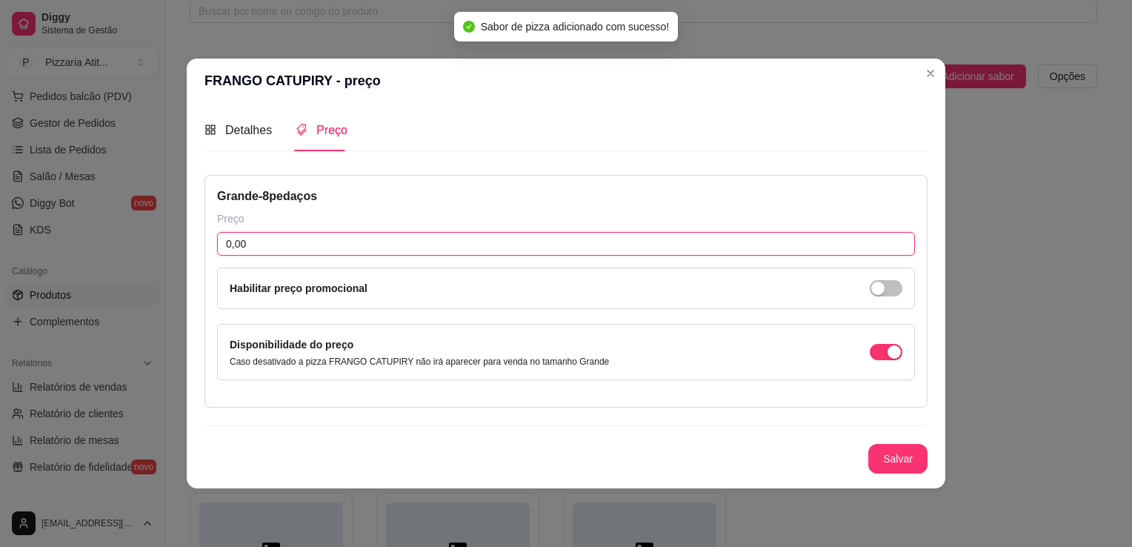
click at [299, 247] on input "0,00" at bounding box center [566, 244] width 698 height 24
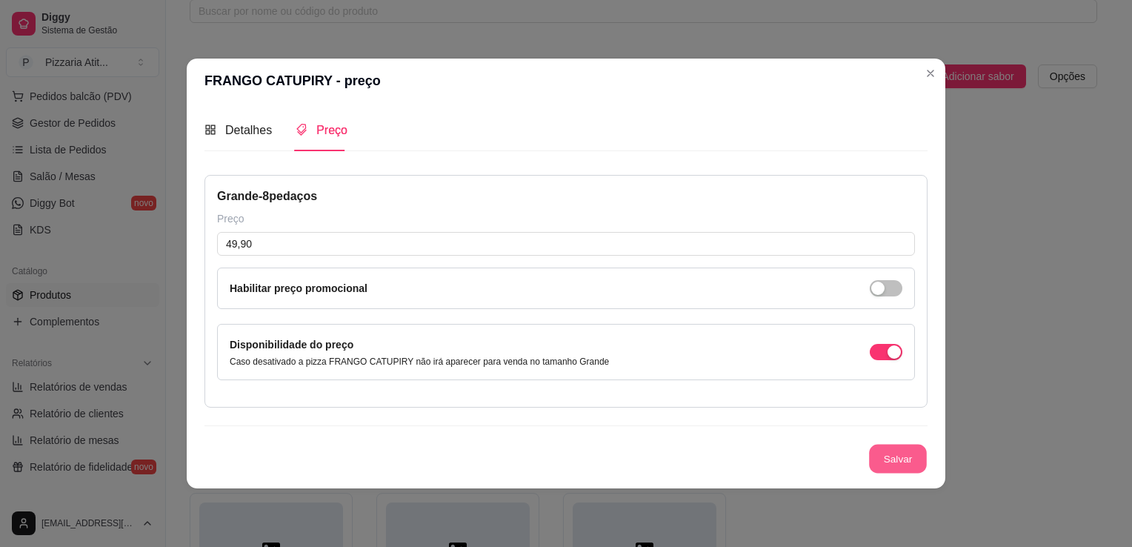
click at [886, 453] on button "Salvar" at bounding box center [898, 459] width 58 height 29
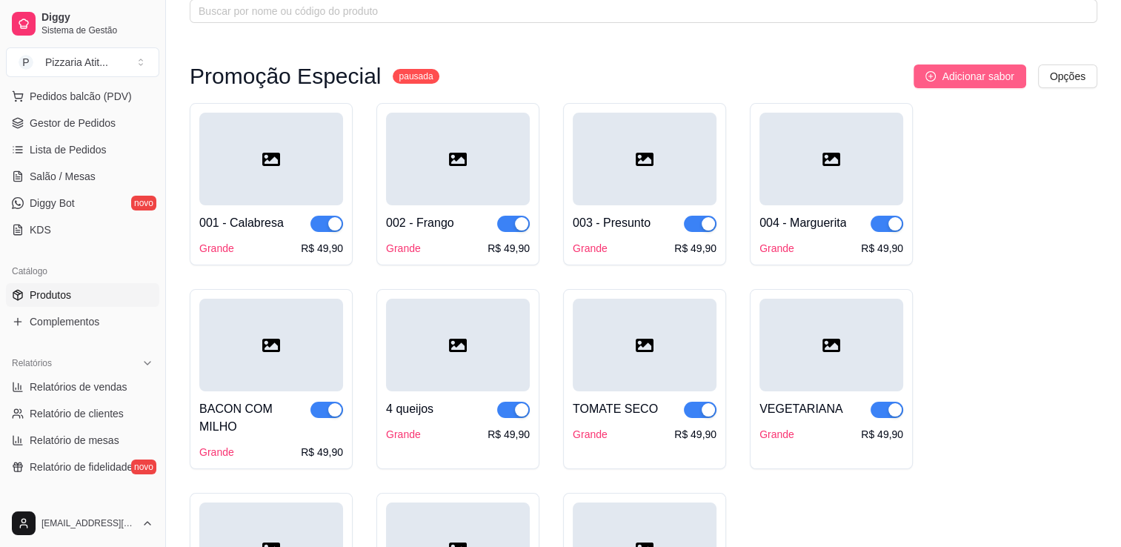
click at [936, 81] on button "Adicionar sabor" at bounding box center [970, 76] width 112 height 24
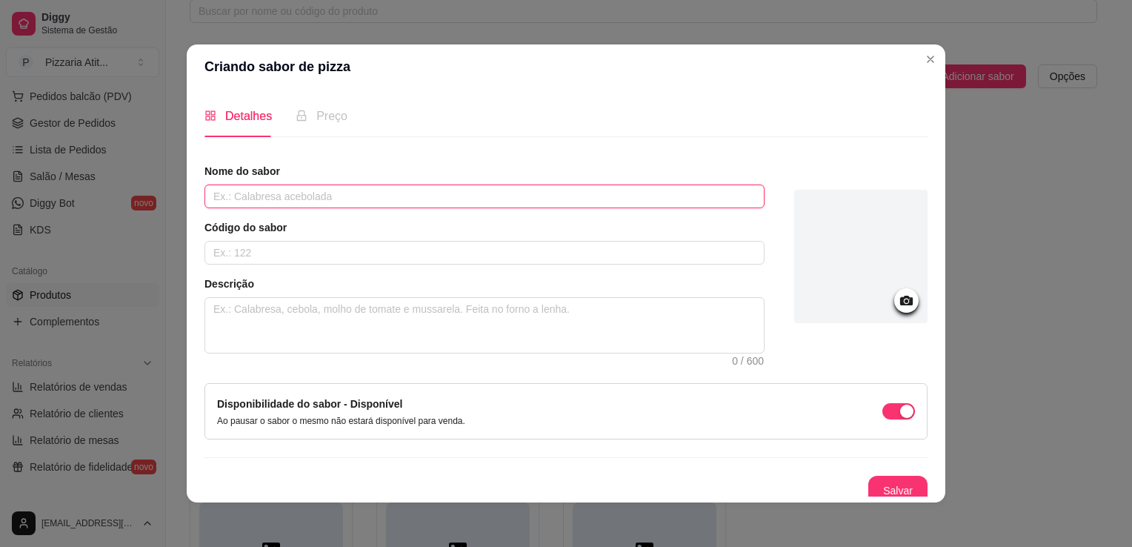
click at [450, 199] on input "text" at bounding box center [484, 196] width 560 height 24
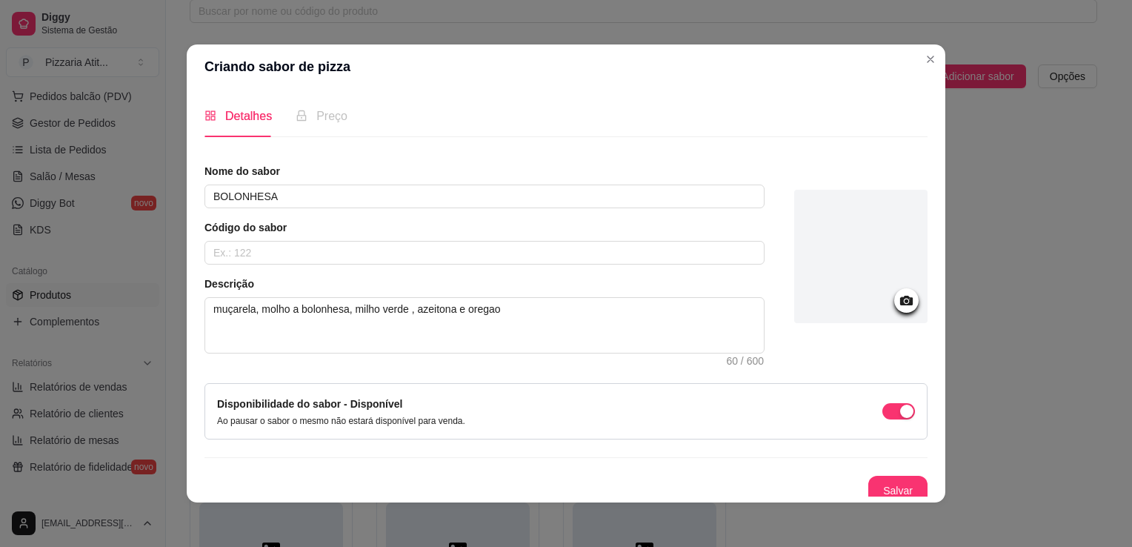
click at [874, 496] on div "Detalhes Preço Nome do sabor BOLONHESA Código do sabor Descrição muçarela, molh…" at bounding box center [566, 295] width 759 height 413
click at [869, 493] on button "Salvar" at bounding box center [898, 490] width 58 height 29
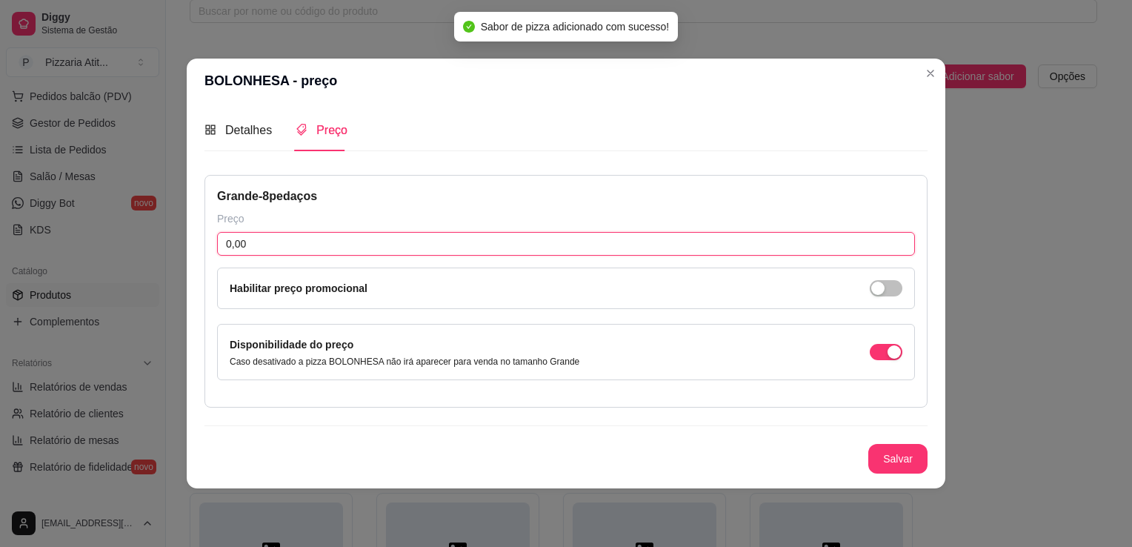
click at [251, 244] on input "0,00" at bounding box center [566, 244] width 698 height 24
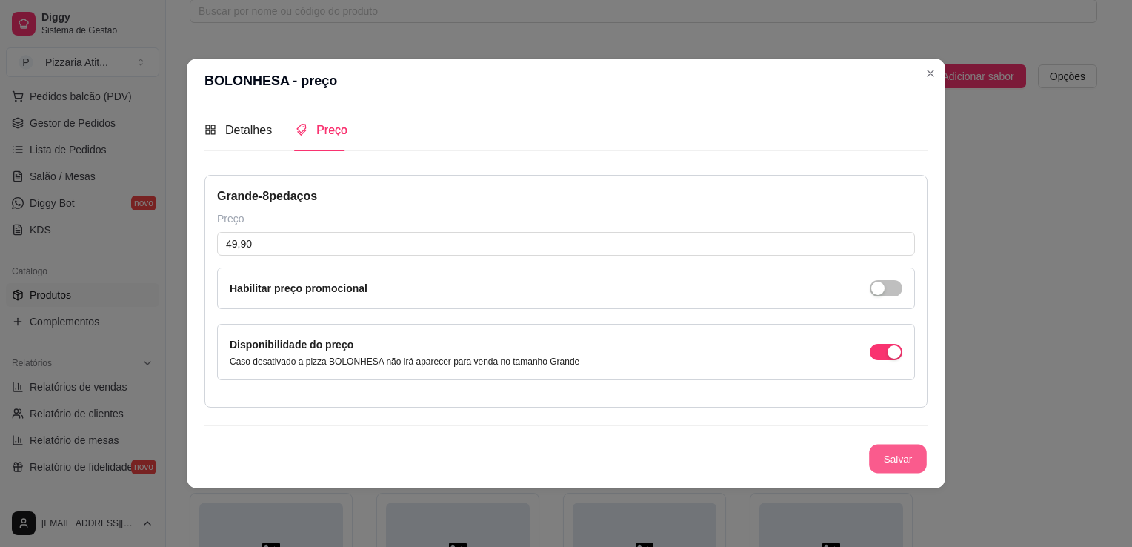
click at [902, 455] on button "Salvar" at bounding box center [898, 459] width 58 height 29
click at [888, 467] on button "Salvar" at bounding box center [898, 459] width 58 height 29
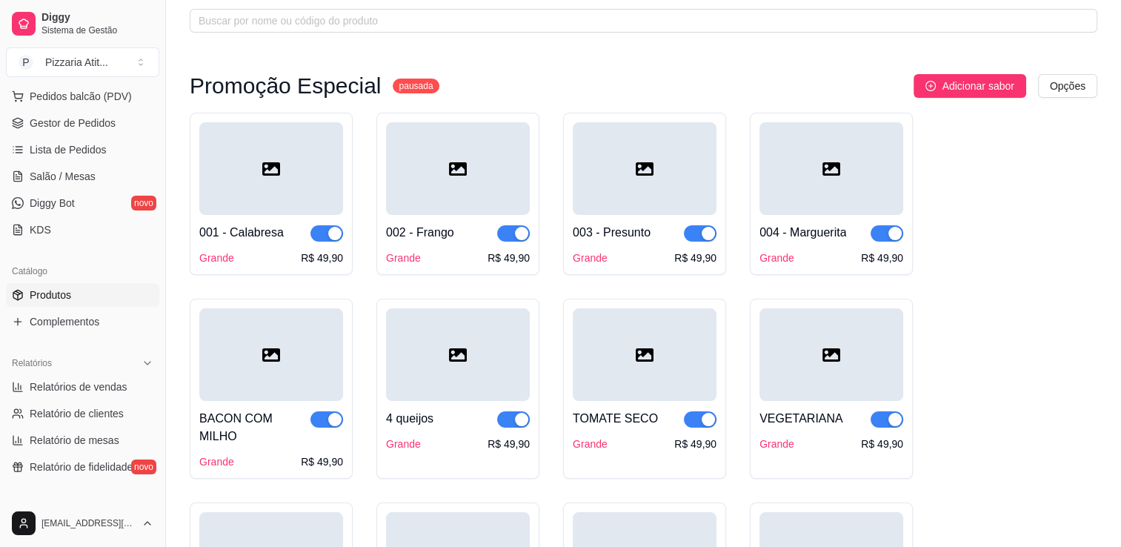
scroll to position [0, 0]
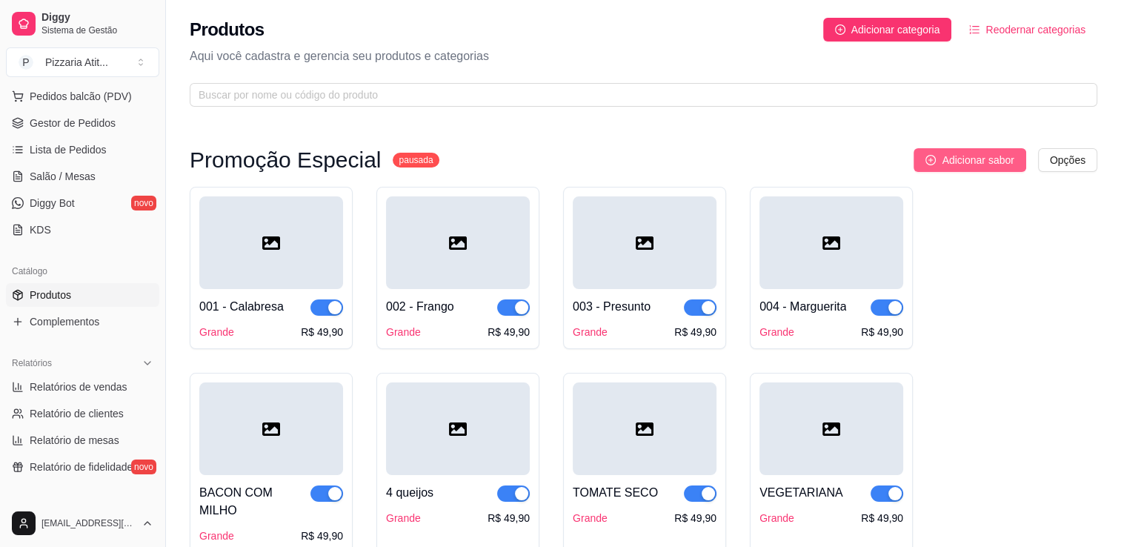
click at [954, 153] on span "Adicionar sabor" at bounding box center [978, 160] width 72 height 16
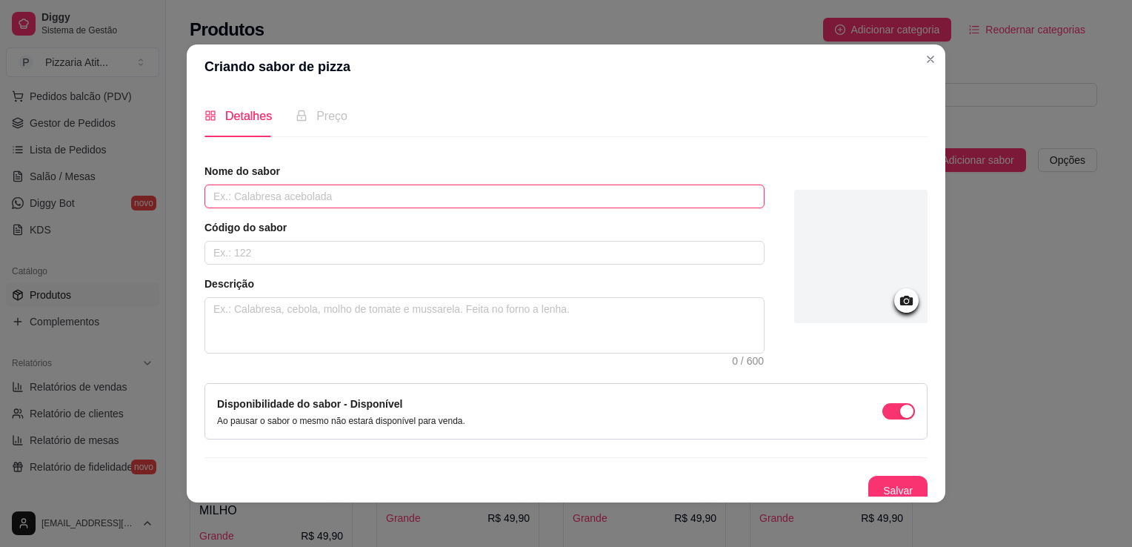
click at [493, 191] on input "text" at bounding box center [484, 196] width 560 height 24
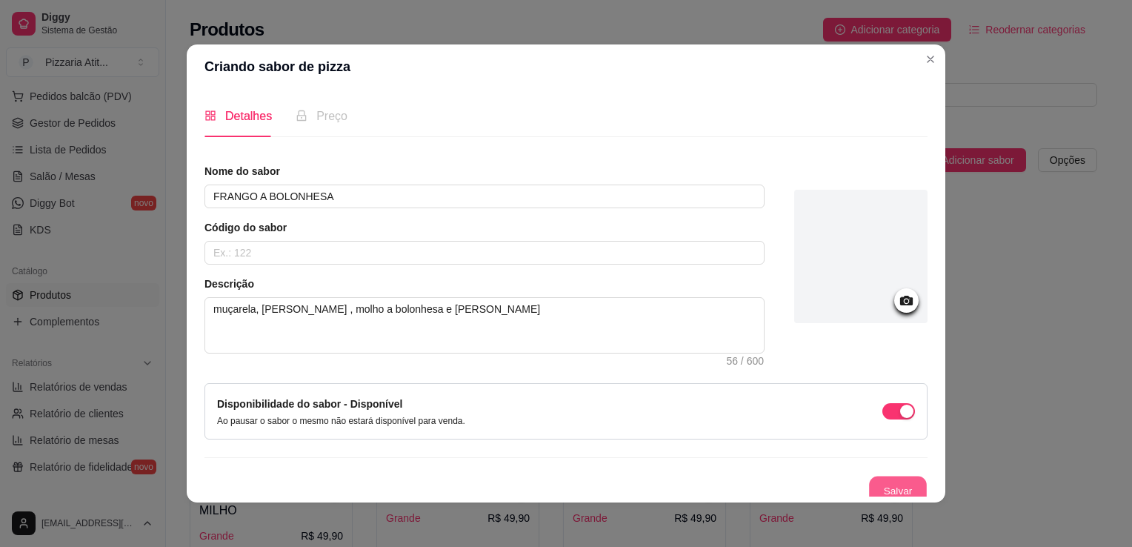
click at [884, 480] on button "Salvar" at bounding box center [898, 490] width 58 height 29
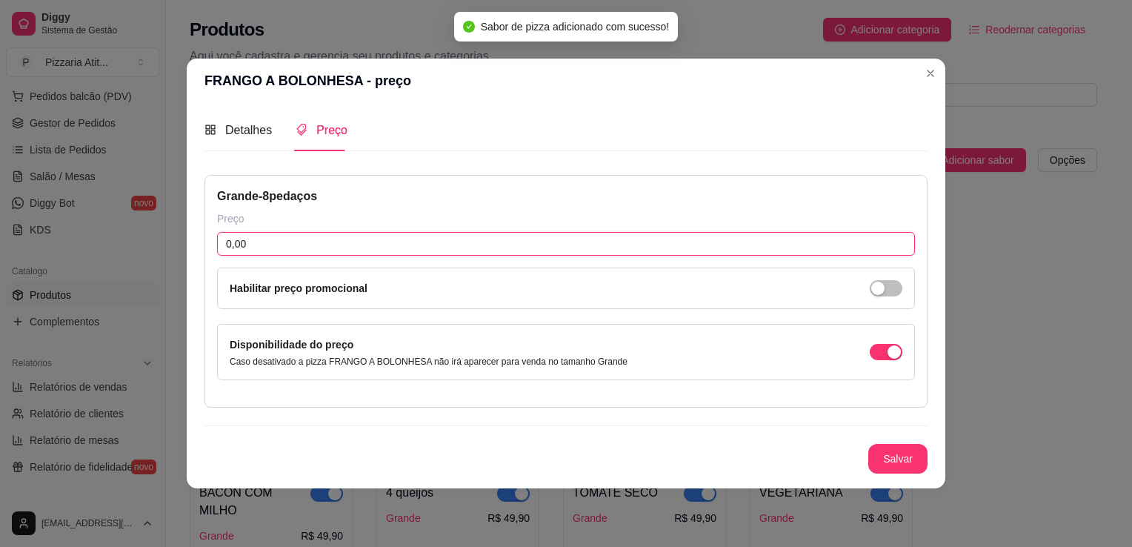
click at [290, 242] on input "0,00" at bounding box center [566, 244] width 698 height 24
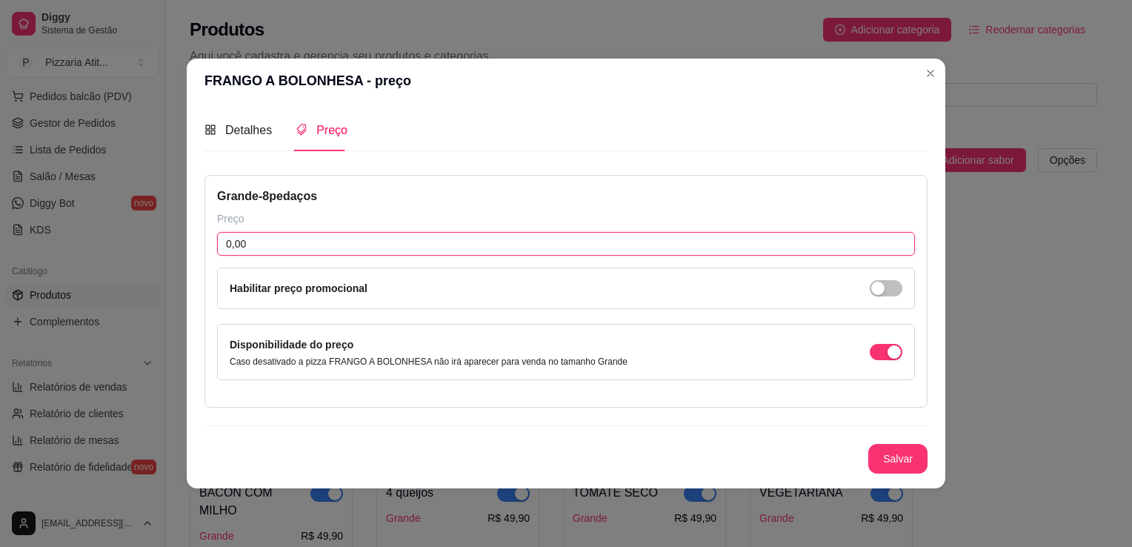
click at [292, 242] on input "0,00" at bounding box center [566, 244] width 698 height 24
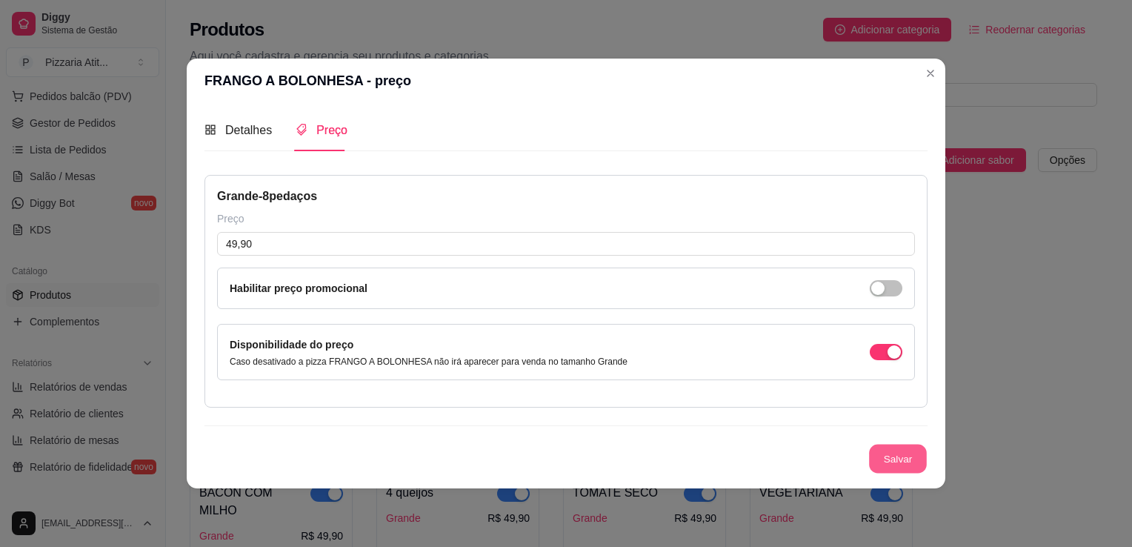
click at [895, 452] on button "Salvar" at bounding box center [898, 459] width 58 height 29
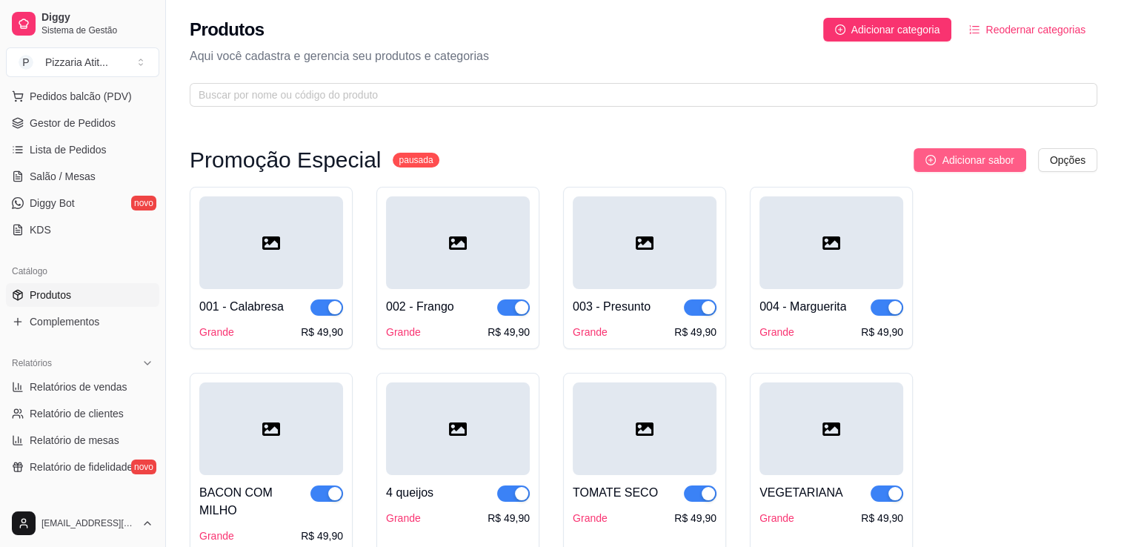
click at [951, 170] on button "Adicionar sabor" at bounding box center [970, 160] width 112 height 24
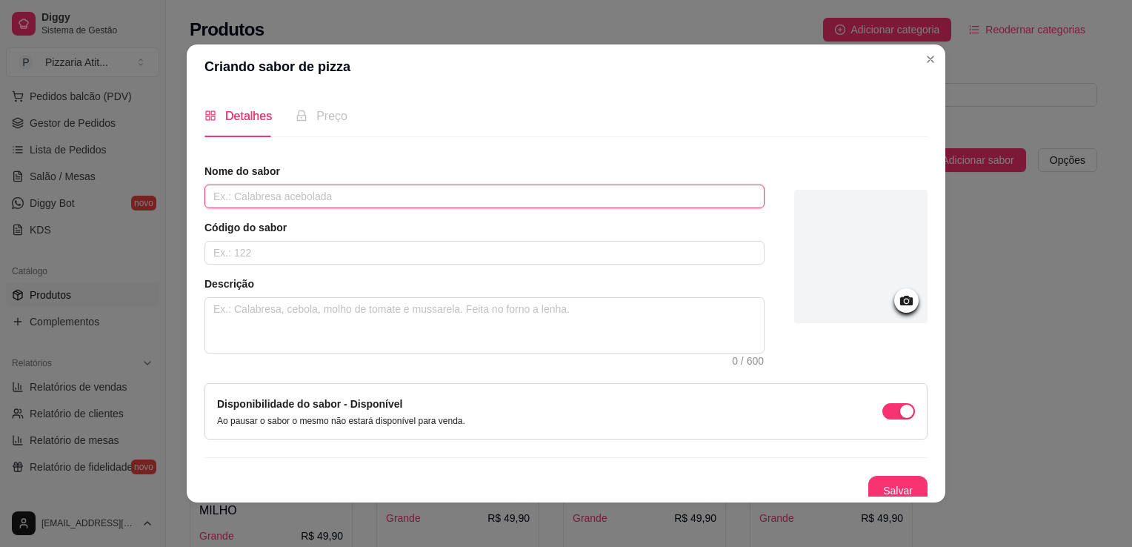
click at [482, 199] on input "text" at bounding box center [484, 196] width 560 height 24
click at [482, 199] on input "PRESUNTO A B" at bounding box center [484, 196] width 560 height 24
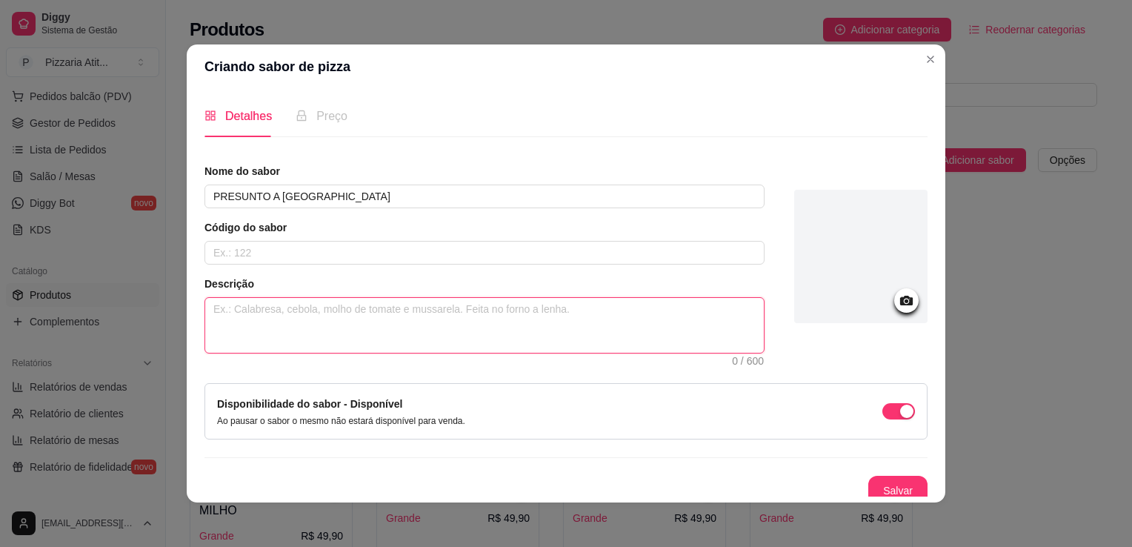
click at [412, 327] on textarea at bounding box center [484, 325] width 559 height 55
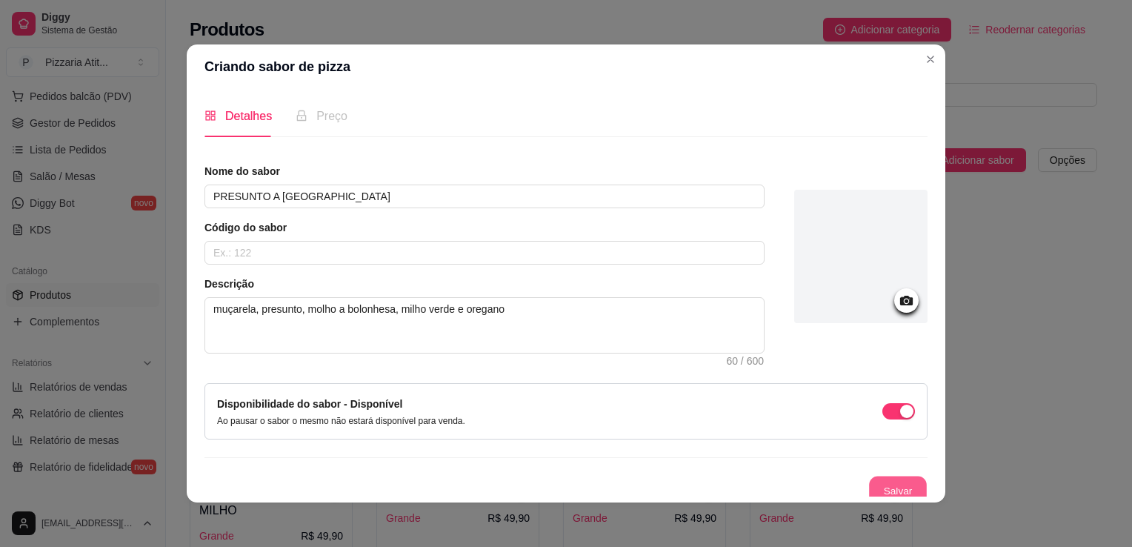
click at [876, 490] on button "Salvar" at bounding box center [898, 490] width 58 height 29
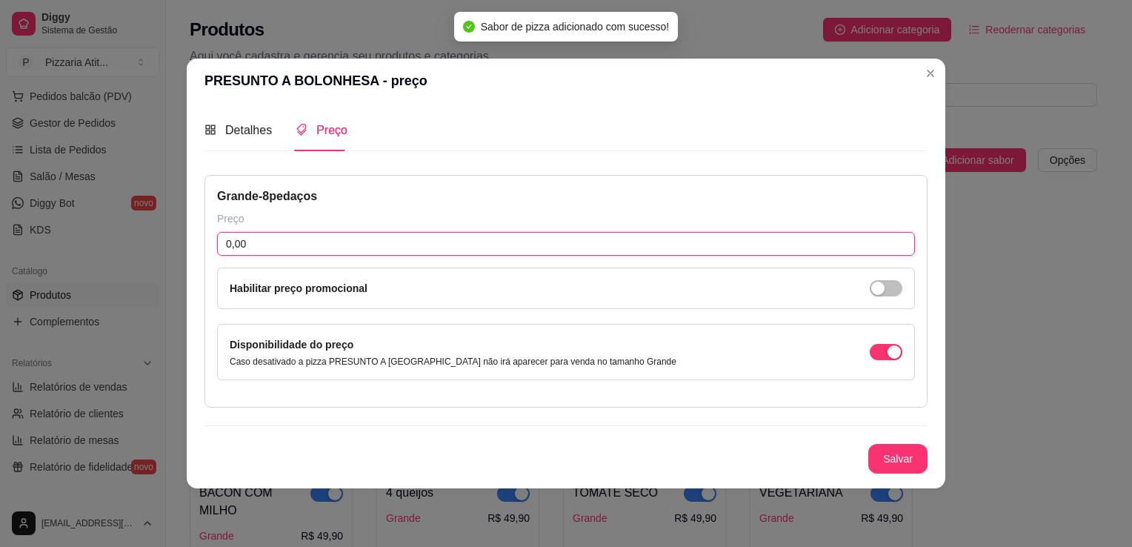
click at [249, 250] on input "0,00" at bounding box center [566, 244] width 698 height 24
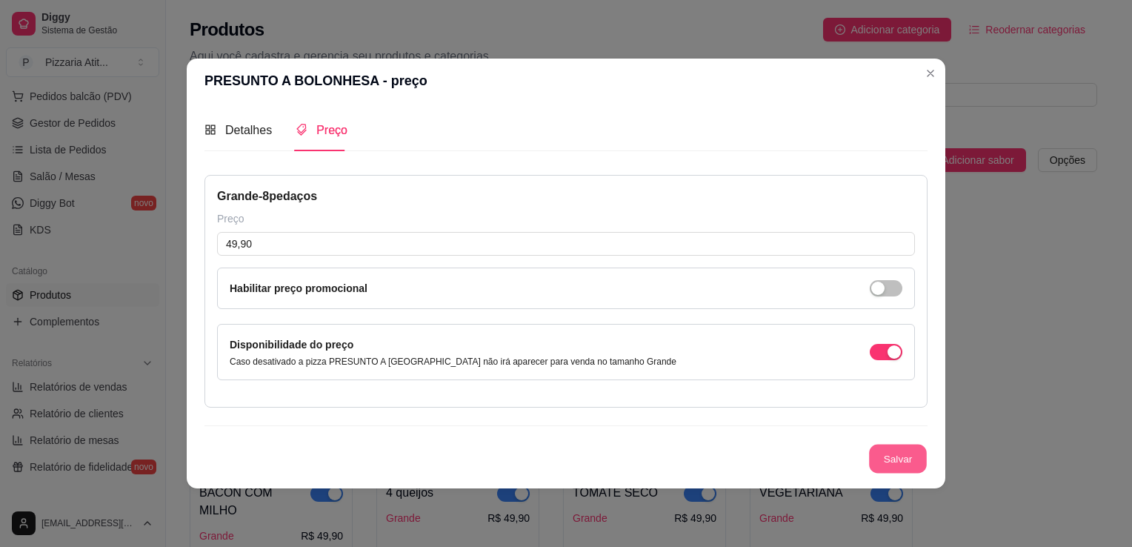
click at [912, 456] on button "Salvar" at bounding box center [898, 459] width 58 height 29
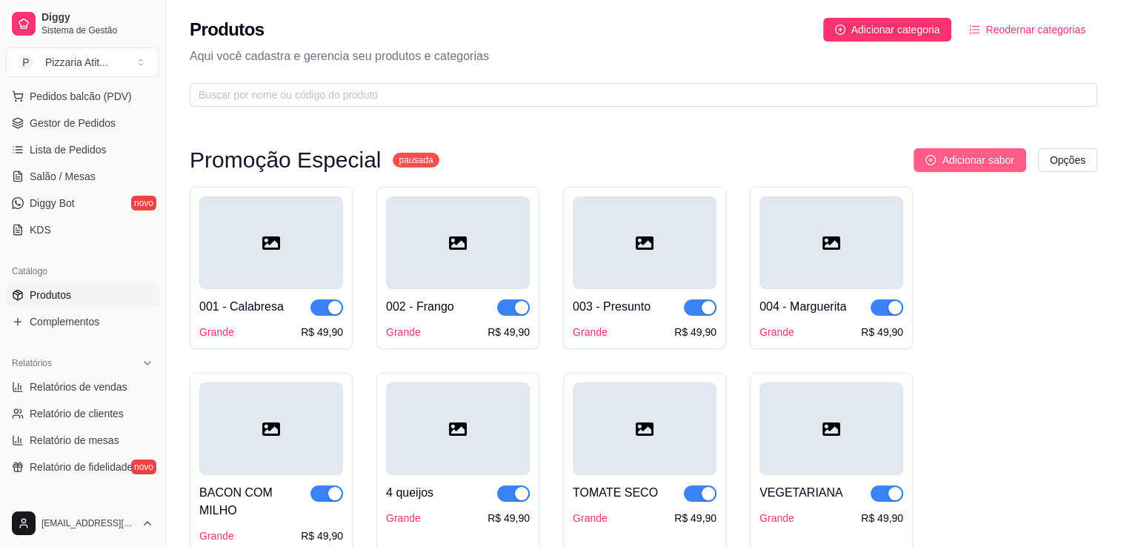
click at [934, 164] on icon "plus-circle" at bounding box center [930, 160] width 10 height 10
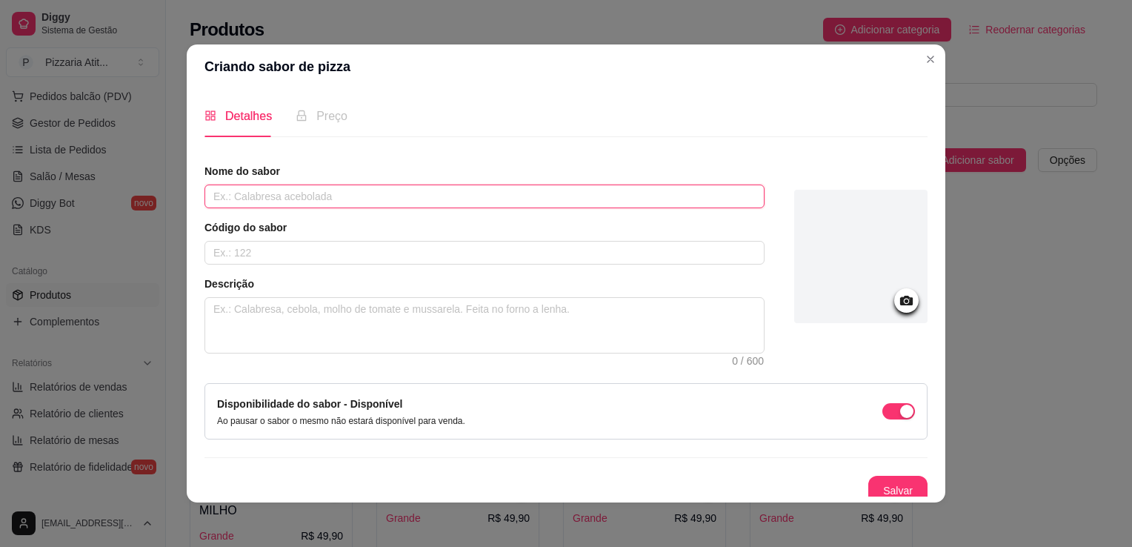
click at [367, 186] on input "text" at bounding box center [484, 196] width 560 height 24
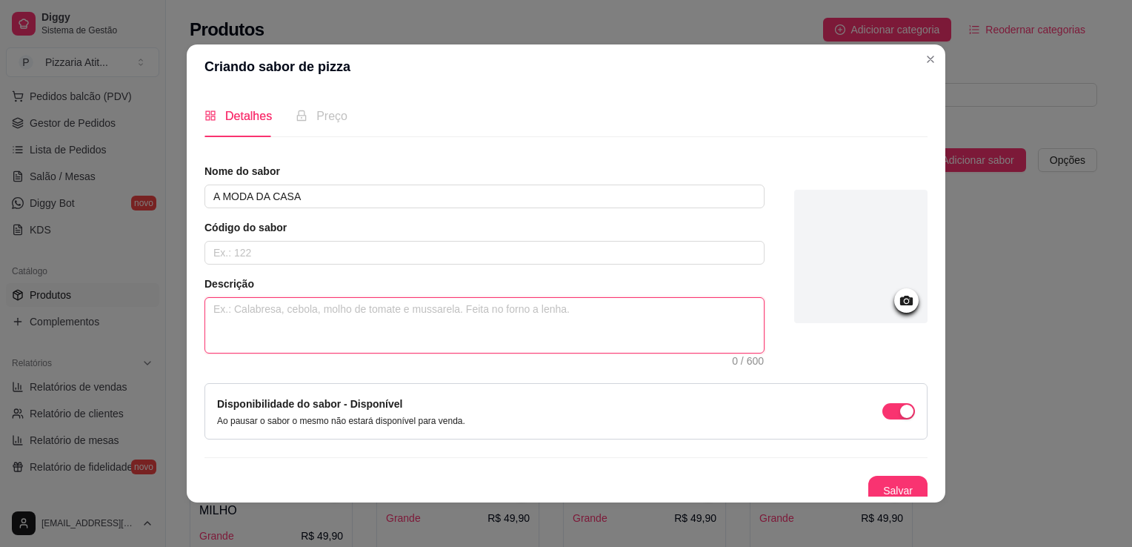
click at [281, 313] on textarea at bounding box center [484, 325] width 559 height 55
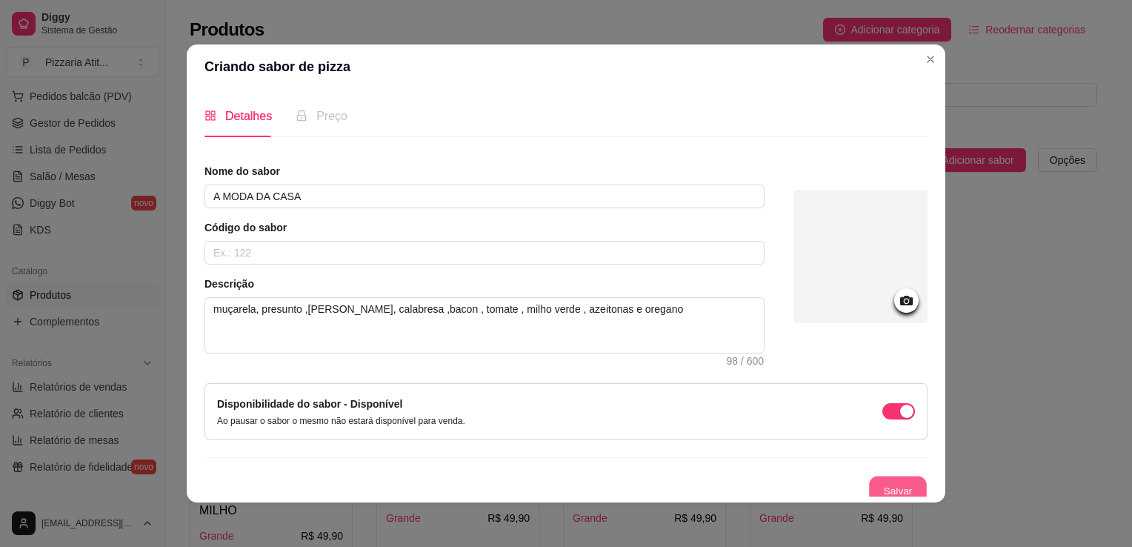
click at [874, 487] on button "Salvar" at bounding box center [898, 490] width 58 height 29
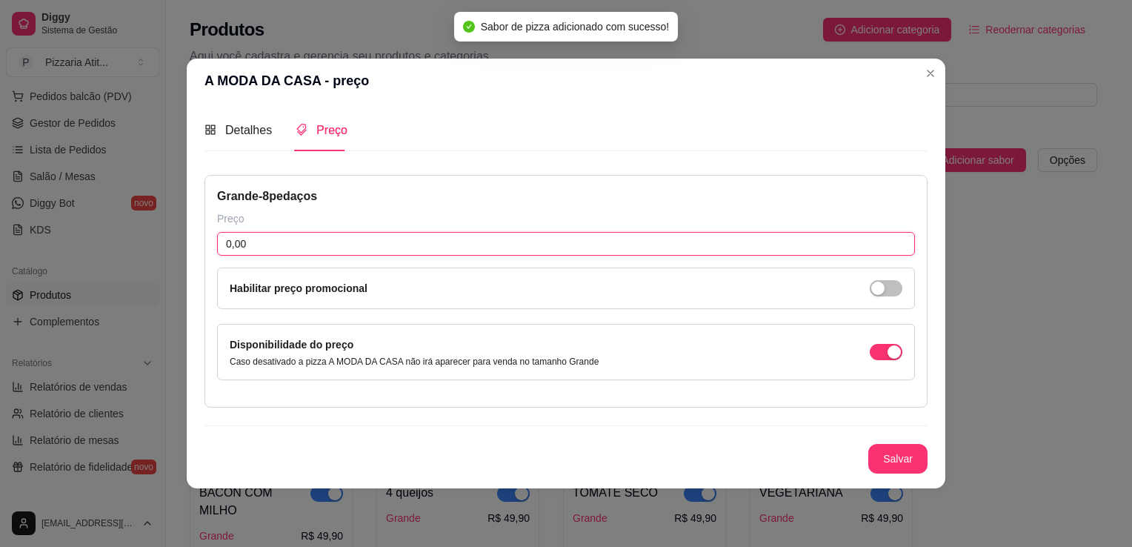
click at [256, 242] on input "0,00" at bounding box center [566, 244] width 698 height 24
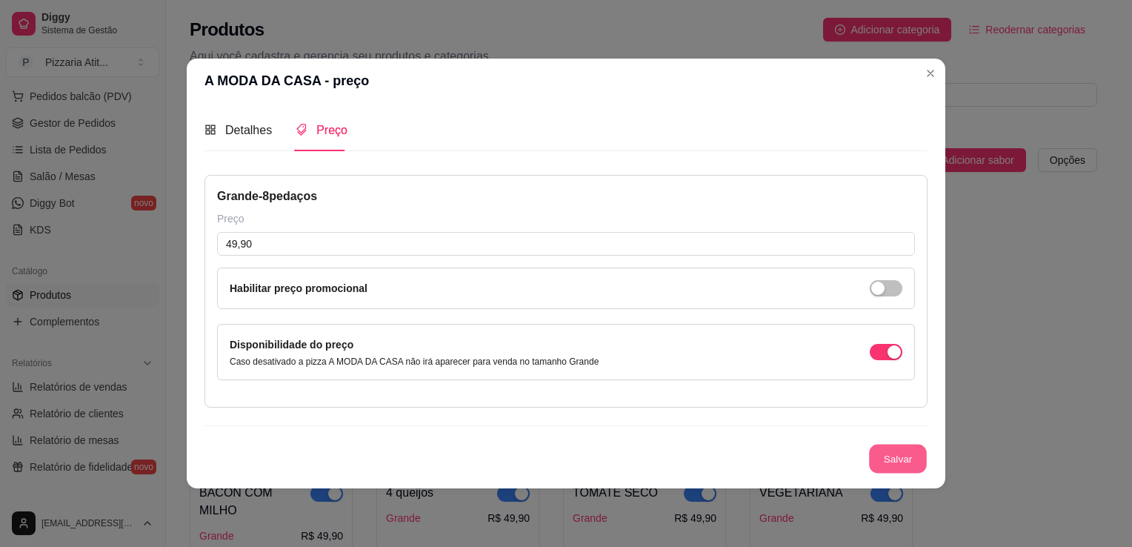
click at [876, 454] on button "Salvar" at bounding box center [898, 459] width 58 height 29
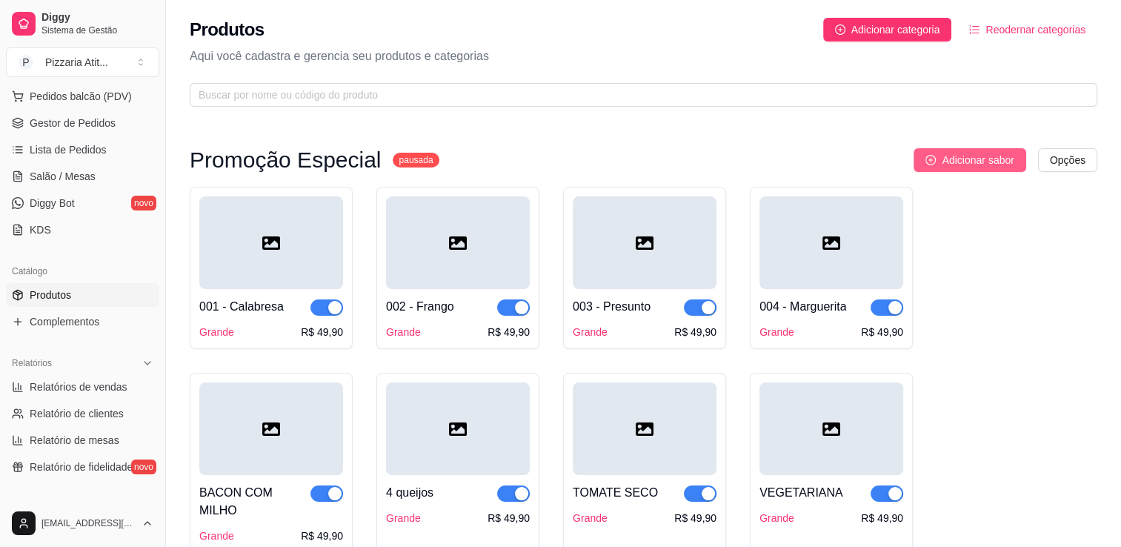
click at [970, 150] on button "Adicionar sabor" at bounding box center [970, 160] width 112 height 24
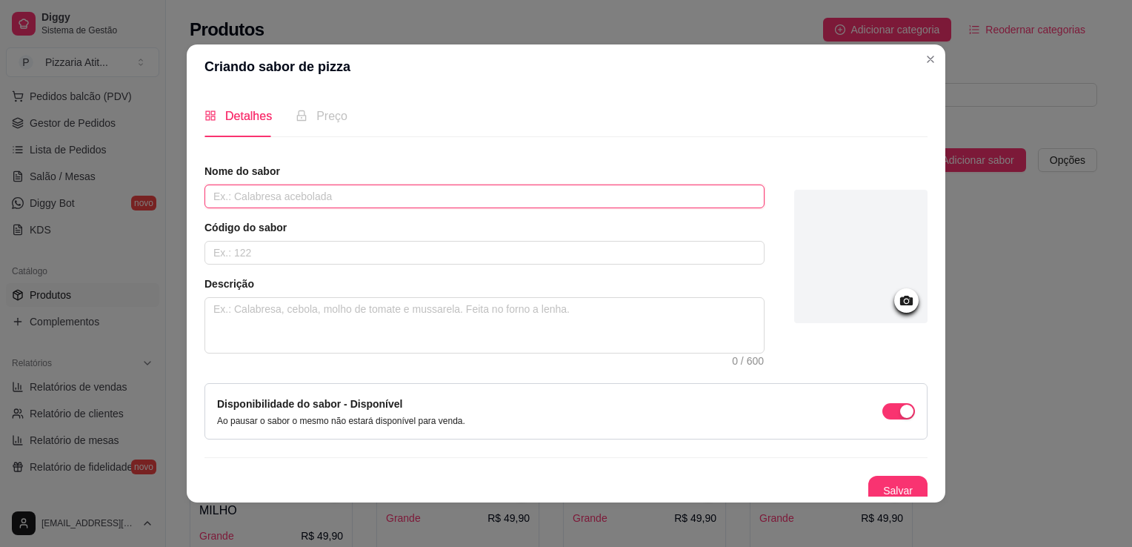
click at [435, 202] on input "text" at bounding box center [484, 196] width 560 height 24
click at [435, 202] on input "P" at bounding box center [484, 196] width 560 height 24
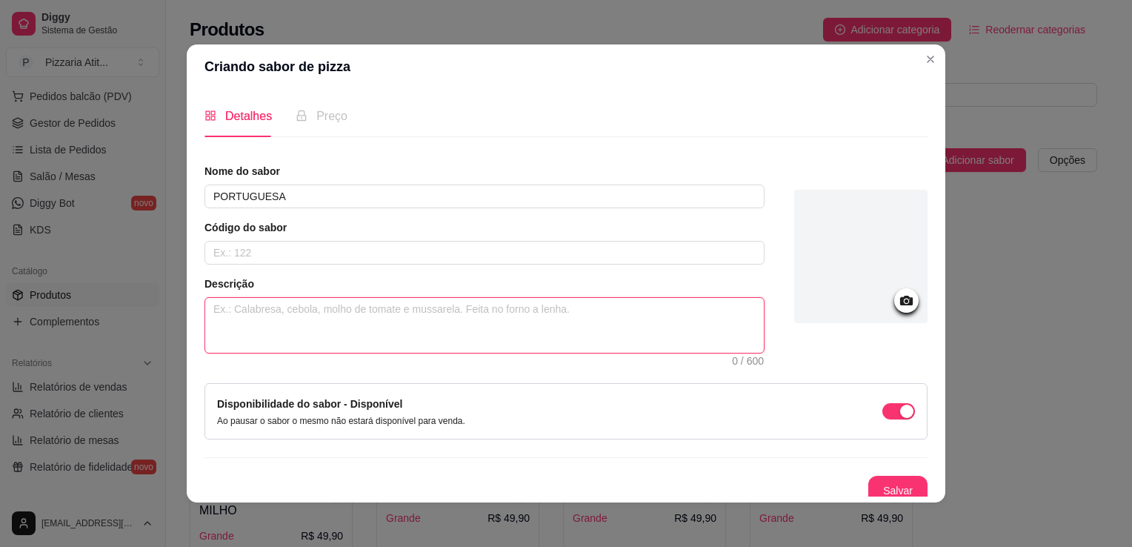
click at [330, 320] on textarea at bounding box center [484, 325] width 559 height 55
click at [330, 320] on textarea "muçarela, presunto, calabresa, bacon, tomate, pimentao, cebola, ovo" at bounding box center [484, 325] width 559 height 55
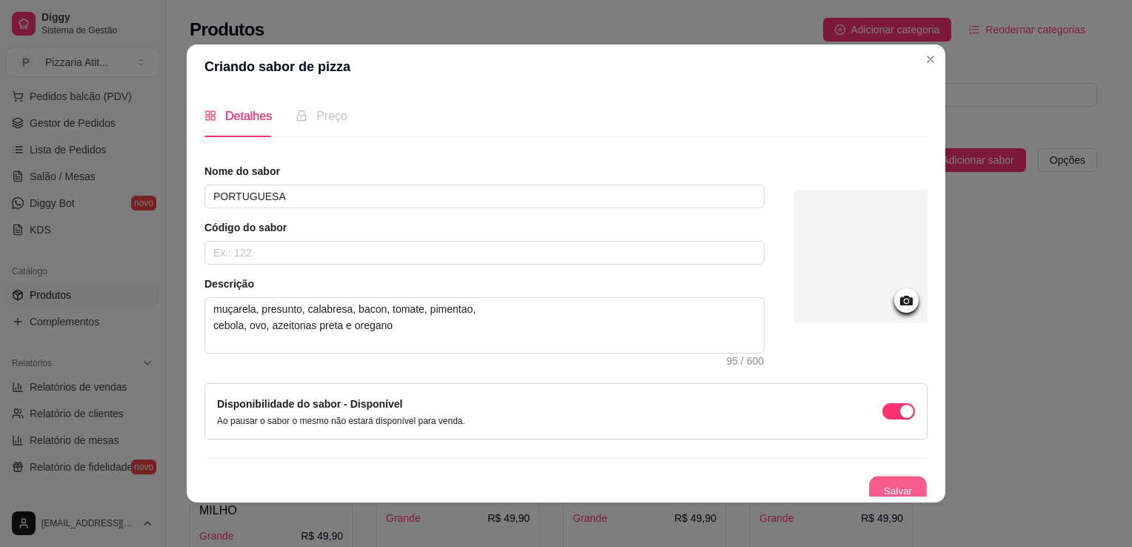
click at [877, 482] on button "Salvar" at bounding box center [898, 490] width 58 height 29
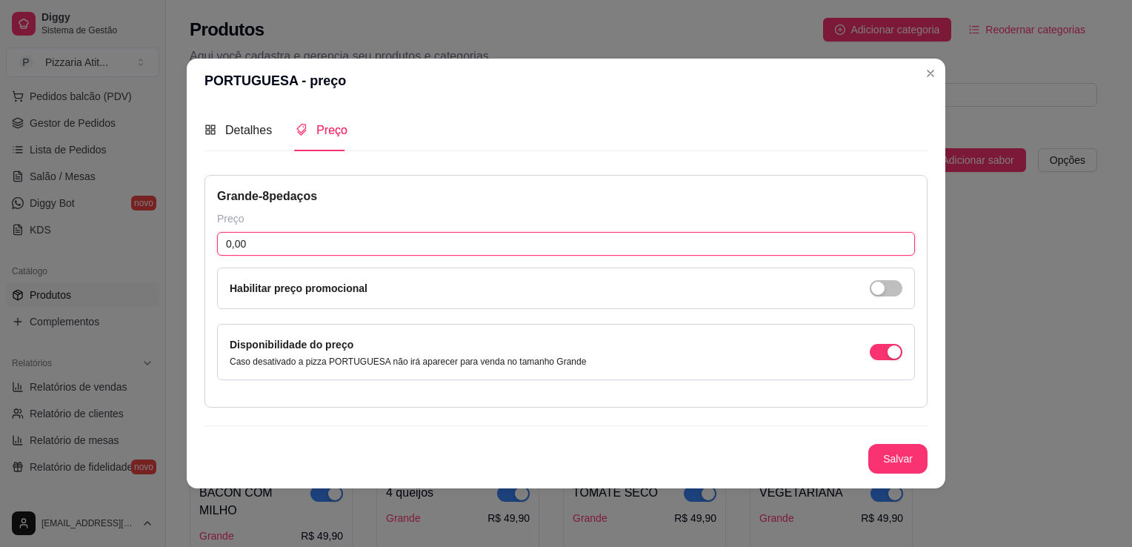
click at [485, 236] on input "0,00" at bounding box center [566, 244] width 698 height 24
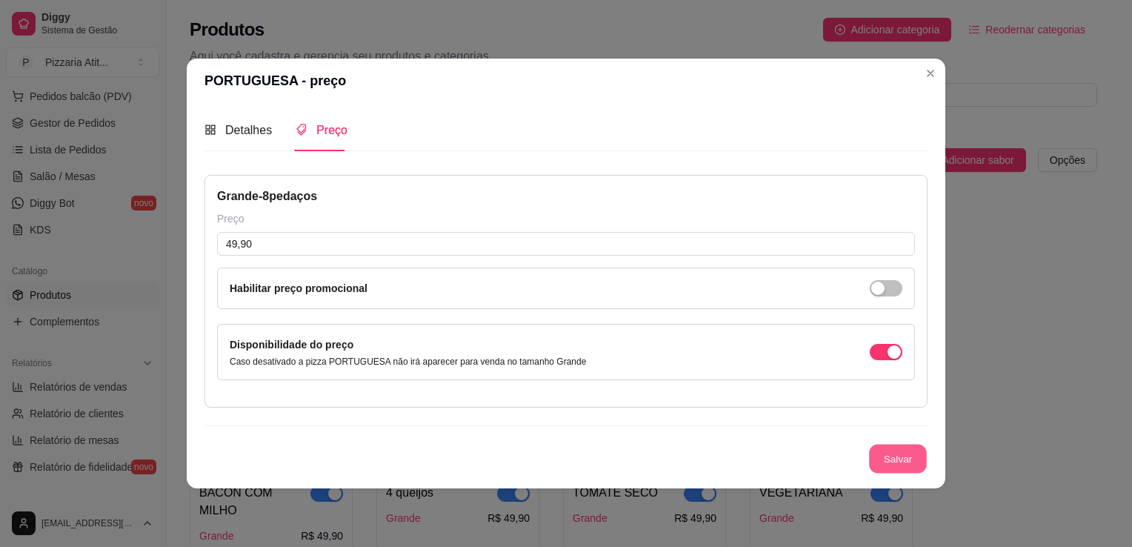
click at [902, 455] on button "Salvar" at bounding box center [898, 459] width 58 height 29
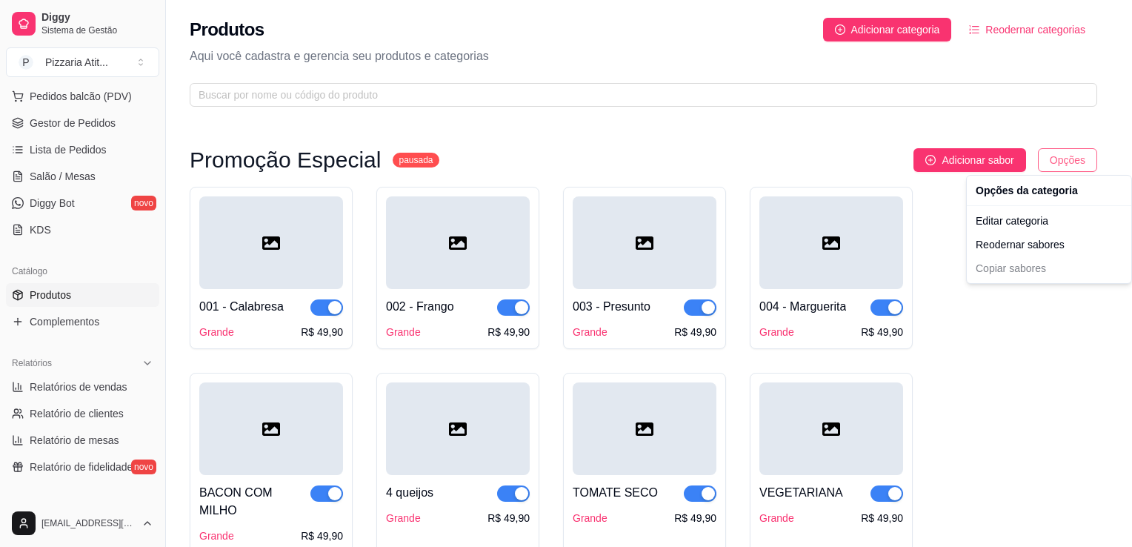
click at [1061, 169] on html "Diggy Sistema de Gestão P Pizzaria Atit ... Loja fechada Plano Essencial + Mesa…" at bounding box center [566, 273] width 1132 height 547
click at [1019, 238] on div "Reodernar sabores" at bounding box center [1049, 245] width 159 height 24
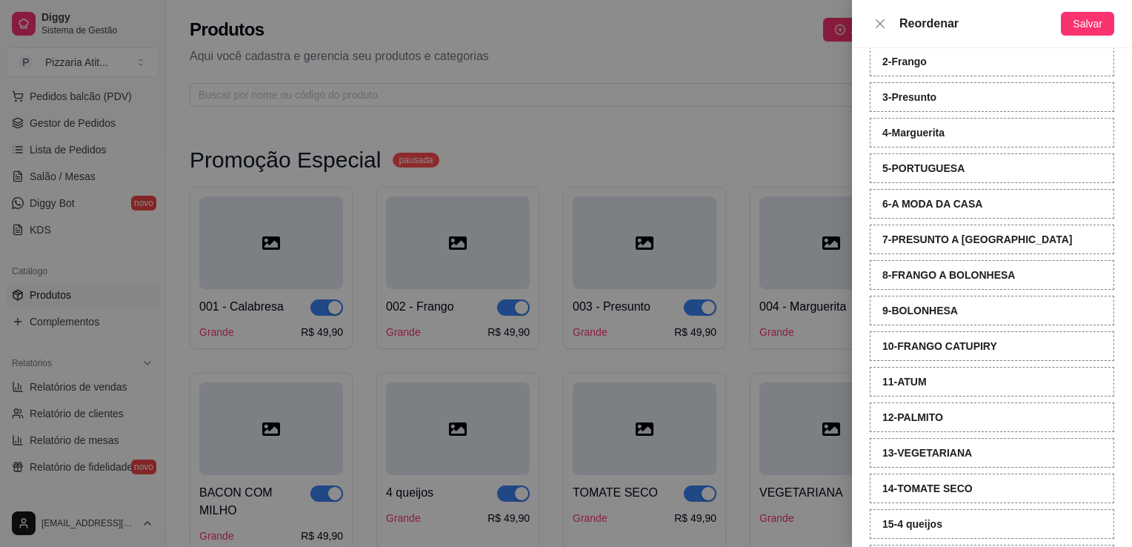
scroll to position [164, 0]
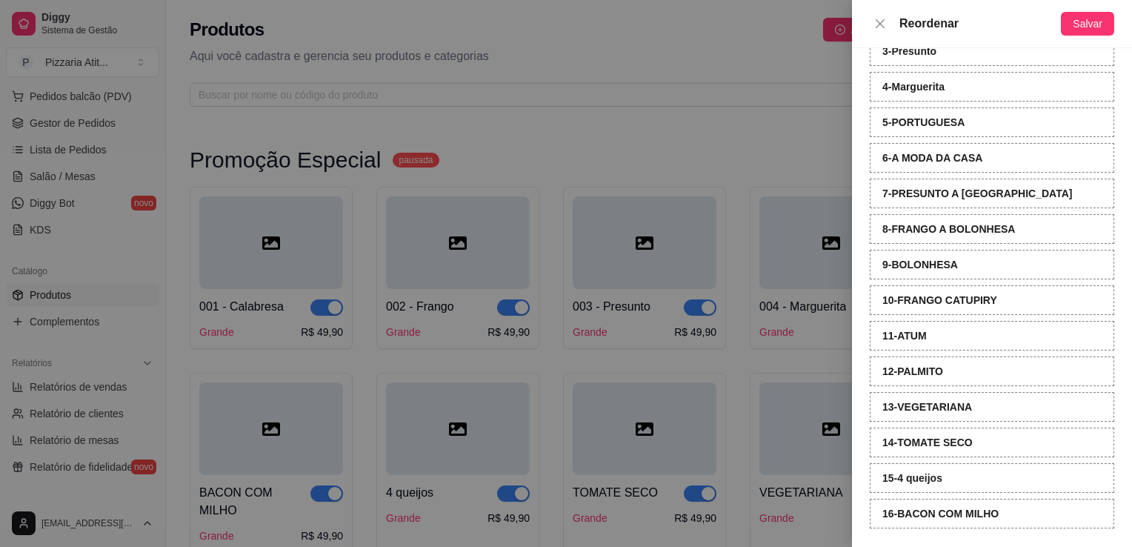
click at [1098, 10] on div "Reordenar Salvar" at bounding box center [992, 24] width 280 height 48
click at [1097, 13] on button "Salvar" at bounding box center [1087, 24] width 53 height 24
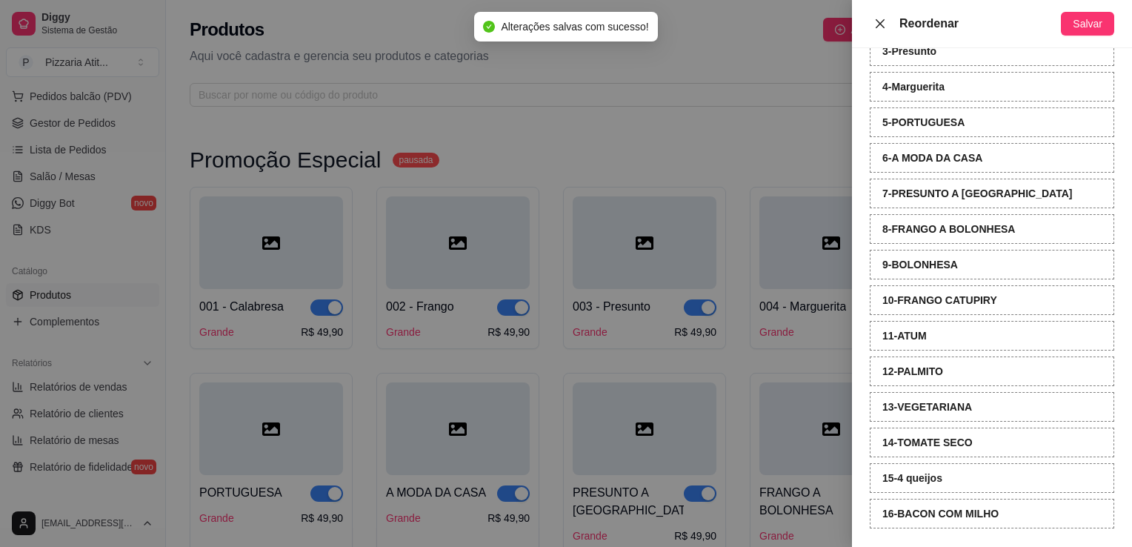
click at [881, 22] on icon "close" at bounding box center [880, 23] width 9 height 9
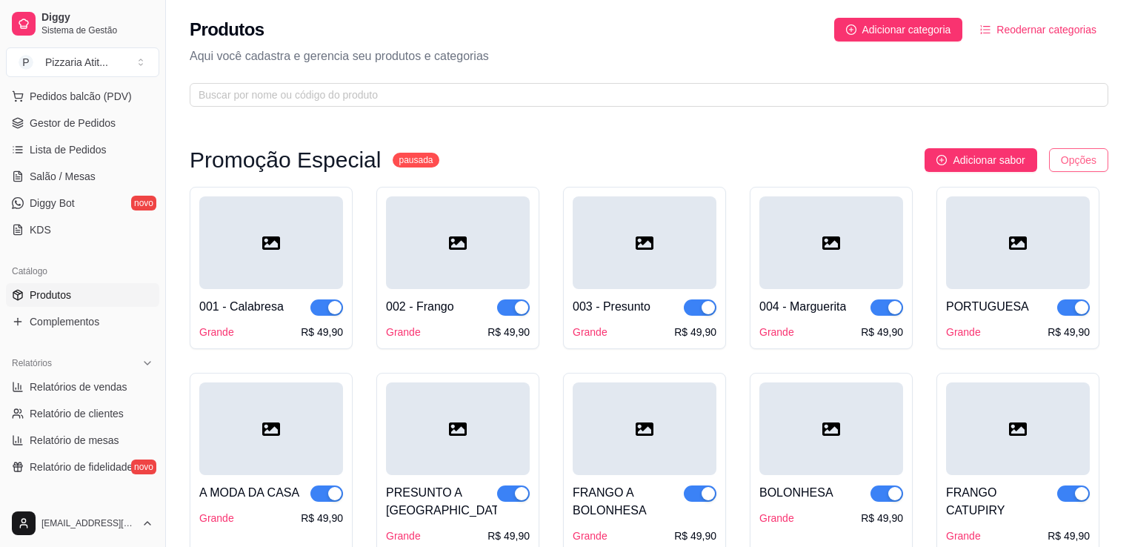
click at [1063, 156] on html "Diggy Sistema de Gestão P Pizzaria Atit ... Loja fechada Plano Essencial + Mesa…" at bounding box center [566, 273] width 1132 height 547
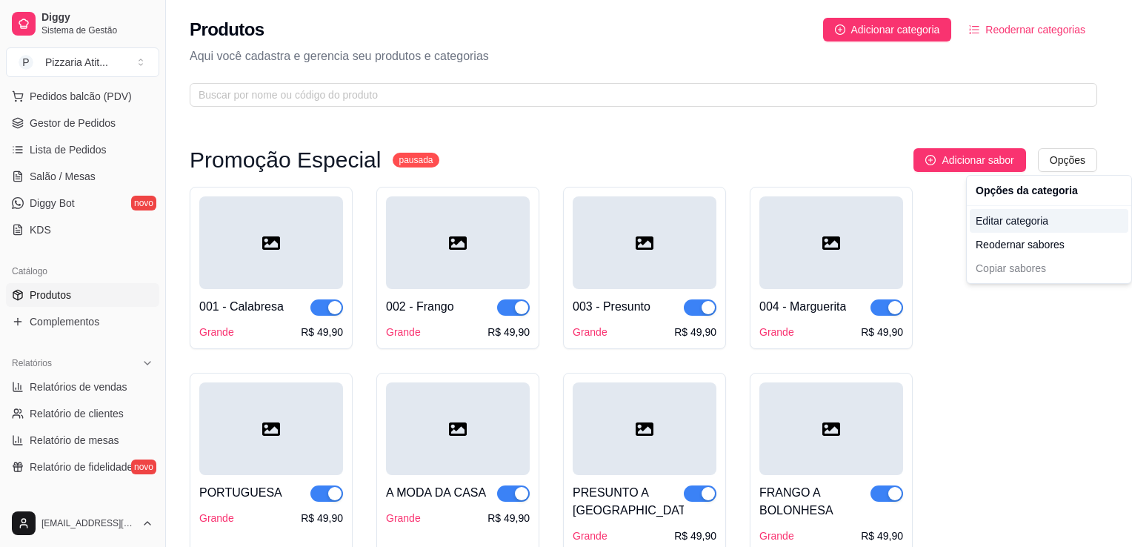
click at [1005, 223] on div "Editar categoria" at bounding box center [1049, 221] width 159 height 24
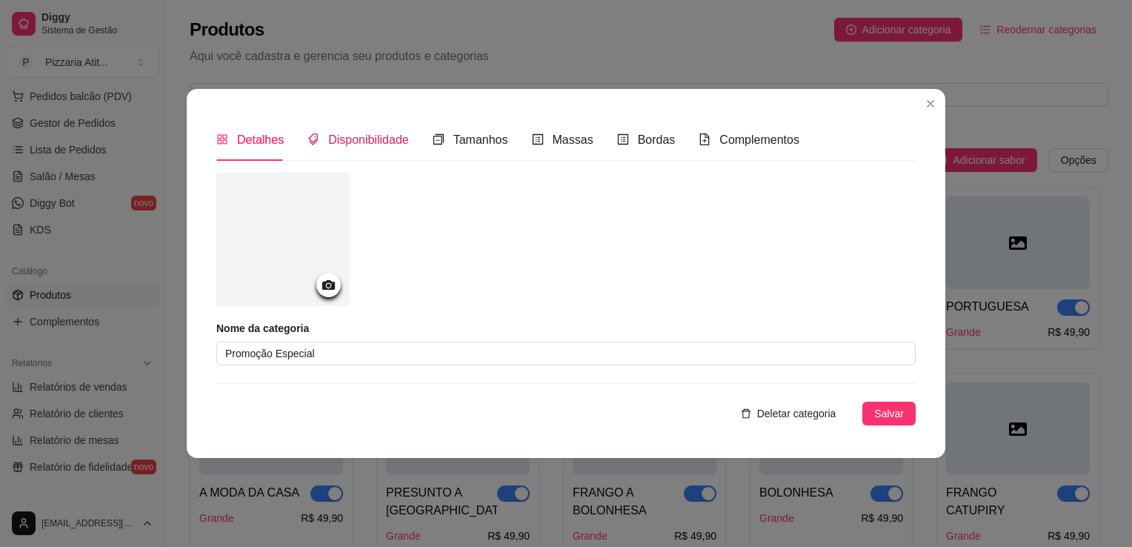
click at [356, 145] on span "Disponibilidade" at bounding box center [368, 139] width 81 height 13
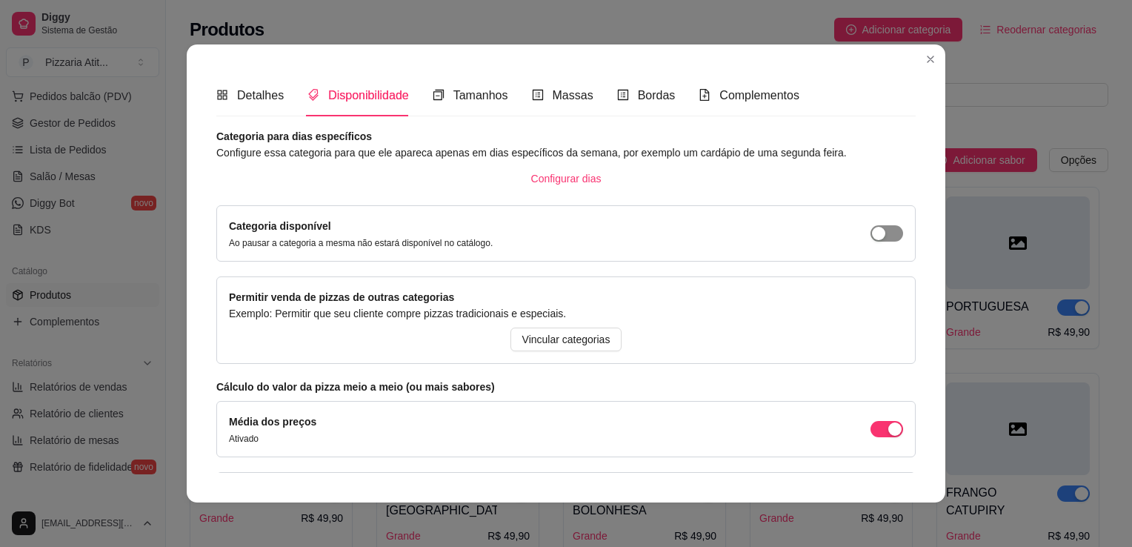
click at [872, 227] on div "button" at bounding box center [878, 233] width 13 height 13
click at [562, 182] on span "Configurar dias" at bounding box center [566, 178] width 70 height 16
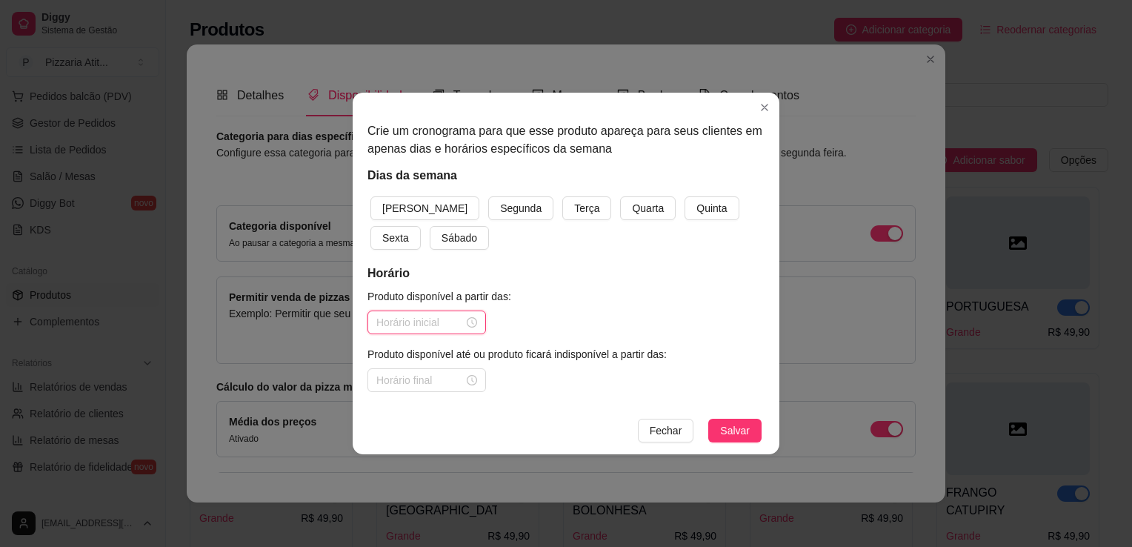
click at [400, 330] on input at bounding box center [419, 322] width 87 height 16
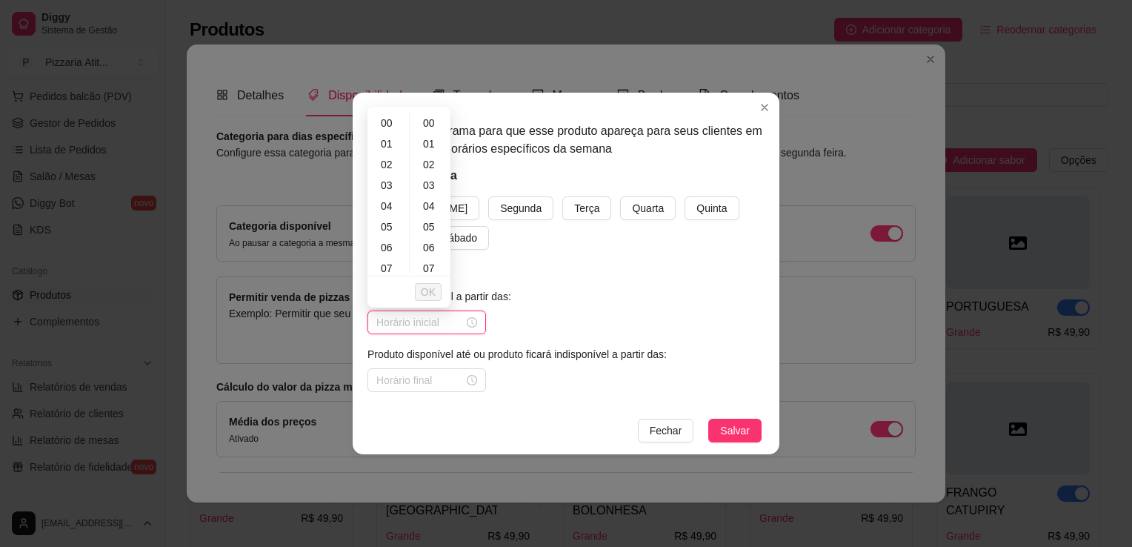
click at [400, 330] on input at bounding box center [419, 322] width 87 height 16
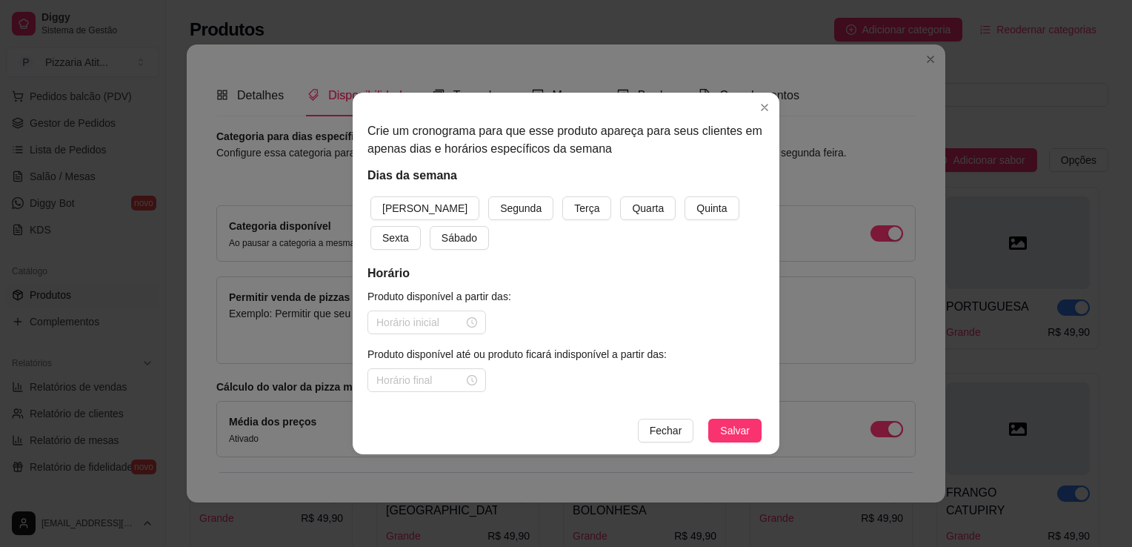
click at [625, 275] on h5 "Horário" at bounding box center [565, 274] width 397 height 18
click at [632, 210] on span "Quarta" at bounding box center [648, 208] width 32 height 16
click at [398, 320] on input at bounding box center [419, 322] width 87 height 16
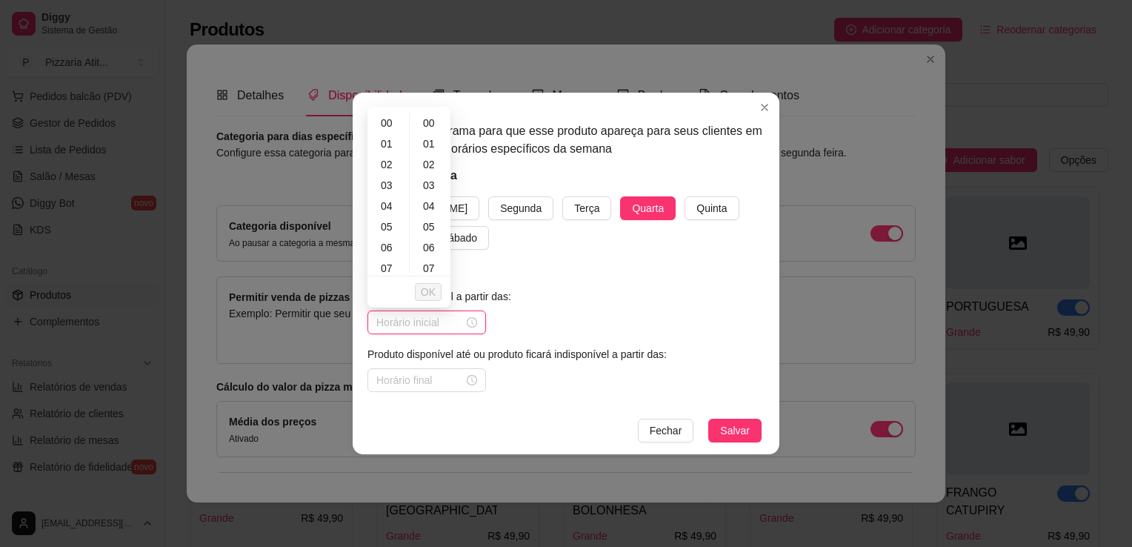
click at [398, 320] on input at bounding box center [419, 322] width 87 height 16
click at [385, 193] on div "19" at bounding box center [388, 191] width 36 height 21
click at [424, 289] on span "OK" at bounding box center [428, 292] width 15 height 16
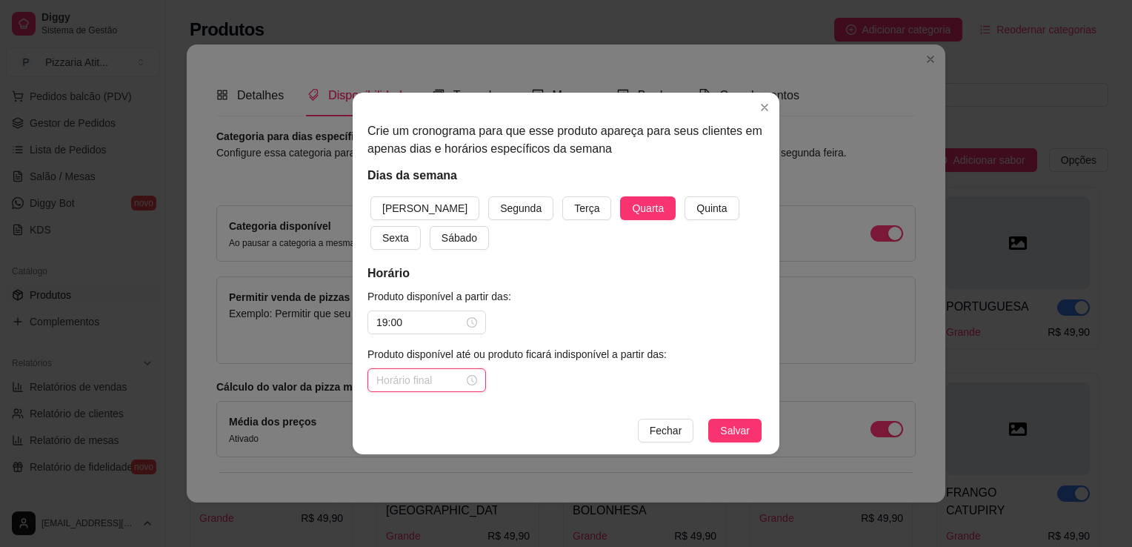
click at [416, 379] on input at bounding box center [419, 380] width 87 height 16
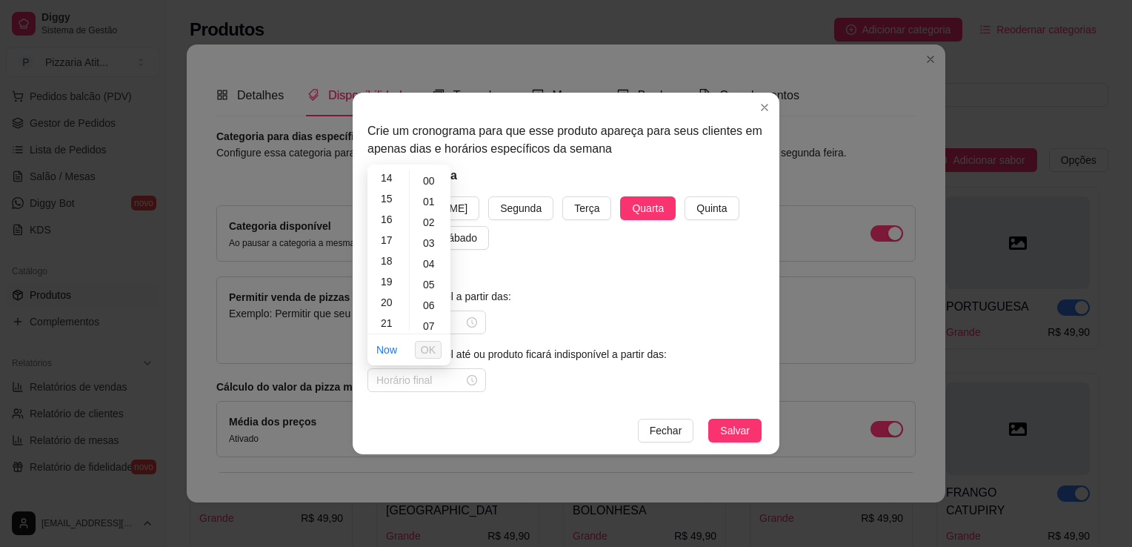
scroll to position [326, 0]
click at [387, 307] on div "22" at bounding box center [388, 311] width 36 height 21
click at [433, 296] on div "30" at bounding box center [431, 299] width 36 height 21
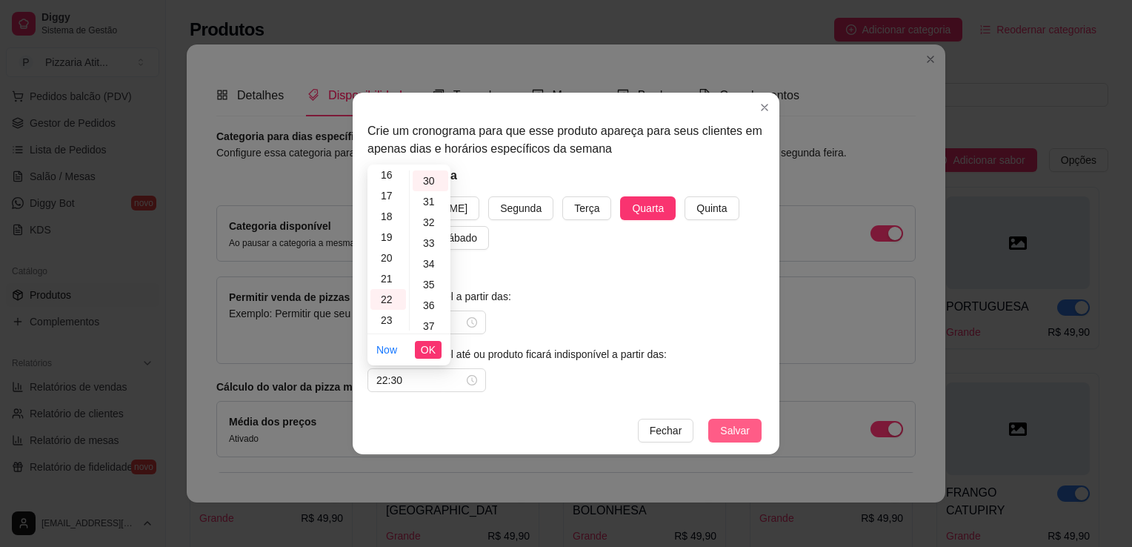
click at [733, 439] on button "Salvar" at bounding box center [734, 431] width 53 height 24
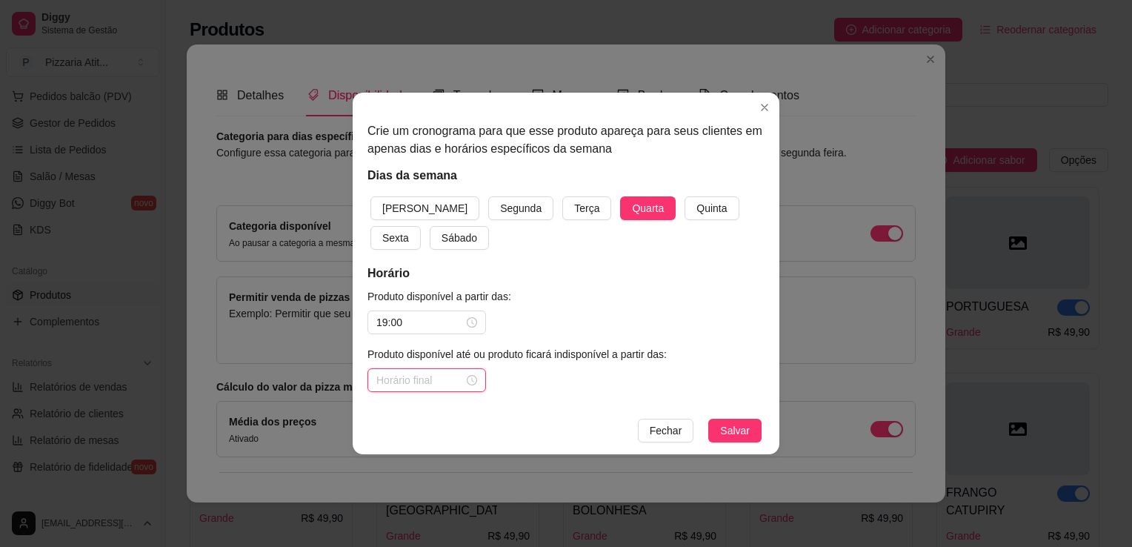
click at [405, 380] on input at bounding box center [419, 380] width 87 height 16
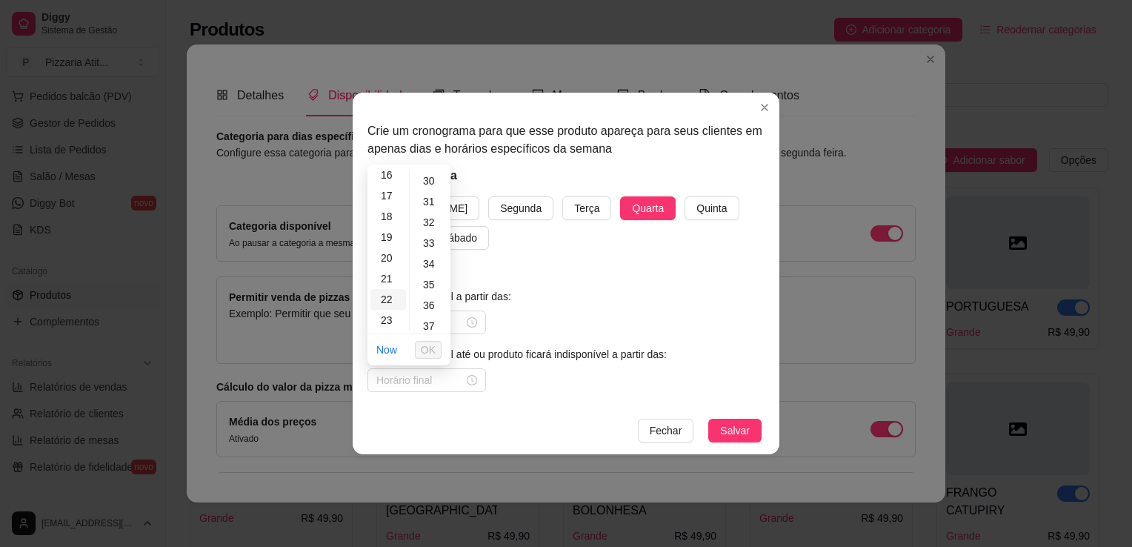
click at [397, 301] on div "22" at bounding box center [388, 299] width 36 height 21
click at [427, 176] on div "30" at bounding box center [431, 180] width 36 height 21
click at [421, 350] on span "OK" at bounding box center [428, 350] width 15 height 16
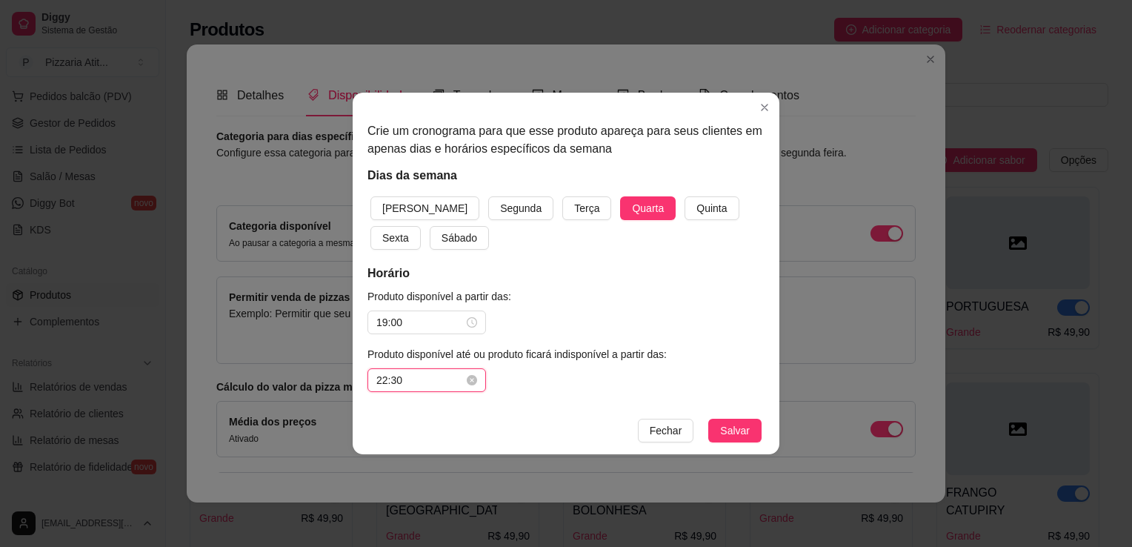
click at [405, 387] on input "22:30" at bounding box center [419, 380] width 87 height 16
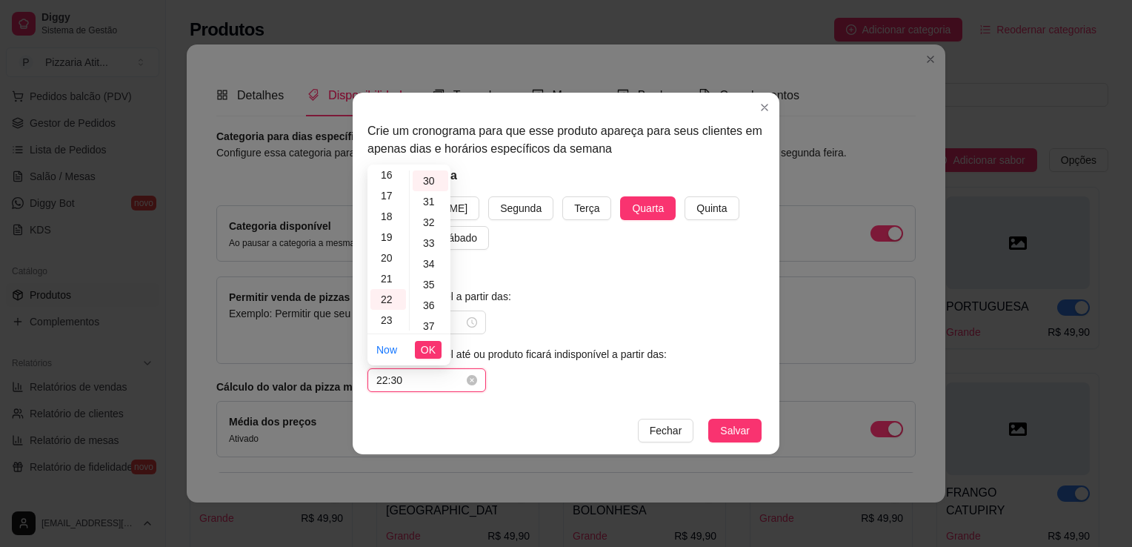
click at [405, 387] on input "22:30" at bounding box center [419, 380] width 87 height 16
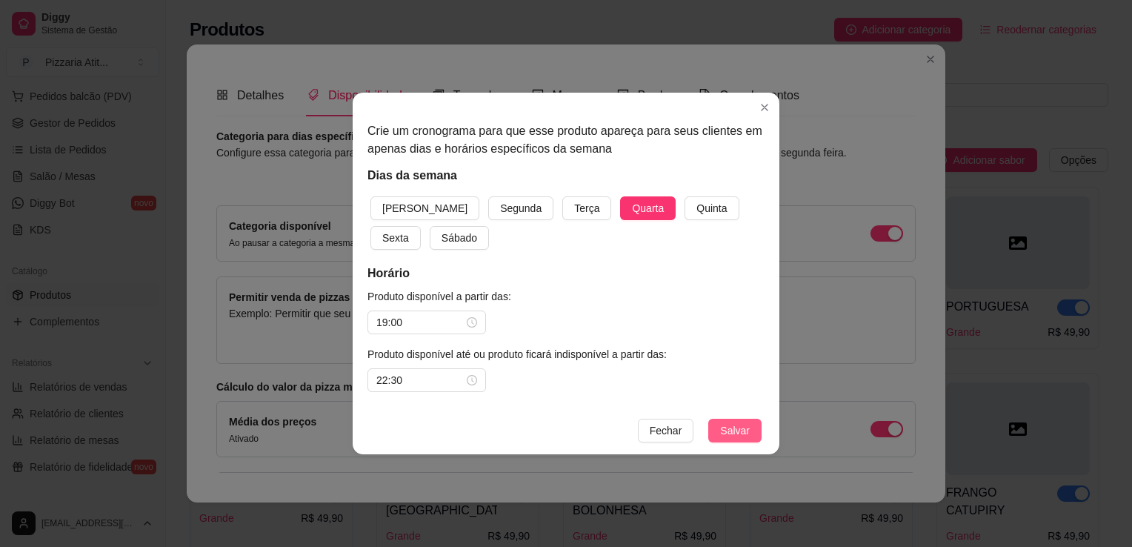
click at [726, 427] on span "Salvar" at bounding box center [735, 430] width 30 height 16
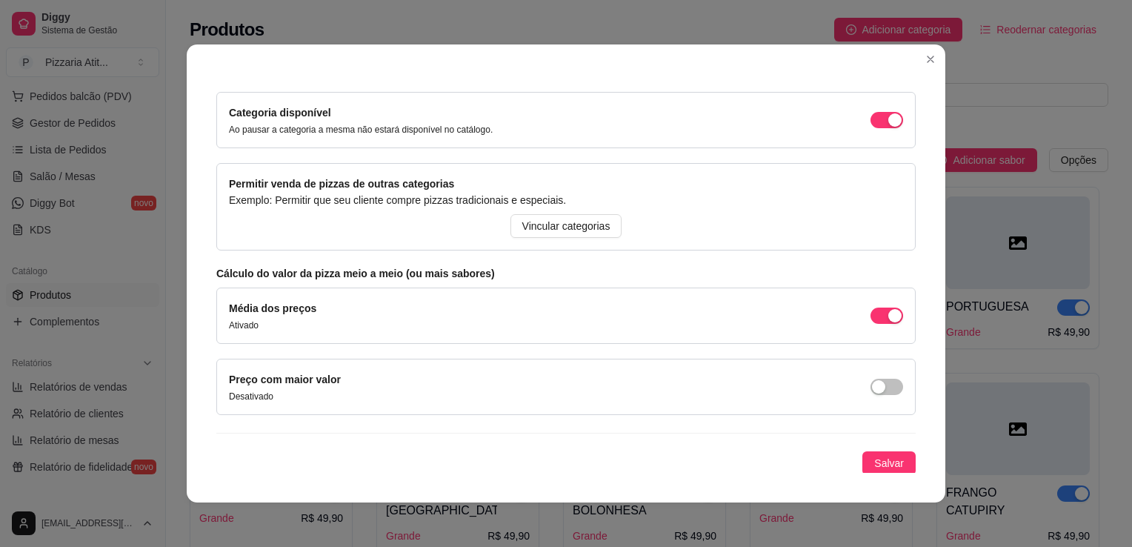
scroll to position [163, 0]
click at [879, 460] on span "Salvar" at bounding box center [889, 462] width 30 height 16
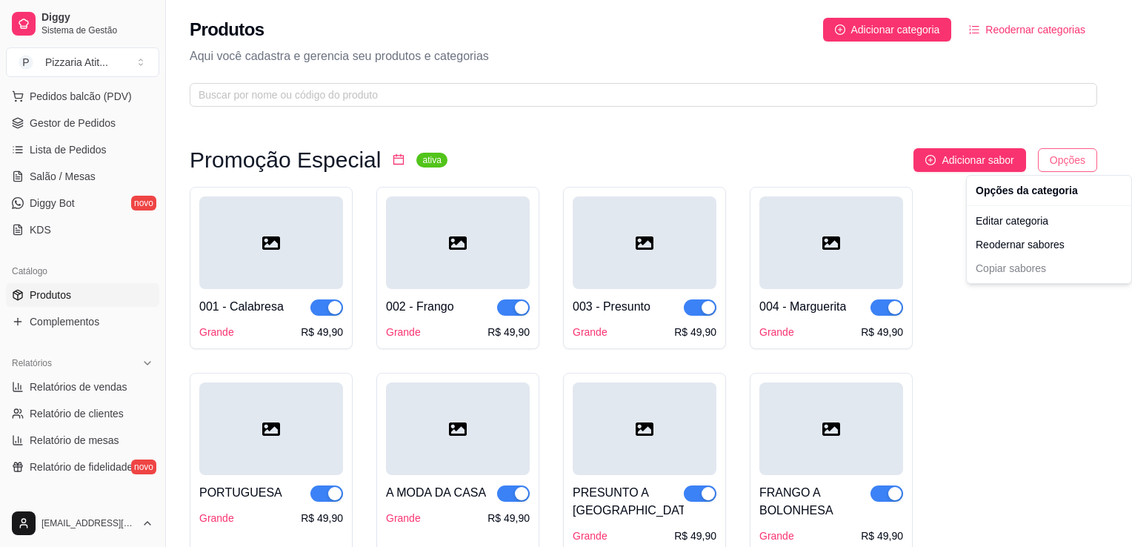
click at [1084, 150] on html "Diggy Sistema de Gestão P Pizzaria Atit ... Loja fechada Plano Essencial + Mesa…" at bounding box center [566, 273] width 1132 height 547
click at [981, 219] on div "Editar categoria" at bounding box center [1049, 221] width 159 height 24
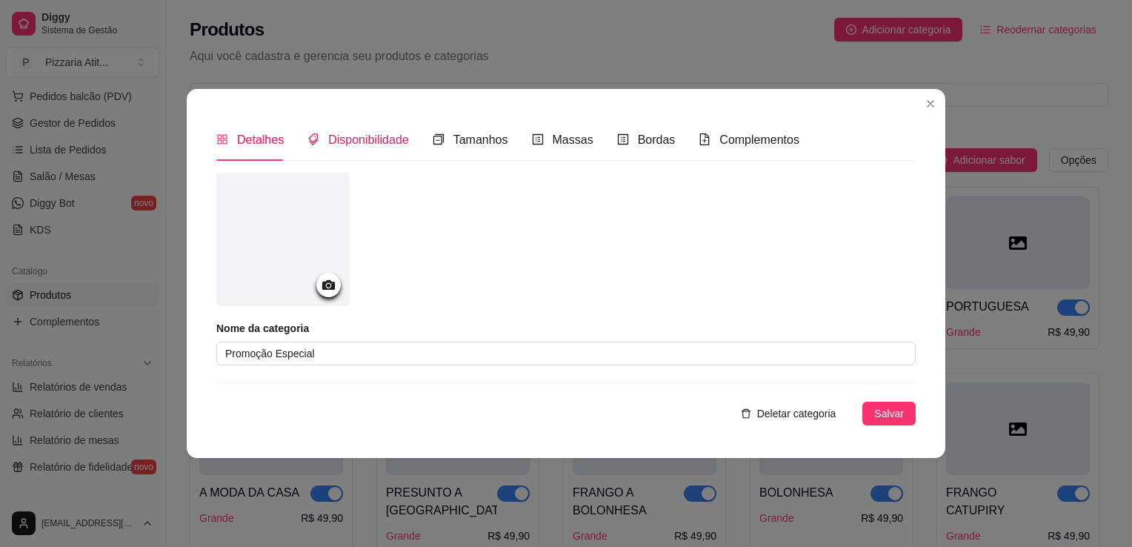
click at [368, 134] on span "Disponibilidade" at bounding box center [368, 139] width 81 height 13
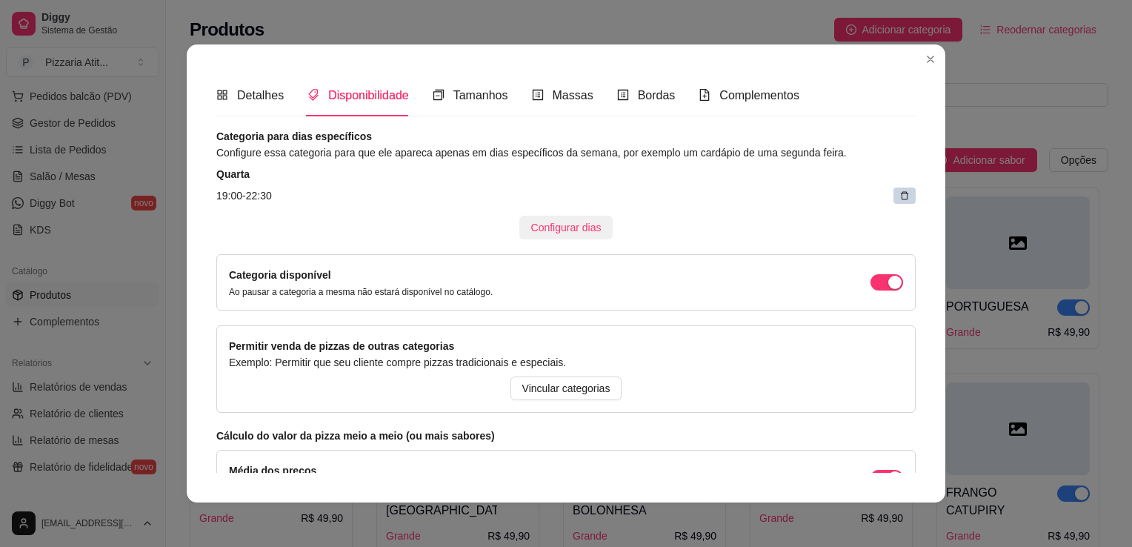
click at [546, 226] on span "Configurar dias" at bounding box center [566, 227] width 70 height 16
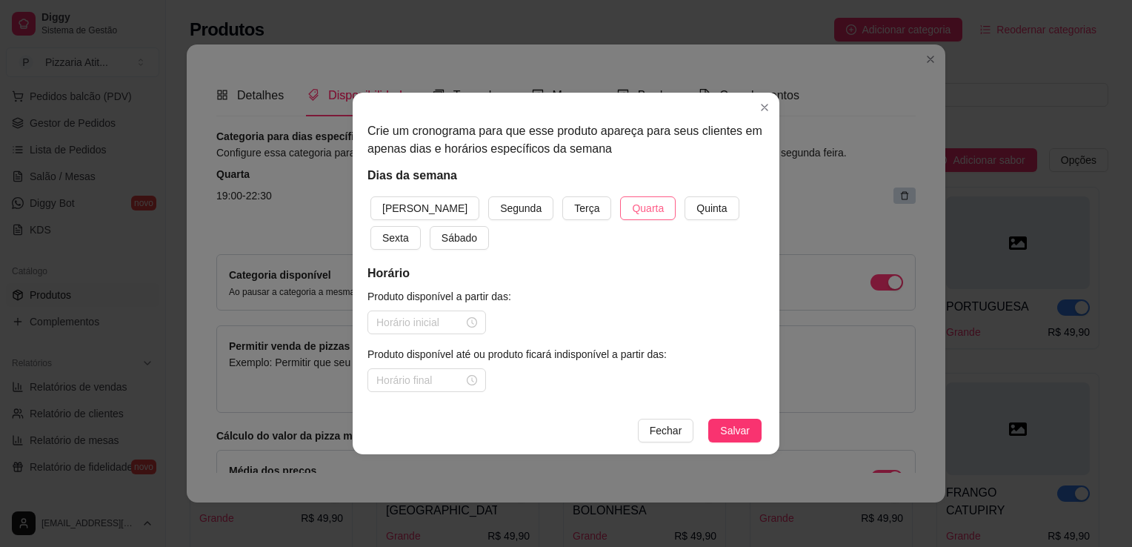
click at [632, 215] on span "Quarta" at bounding box center [648, 208] width 32 height 16
click at [756, 427] on button "Salvar" at bounding box center [734, 431] width 53 height 24
